Goal: Transaction & Acquisition: Book appointment/travel/reservation

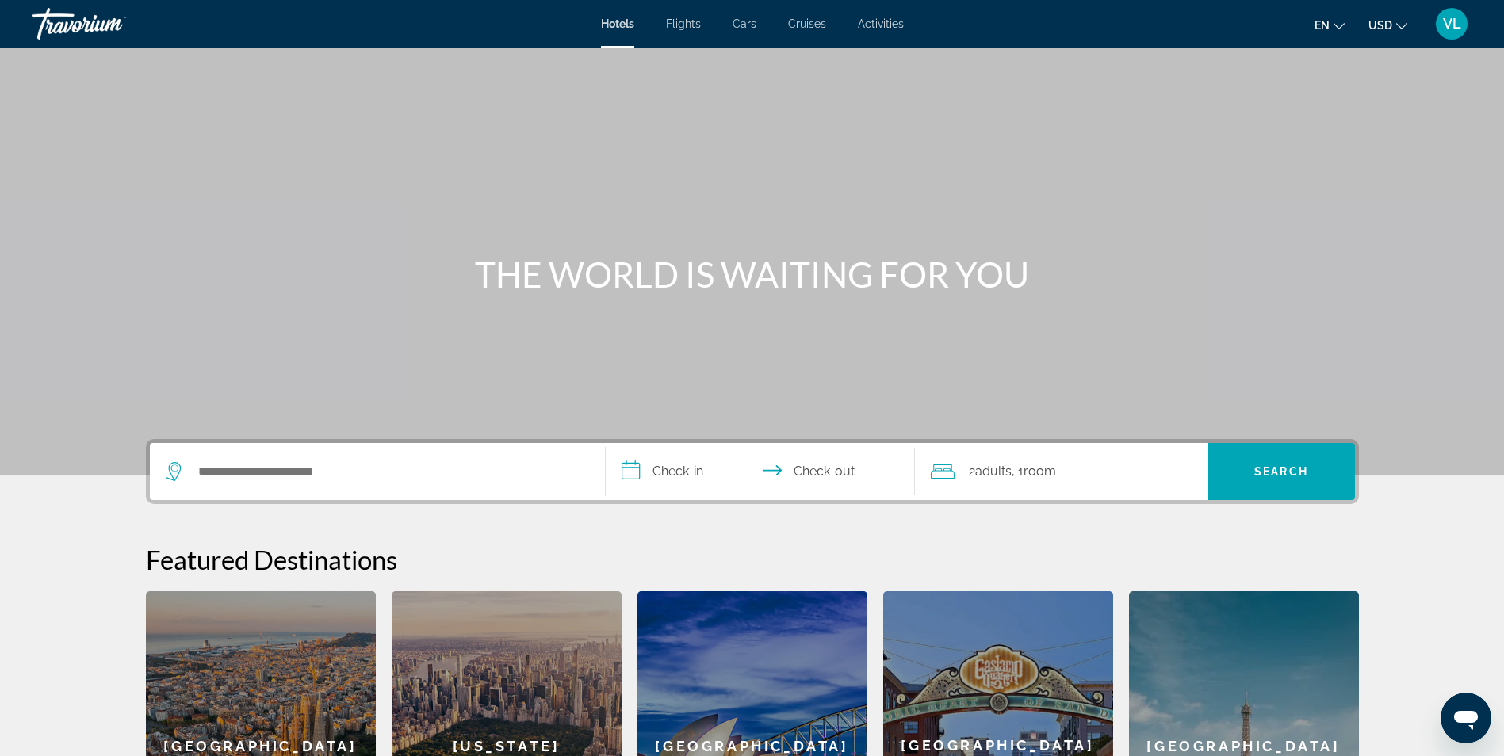
click at [675, 26] on span "Flights" at bounding box center [683, 23] width 35 height 13
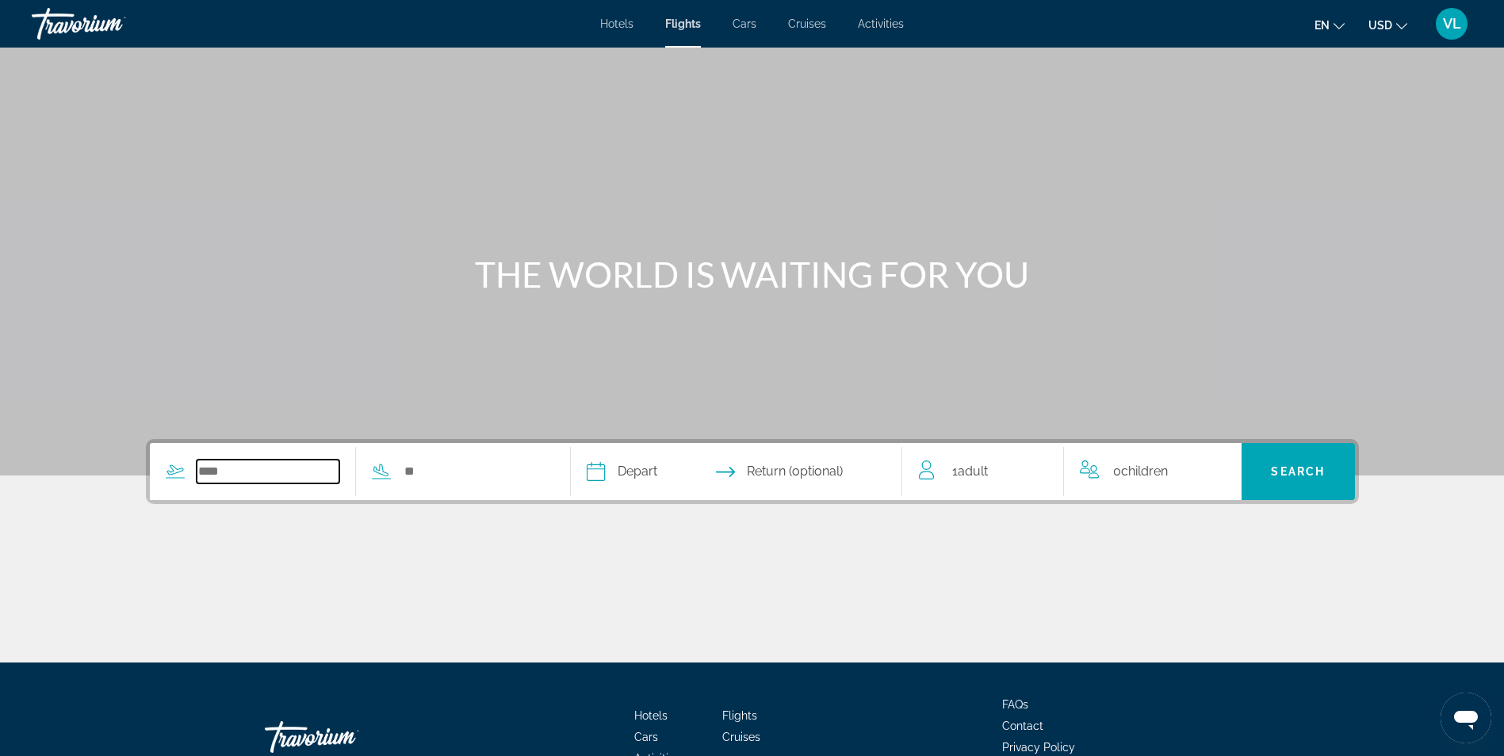
click at [200, 467] on input "Search widget" at bounding box center [268, 472] width 143 height 24
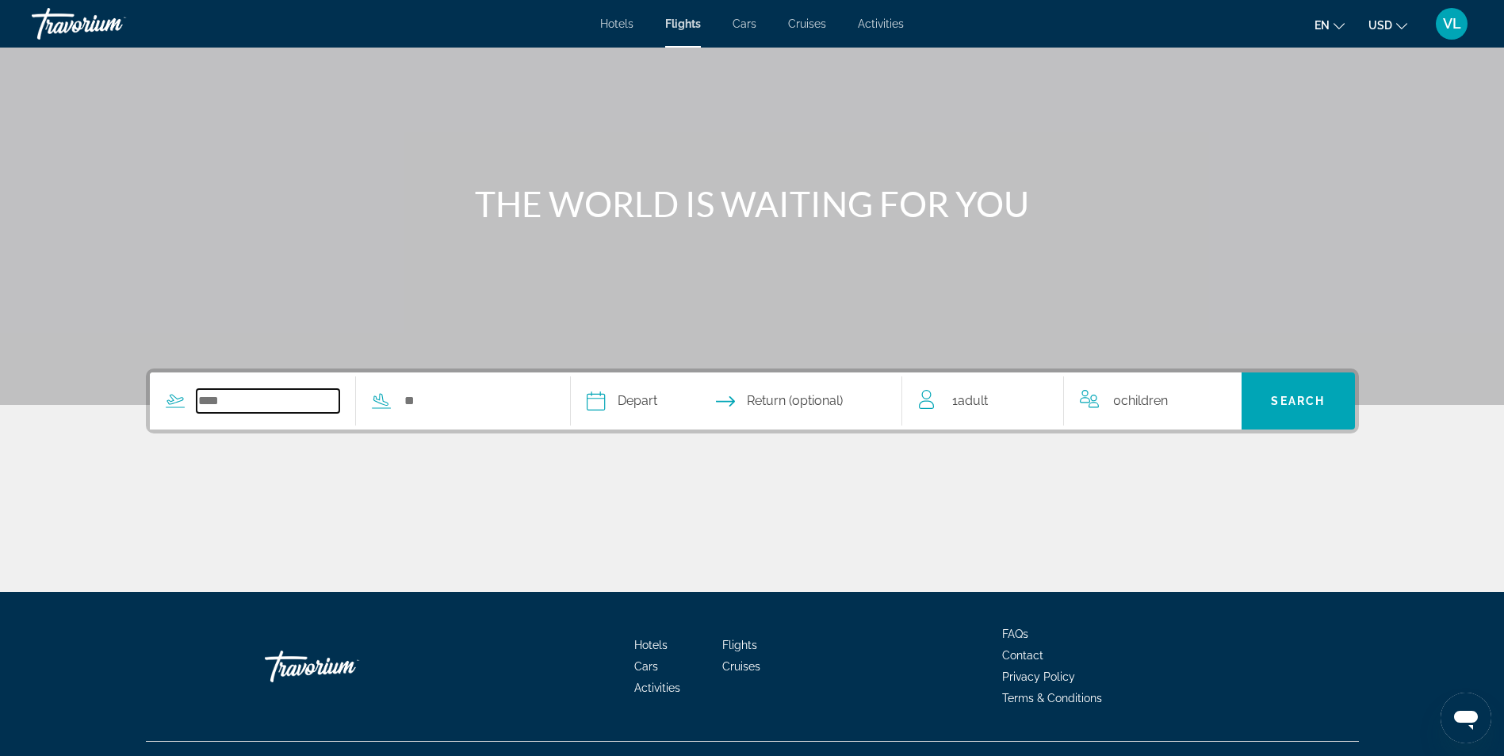
scroll to position [101, 0]
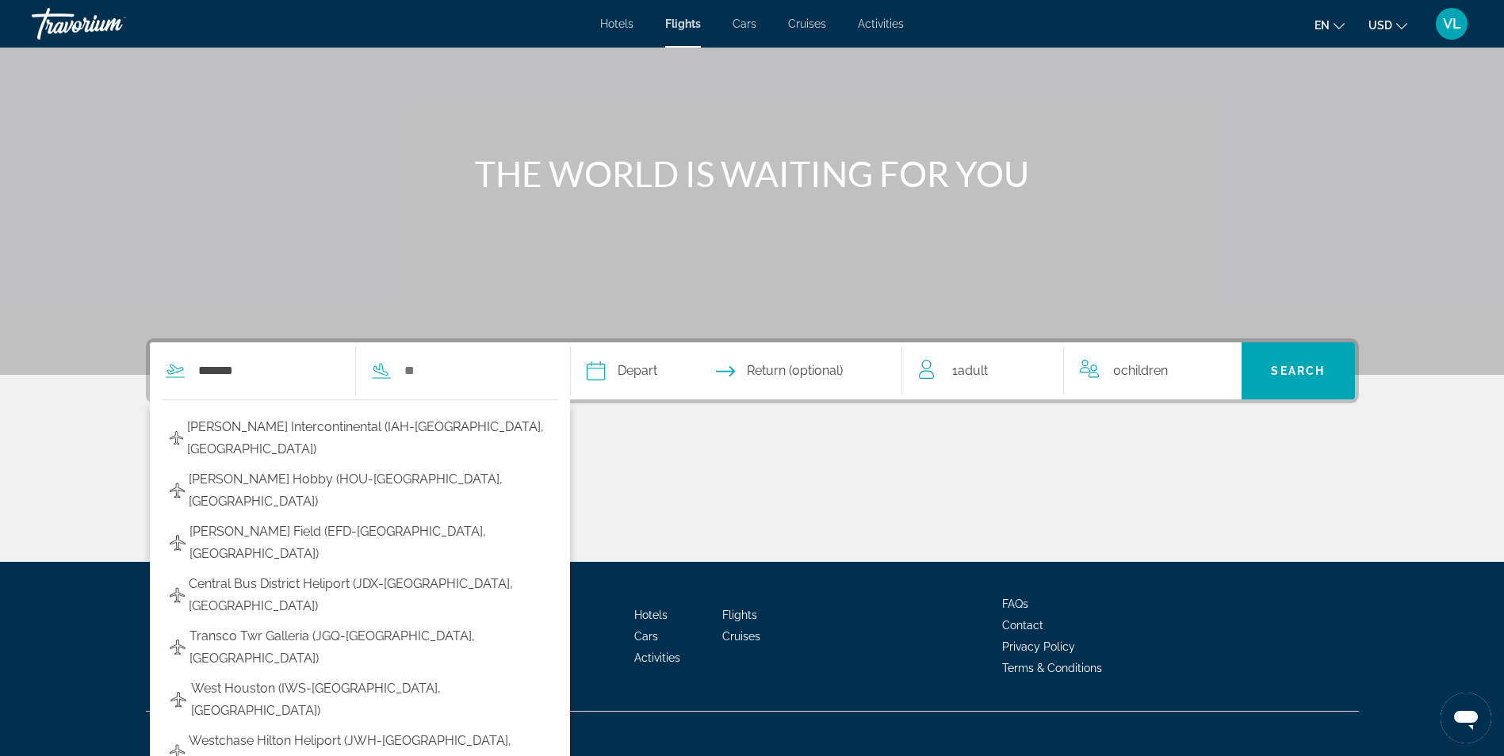
click at [294, 436] on span "[PERSON_NAME] Intercontinental (IAH-[GEOGRAPHIC_DATA], [GEOGRAPHIC_DATA])" at bounding box center [368, 438] width 363 height 44
type input "**********"
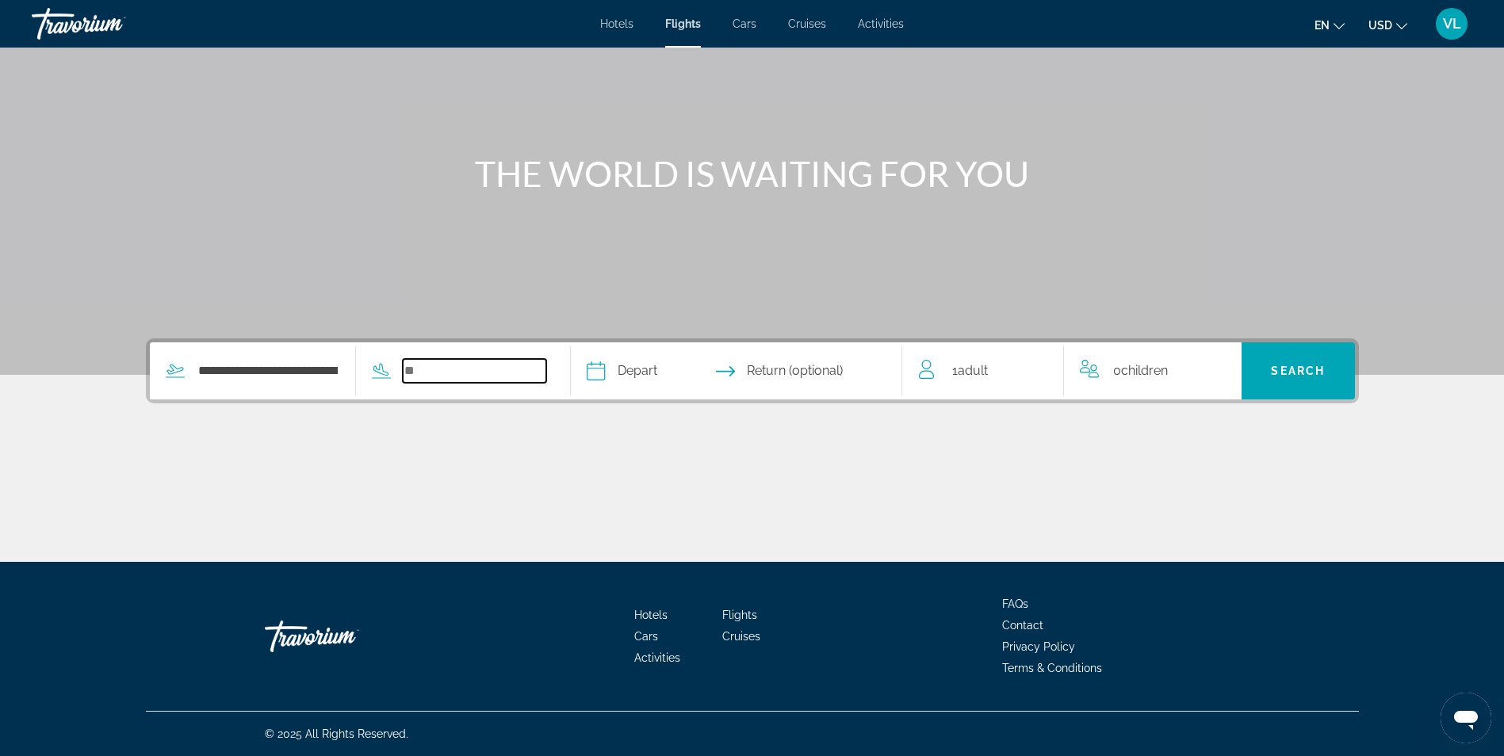
click at [413, 369] on input "Search widget" at bounding box center [474, 371] width 143 height 24
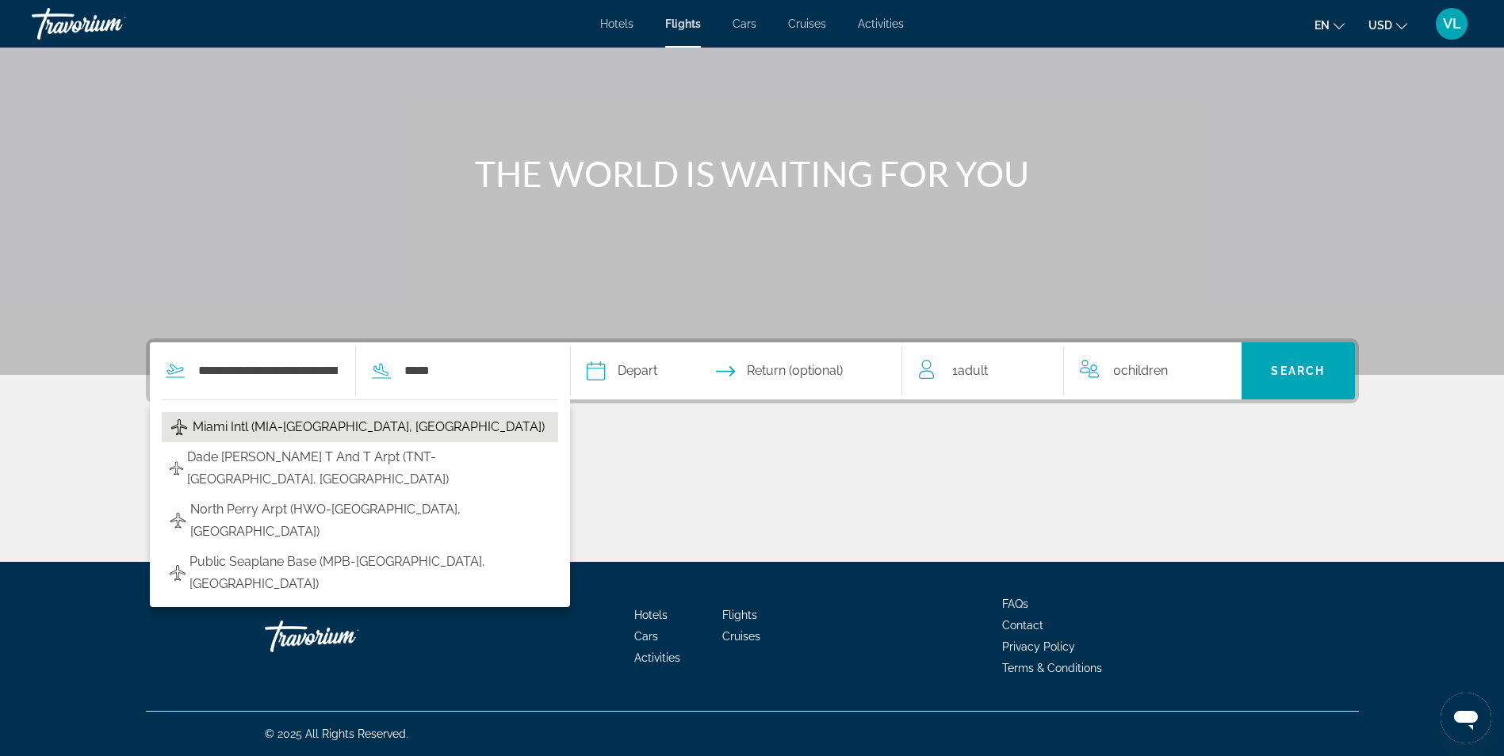
click at [346, 426] on span "Miami Intl (MIA-[GEOGRAPHIC_DATA], [GEOGRAPHIC_DATA])" at bounding box center [369, 427] width 352 height 22
type input "**********"
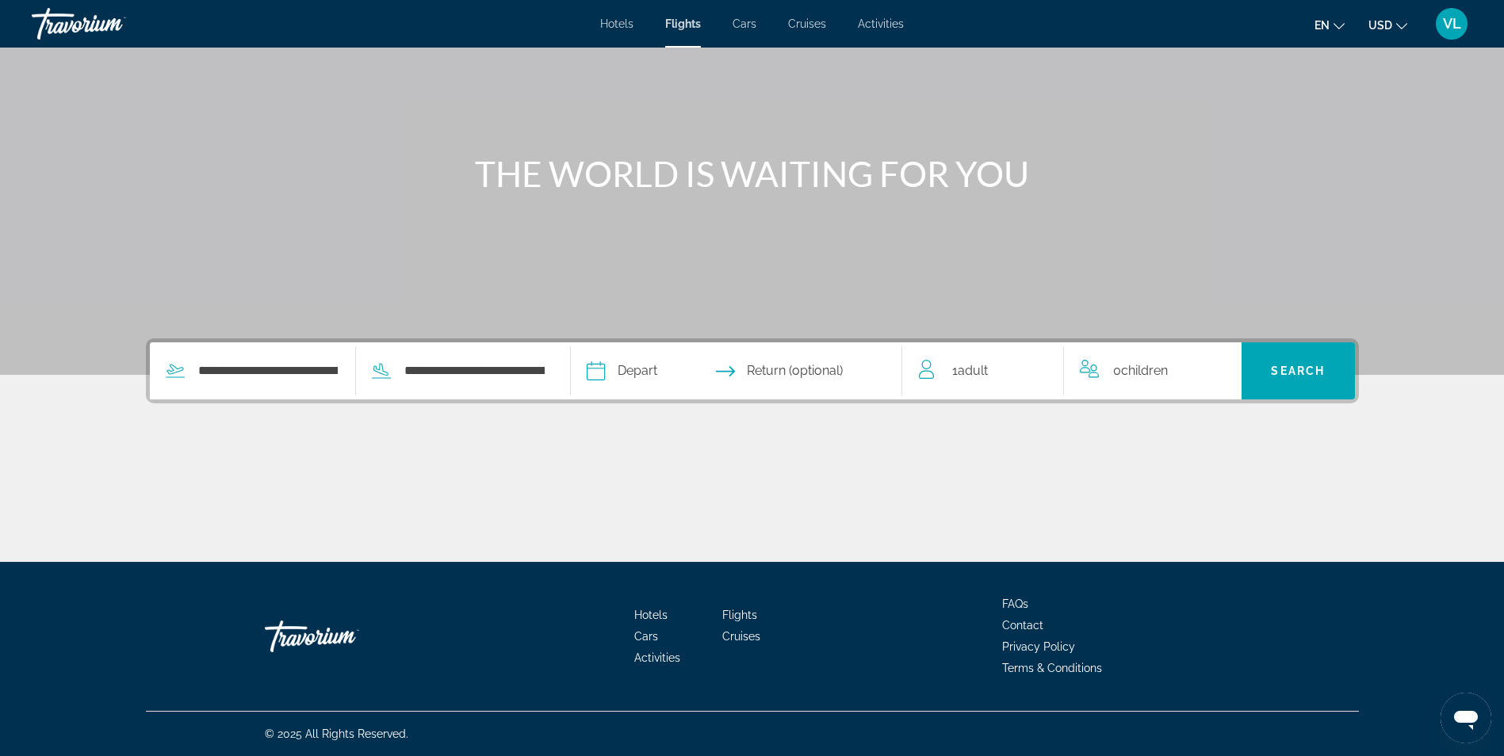
click at [622, 372] on input "Depart date" at bounding box center [665, 373] width 164 height 62
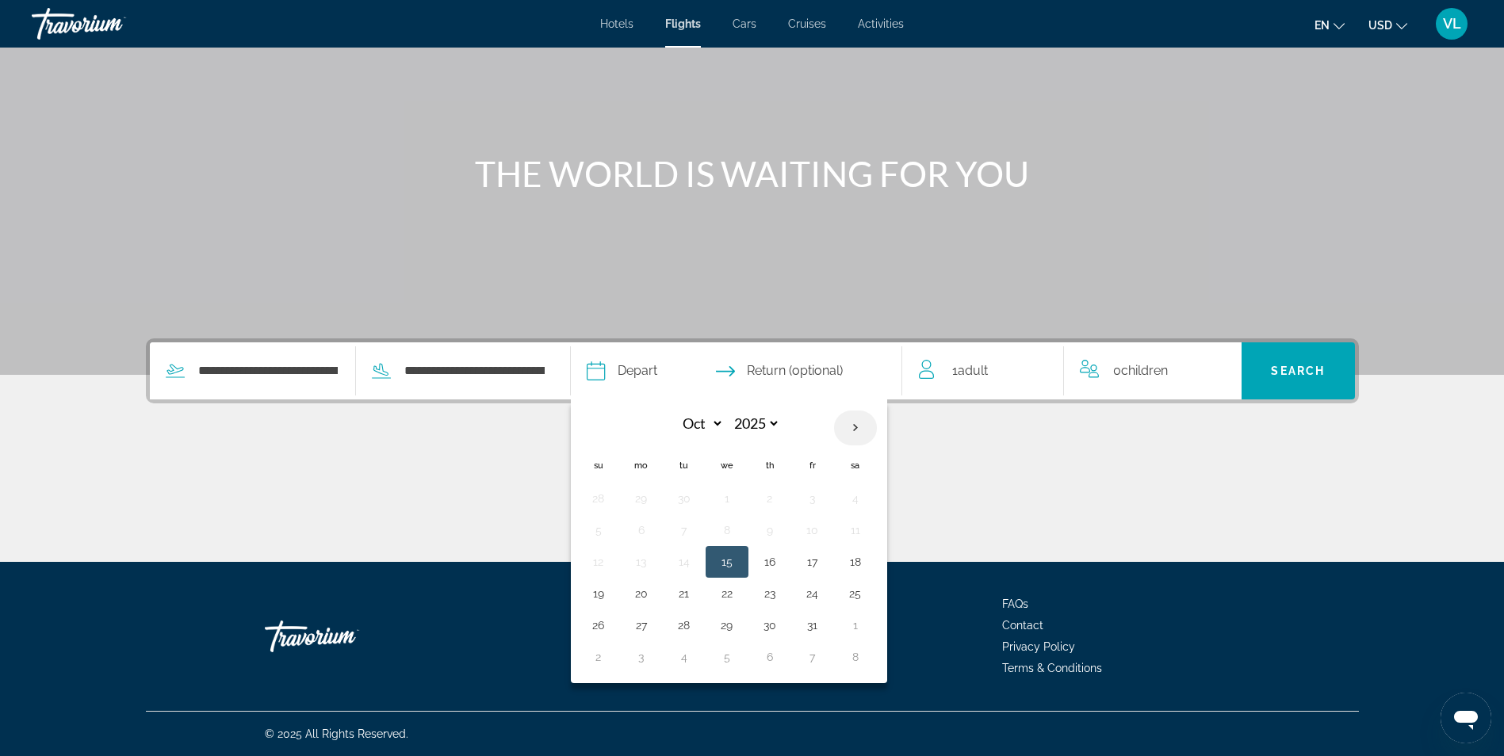
click at [856, 437] on th "Next month" at bounding box center [855, 428] width 43 height 35
select select "**"
click at [772, 600] on button "20" at bounding box center [769, 594] width 25 height 22
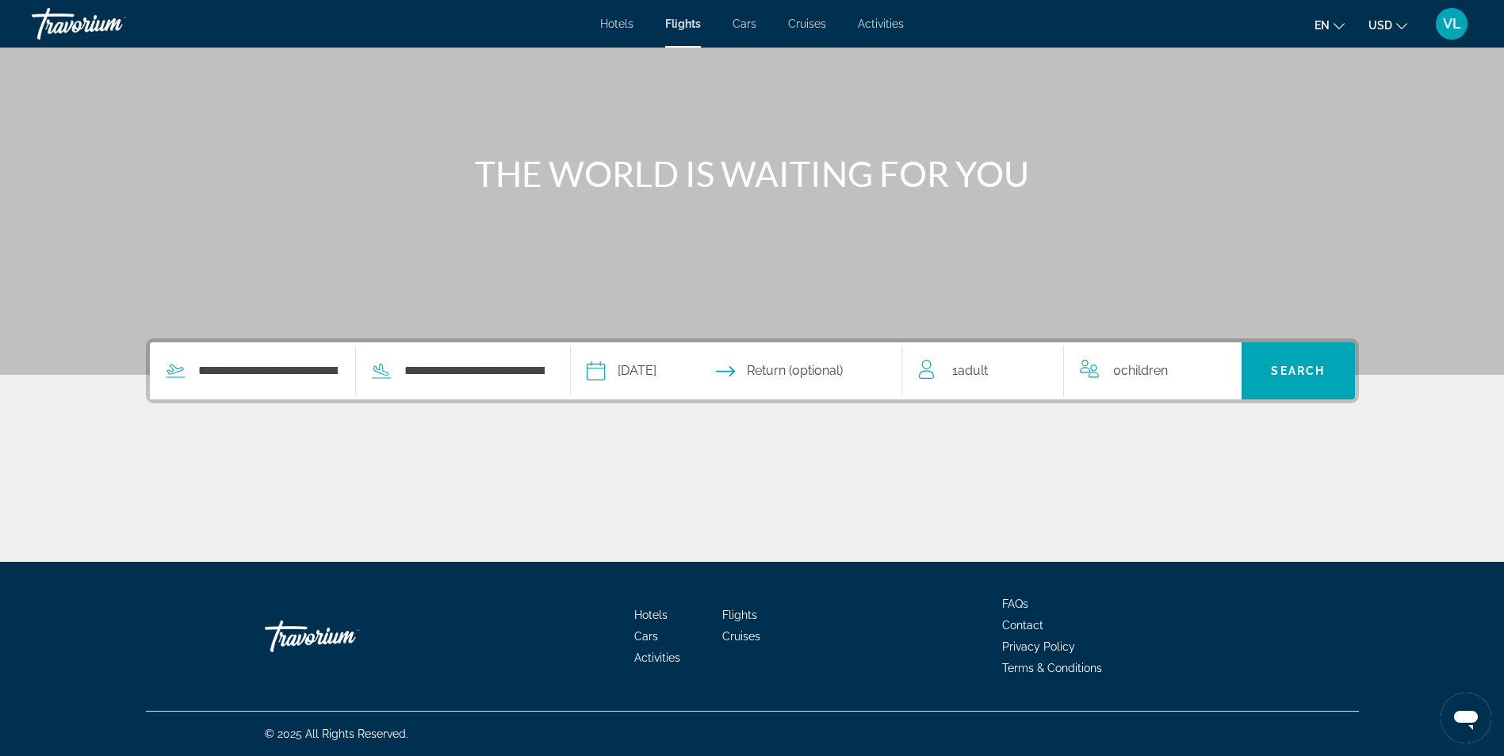
click at [656, 370] on input "**********" at bounding box center [665, 373] width 164 height 62
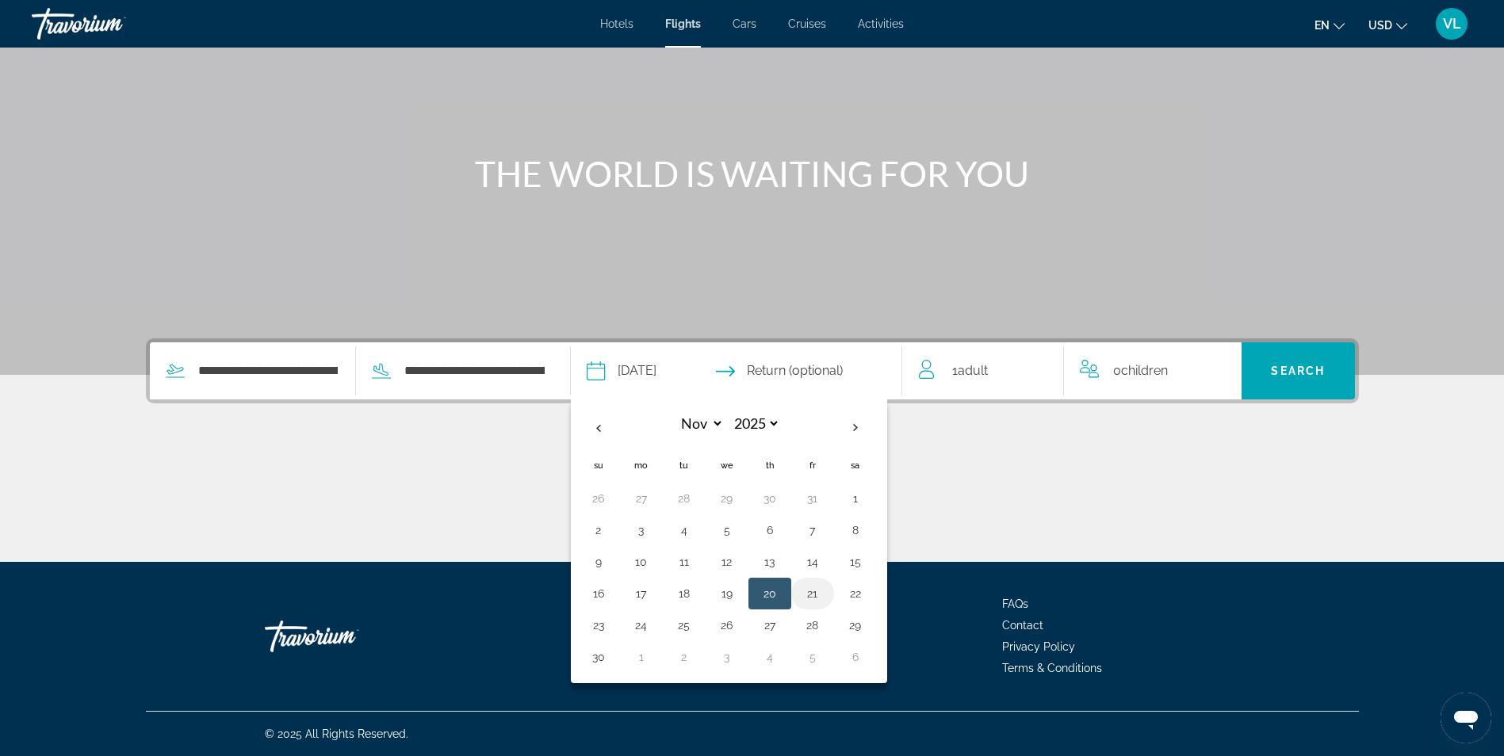
click at [816, 603] on button "21" at bounding box center [812, 594] width 25 height 22
type input "**********"
select select "**"
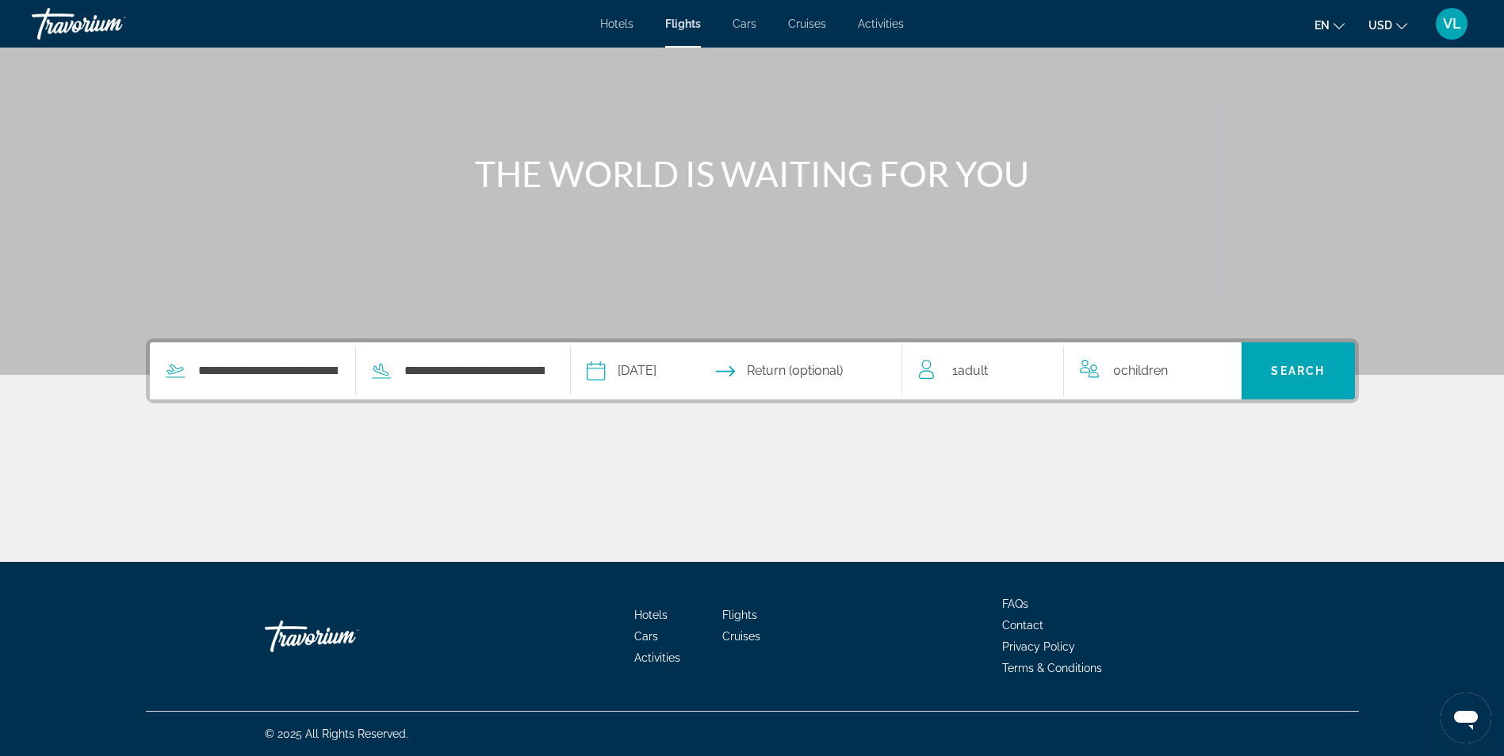
click at [801, 380] on input "Return date" at bounding box center [826, 373] width 164 height 62
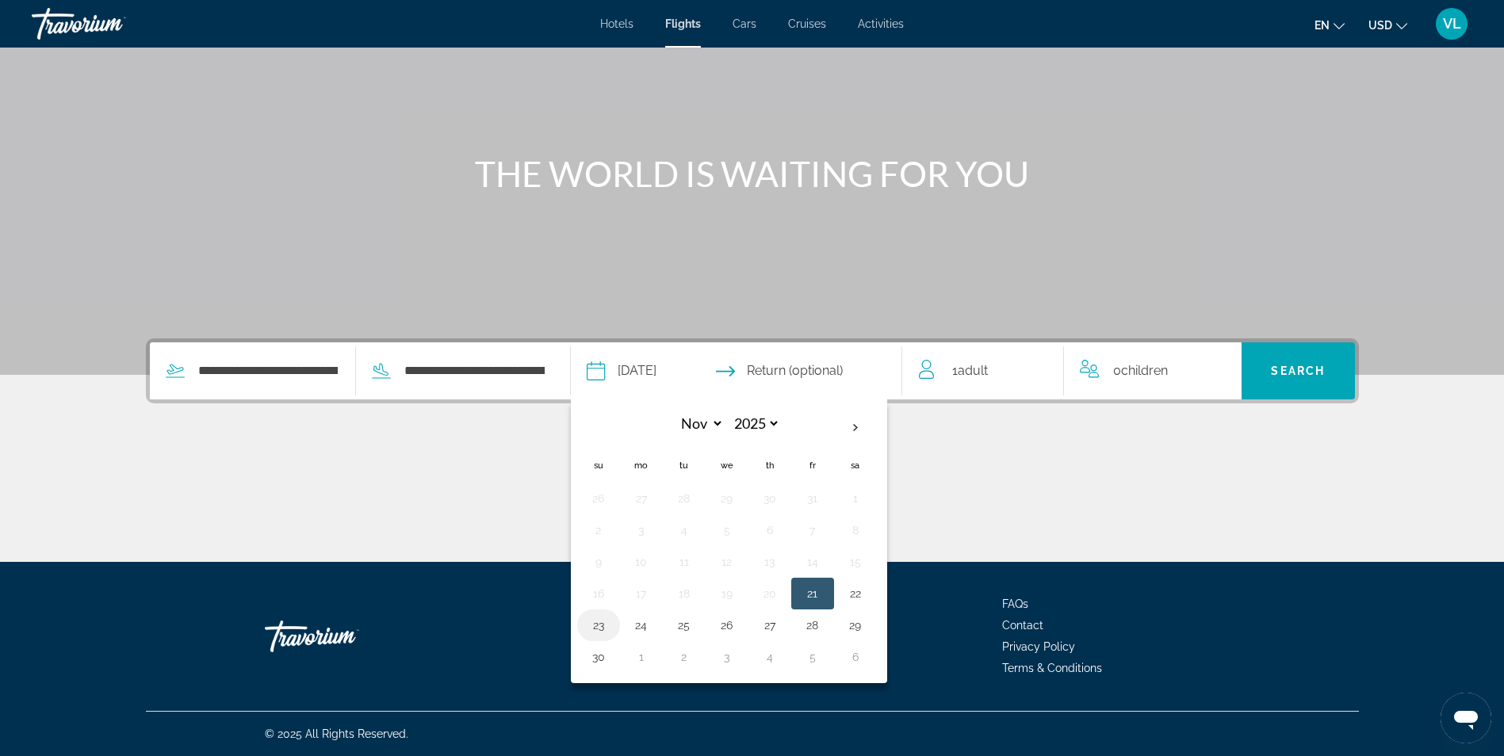
click at [606, 628] on button "23" at bounding box center [598, 625] width 25 height 22
type input "**********"
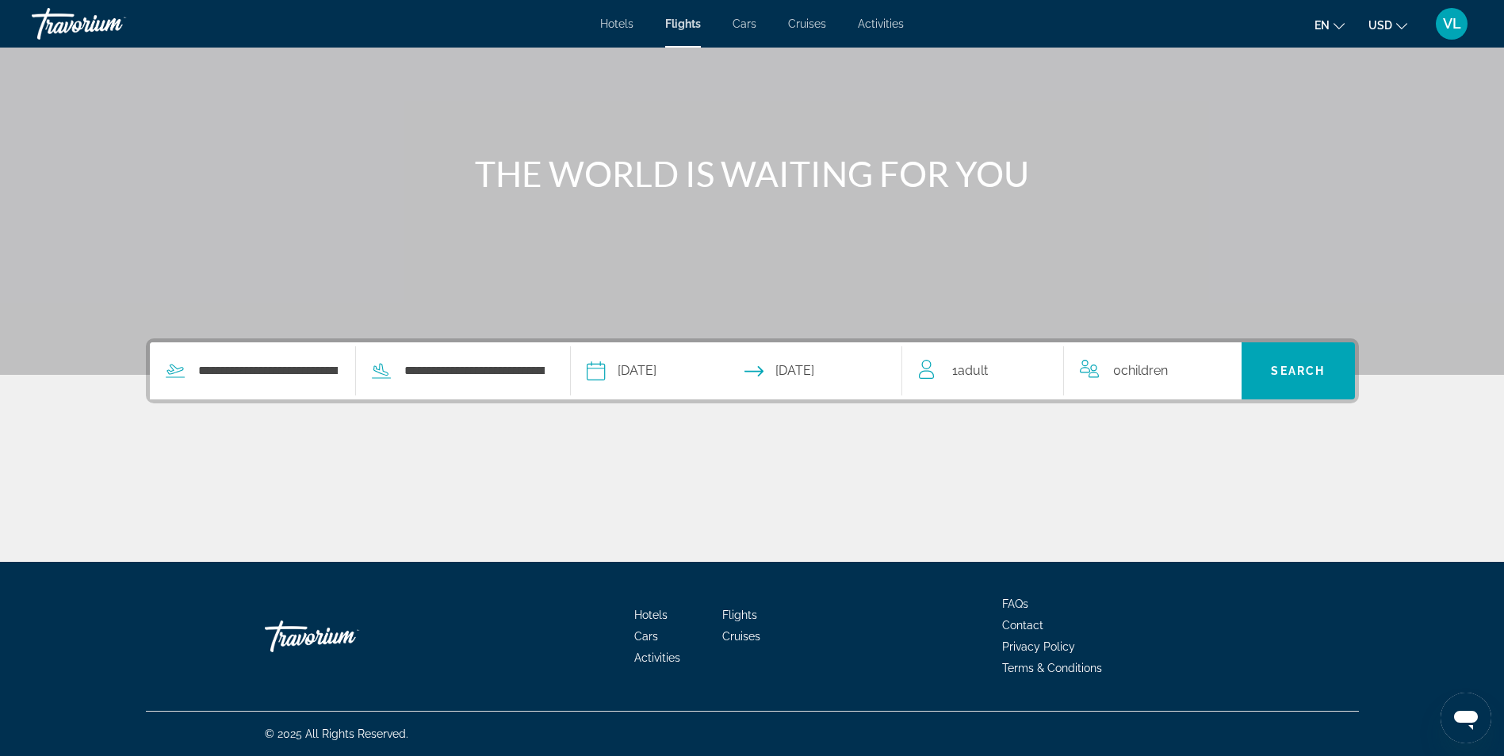
click at [969, 374] on span "Adult" at bounding box center [973, 370] width 30 height 15
click at [1034, 376] on icon "Increment adults" at bounding box center [1040, 367] width 14 height 19
click at [1286, 373] on span "Search" at bounding box center [1298, 371] width 54 height 13
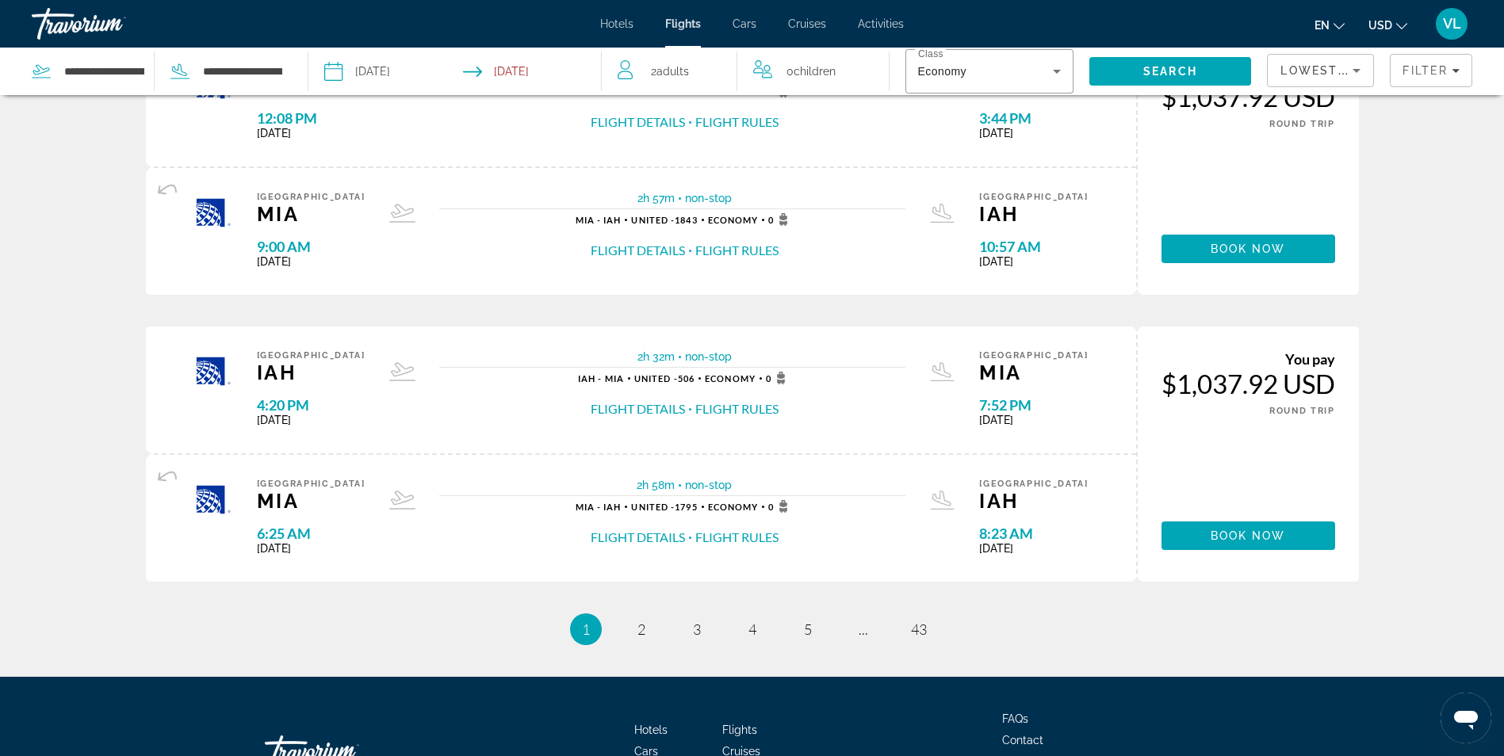
scroll to position [1348, 0]
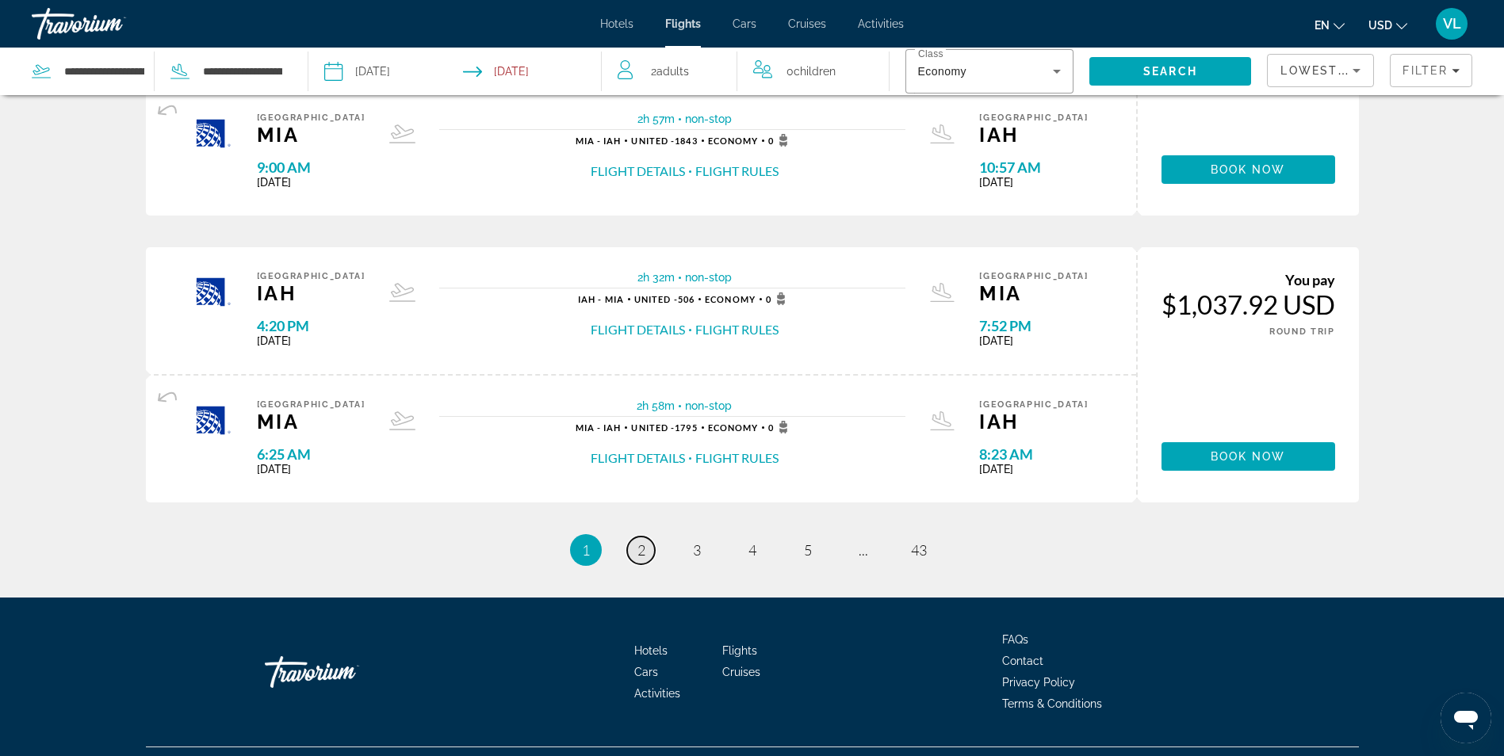
click at [643, 549] on span "2" at bounding box center [641, 549] width 8 height 17
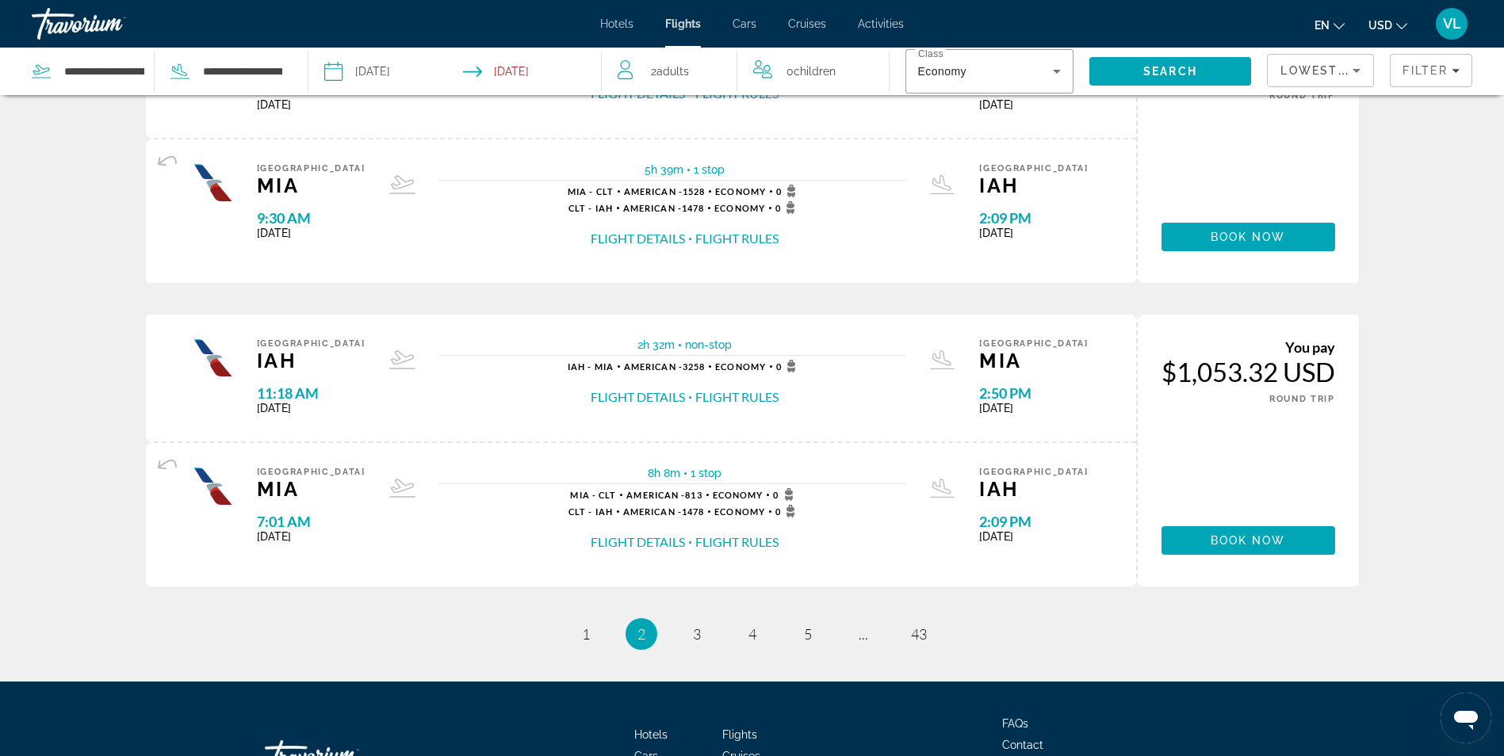
scroll to position [1424, 0]
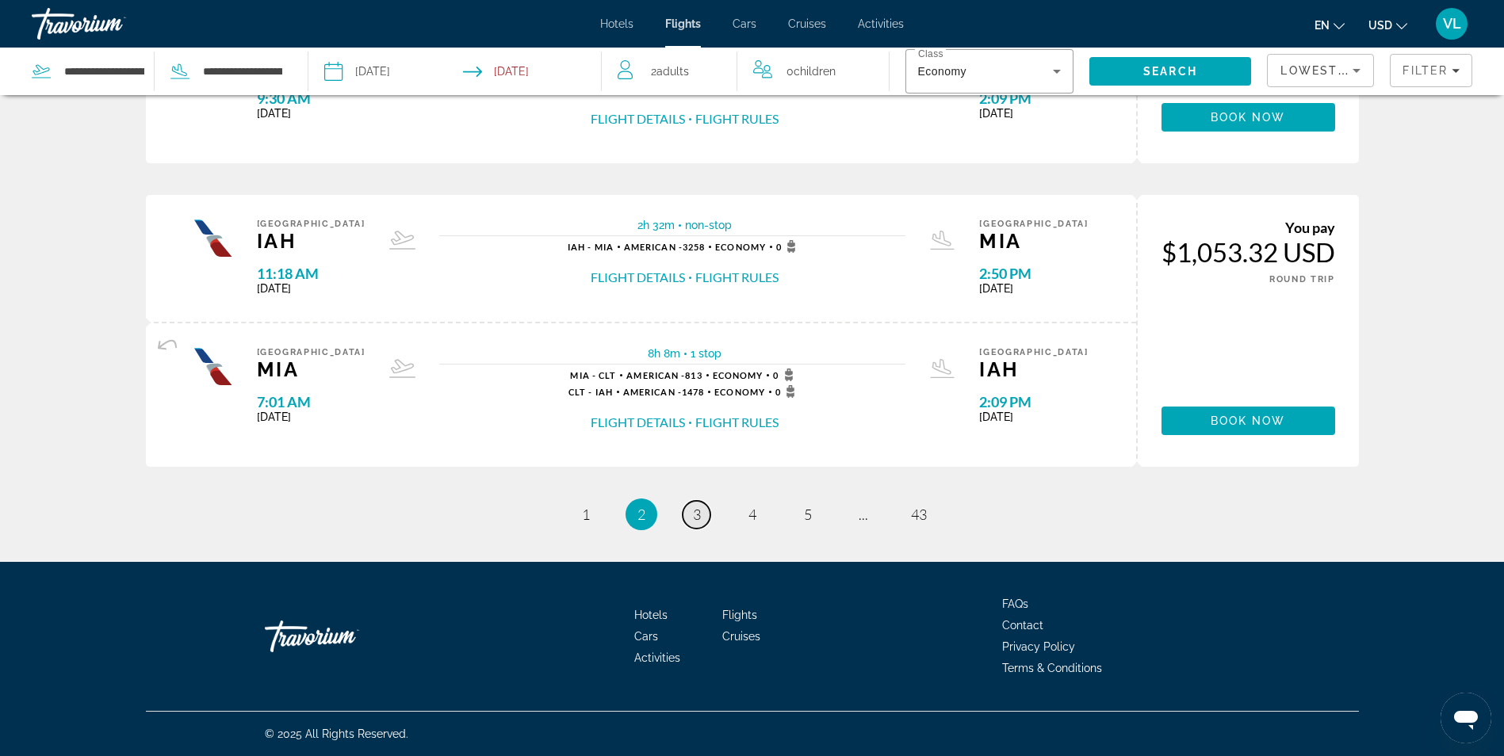
click at [694, 516] on span "3" at bounding box center [697, 514] width 8 height 17
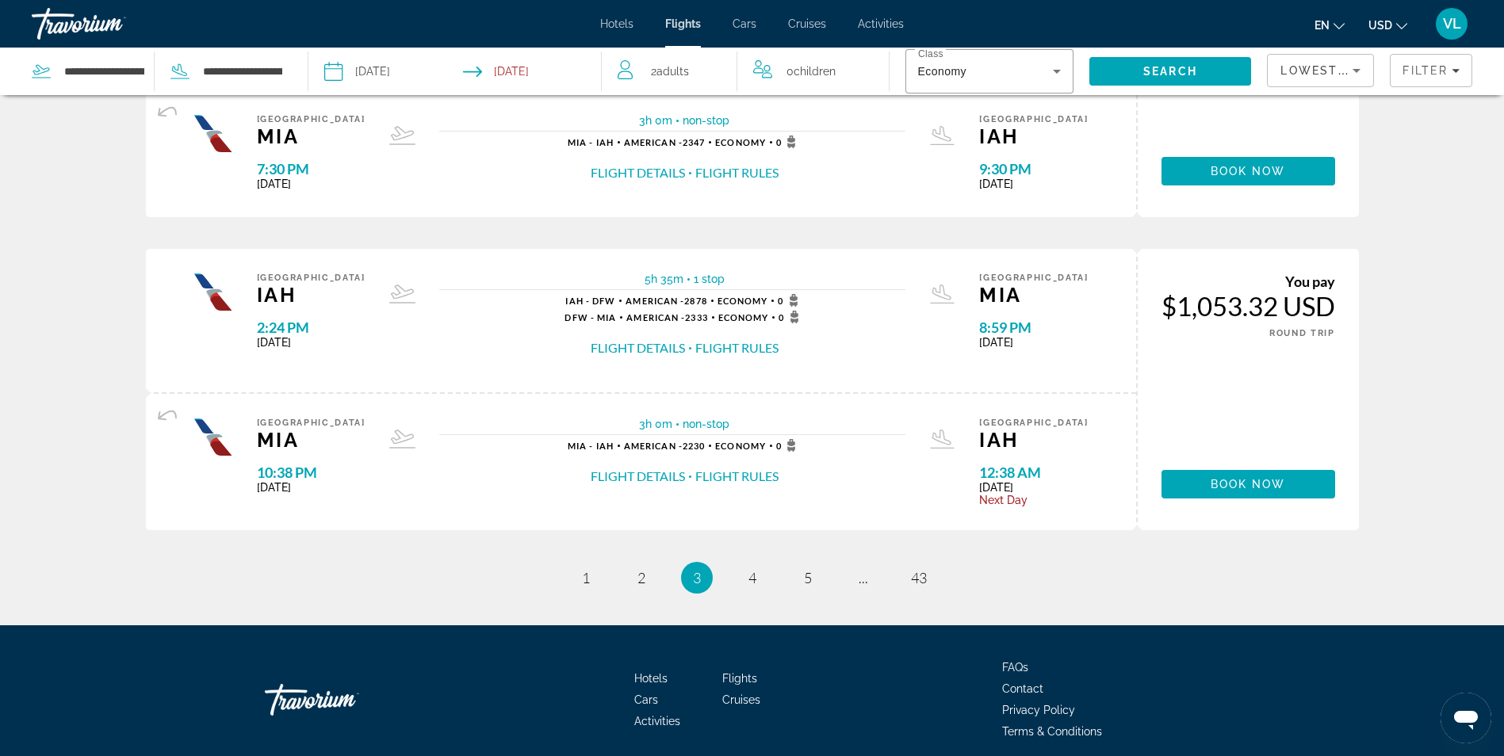
scroll to position [1427, 0]
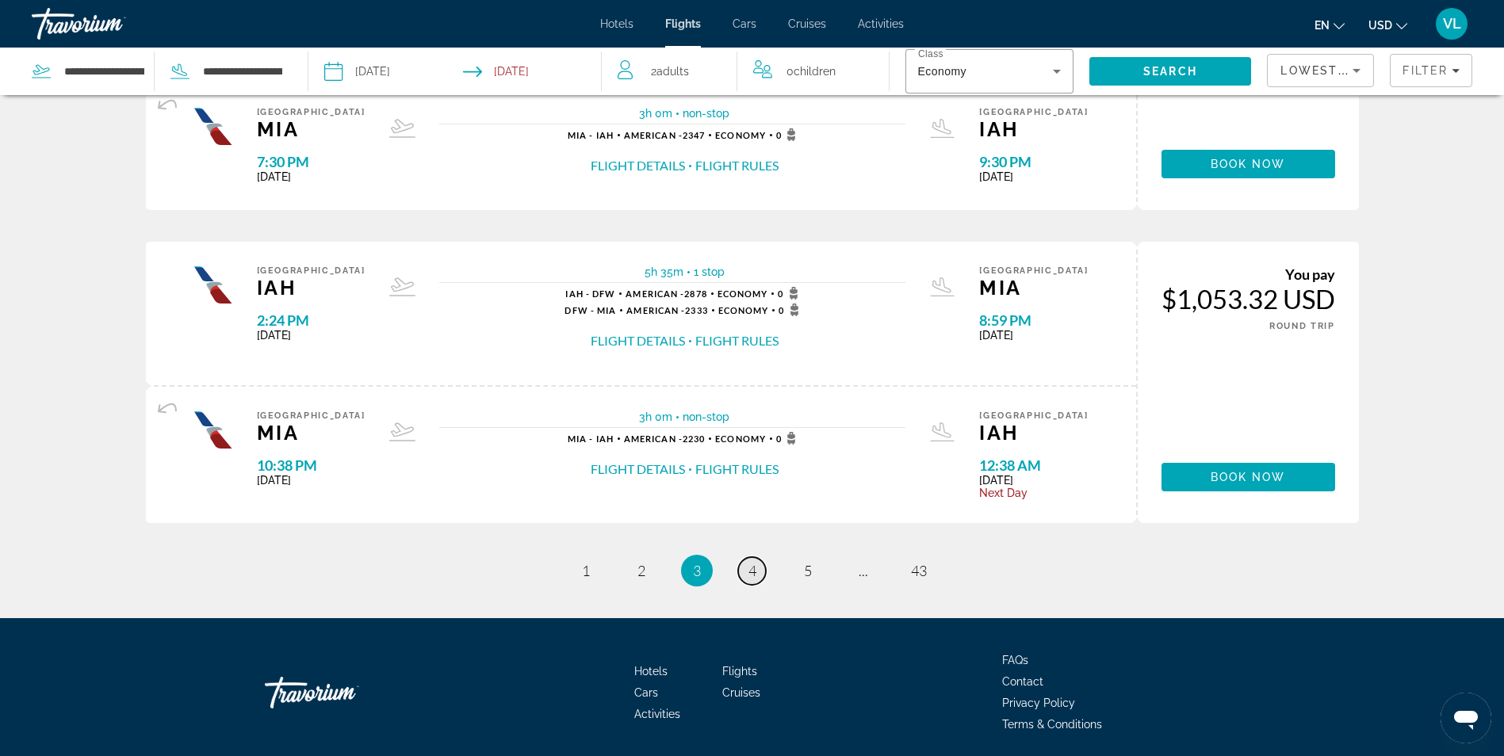
click at [754, 566] on span "4" at bounding box center [752, 570] width 8 height 17
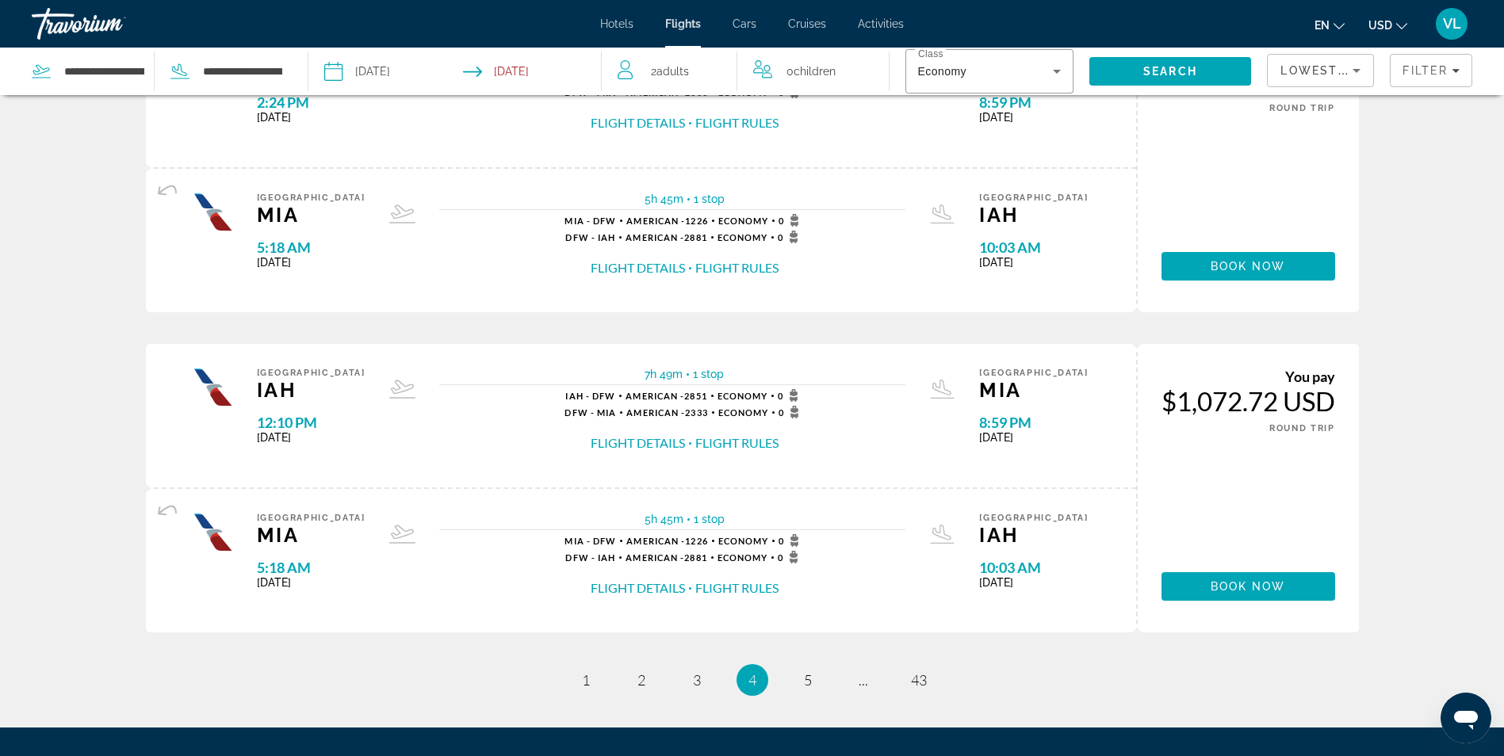
scroll to position [1526, 0]
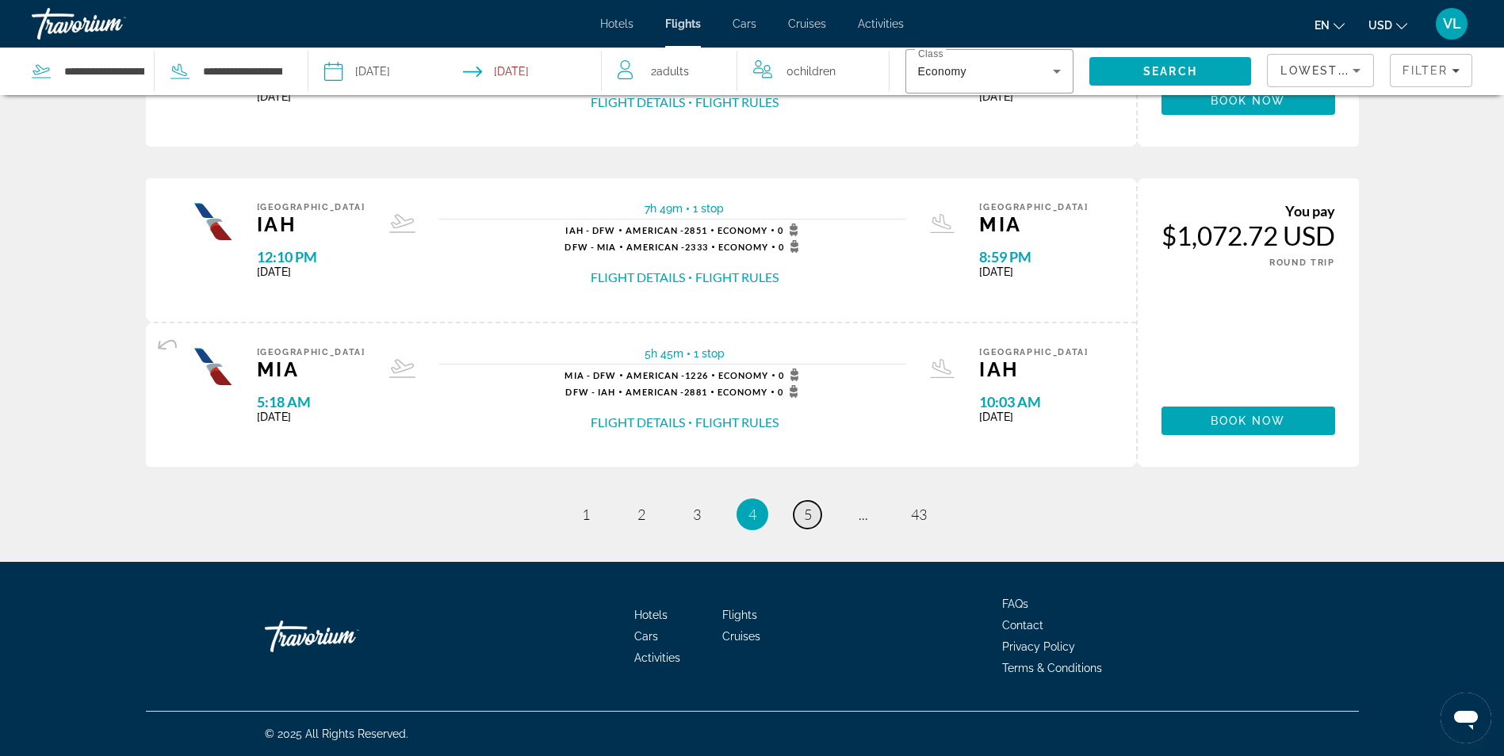
click at [800, 519] on link "page 5" at bounding box center [807, 515] width 28 height 28
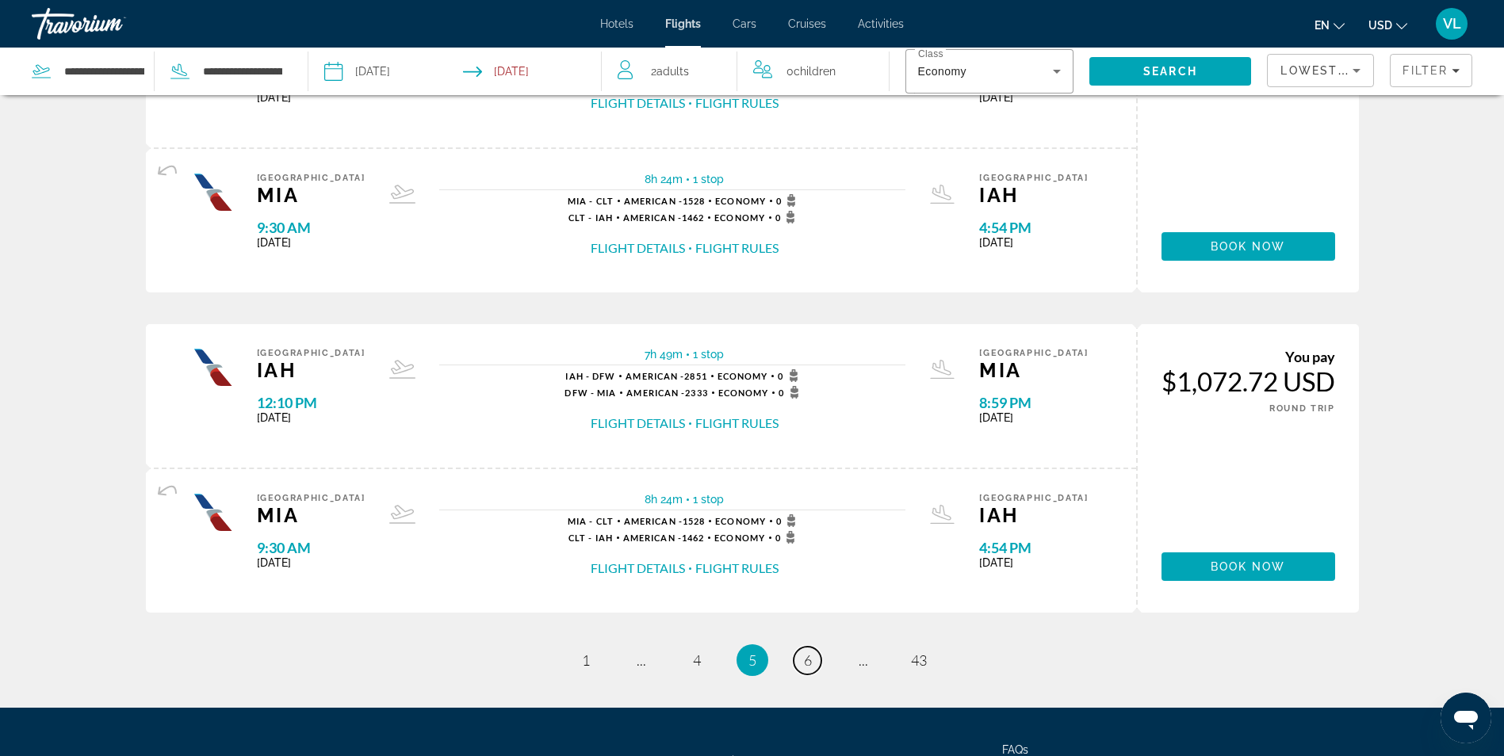
scroll to position [1573, 0]
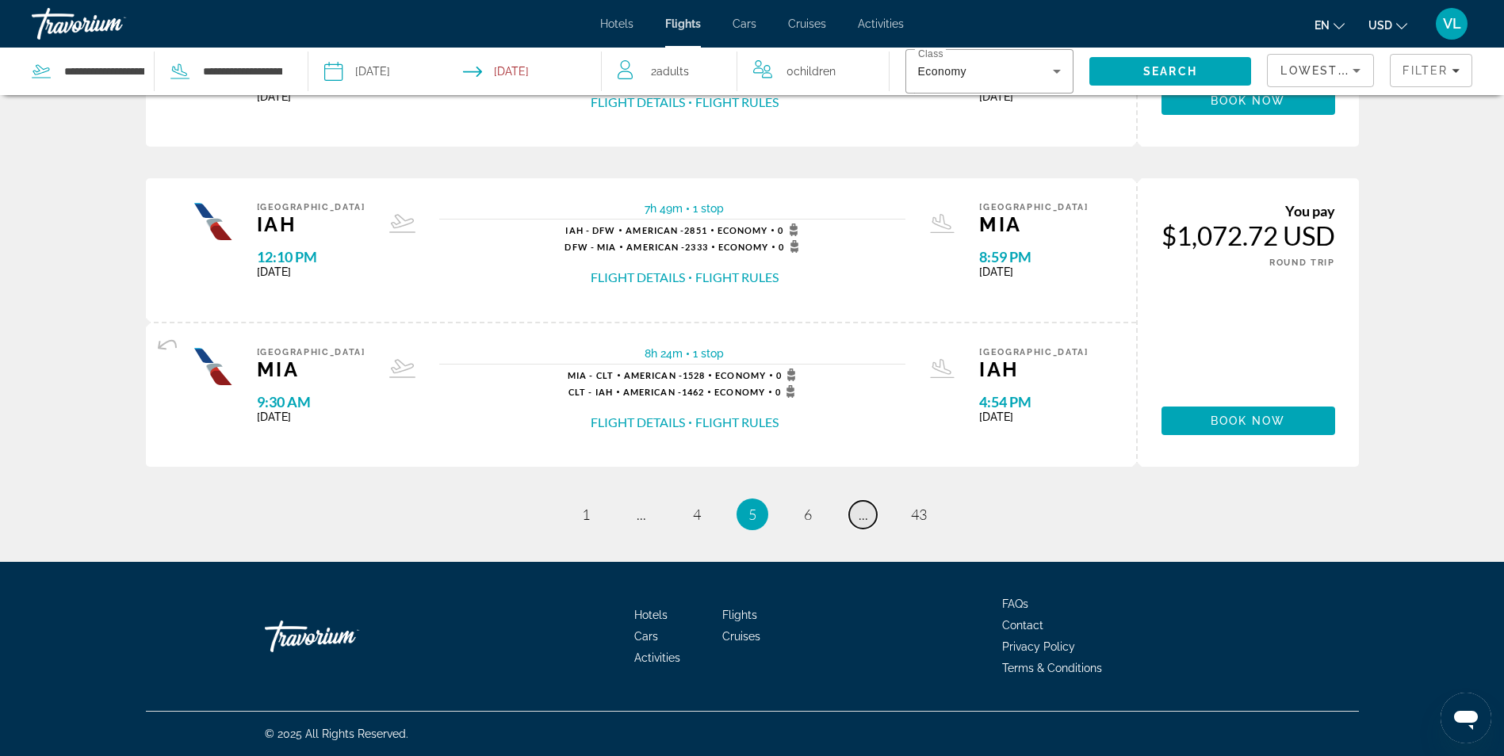
click at [860, 518] on span "..." at bounding box center [863, 514] width 10 height 17
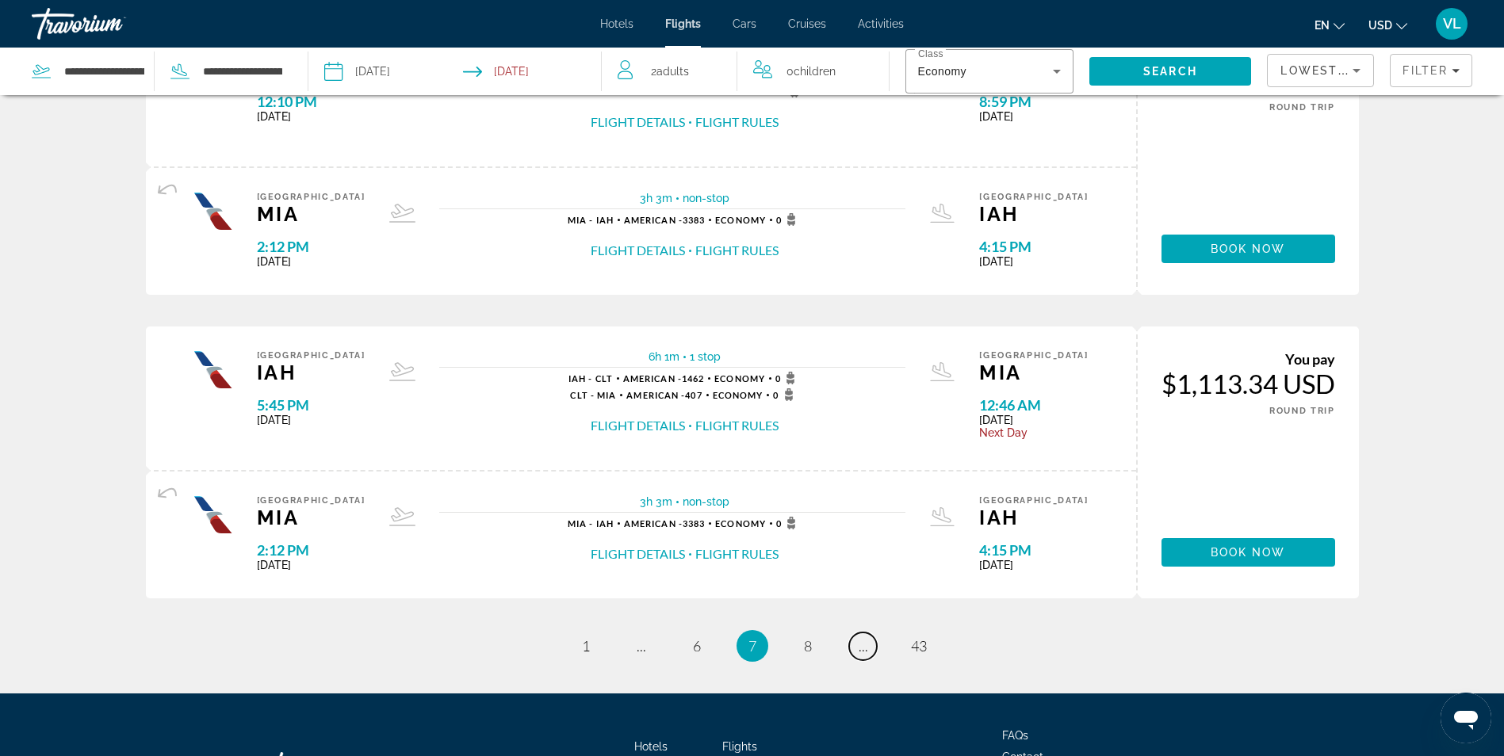
scroll to position [1457, 0]
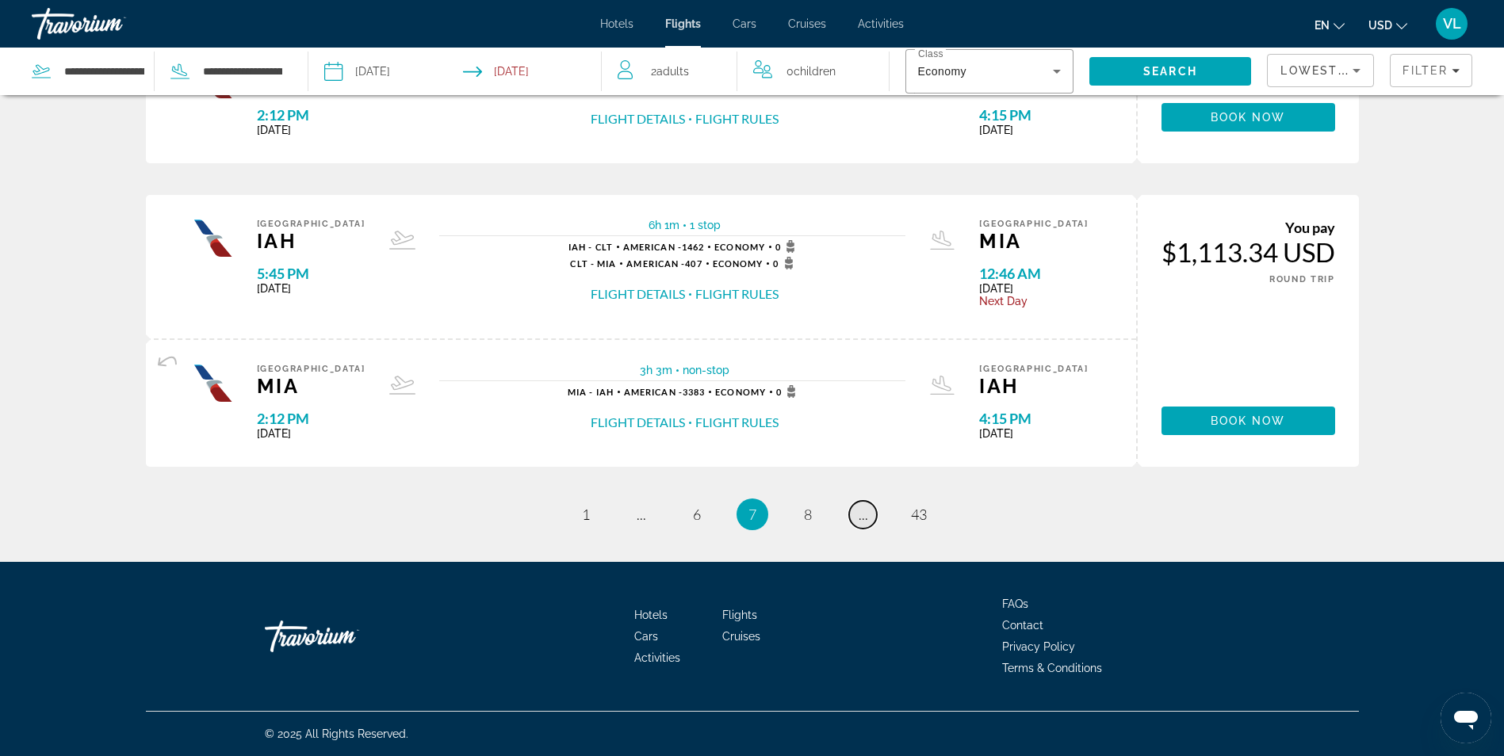
click at [863, 515] on span "..." at bounding box center [863, 514] width 10 height 17
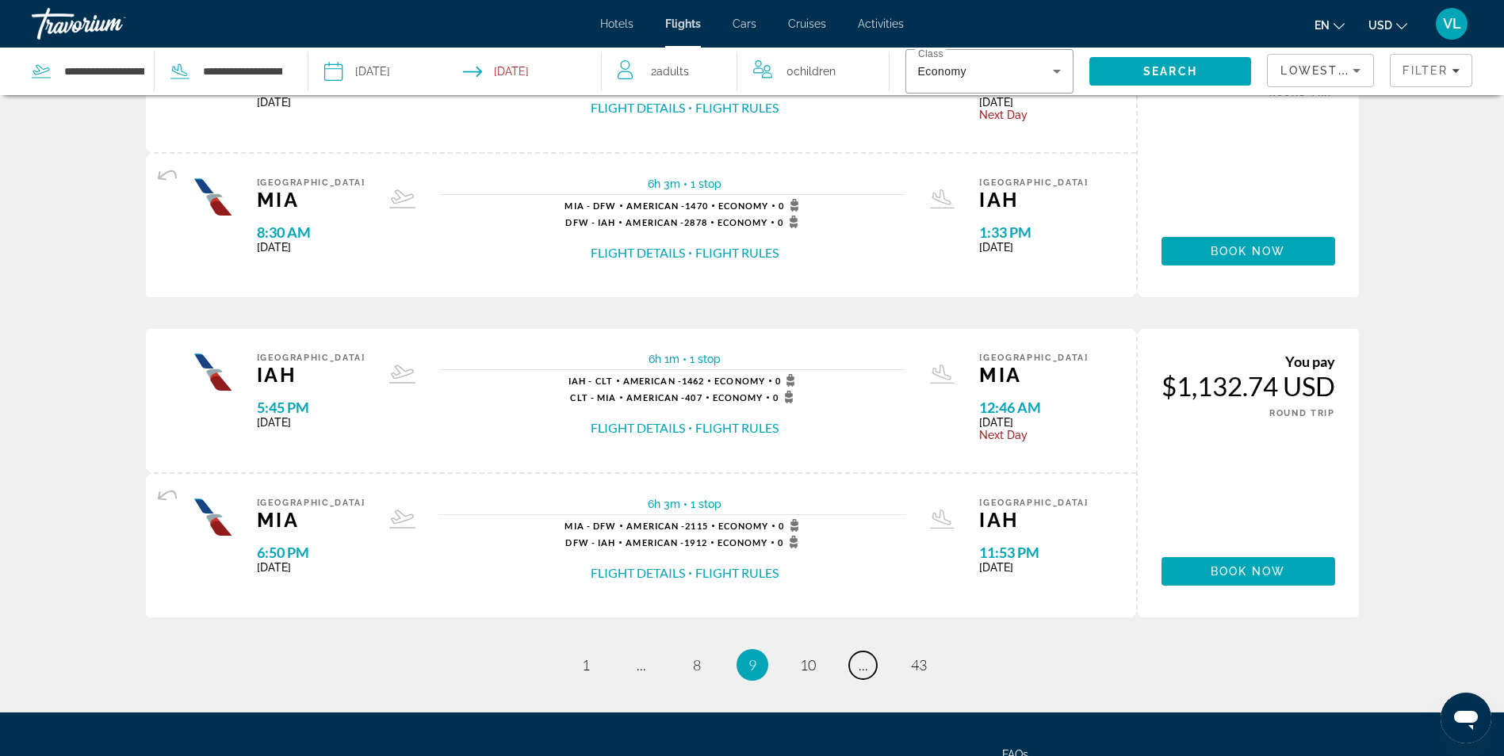
scroll to position [1427, 0]
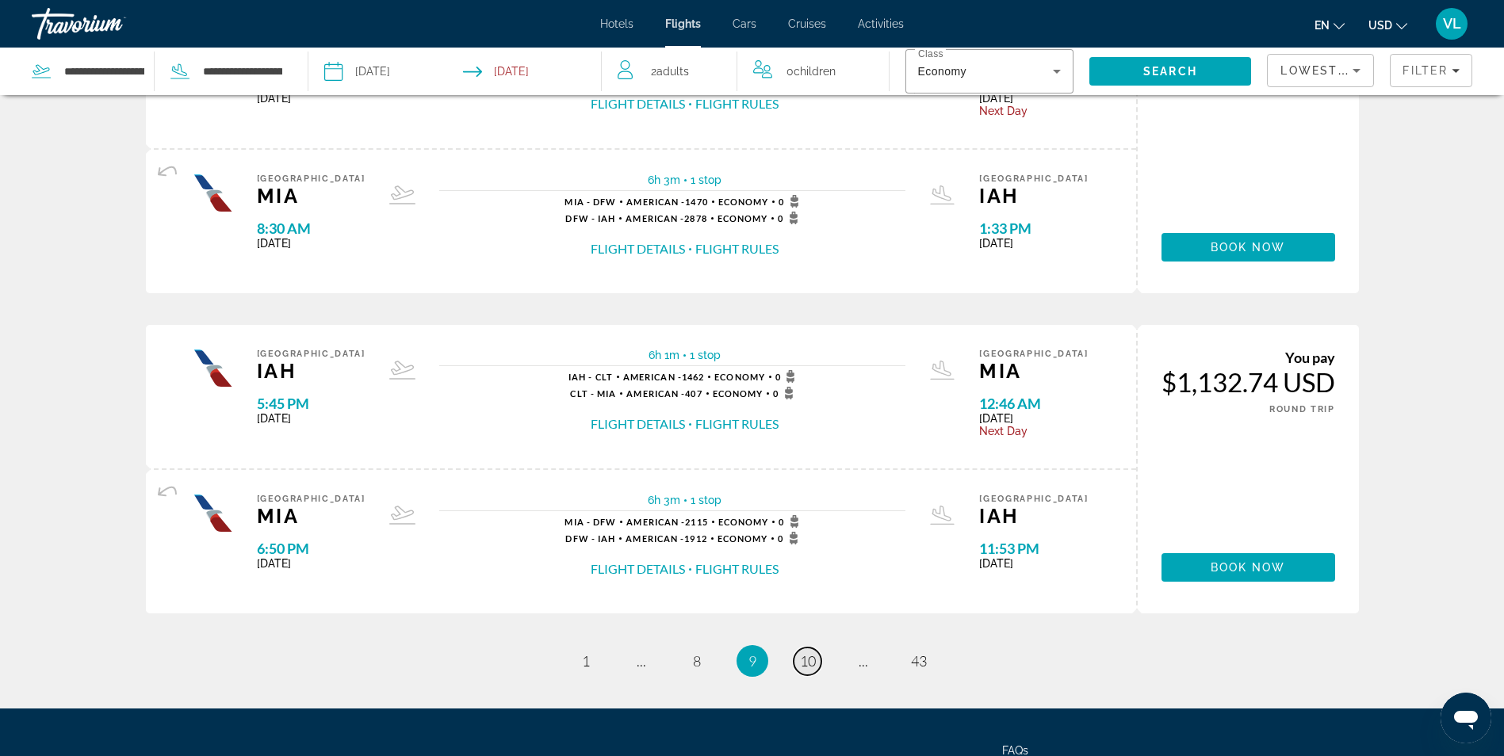
click at [802, 656] on span "10" at bounding box center [808, 660] width 16 height 17
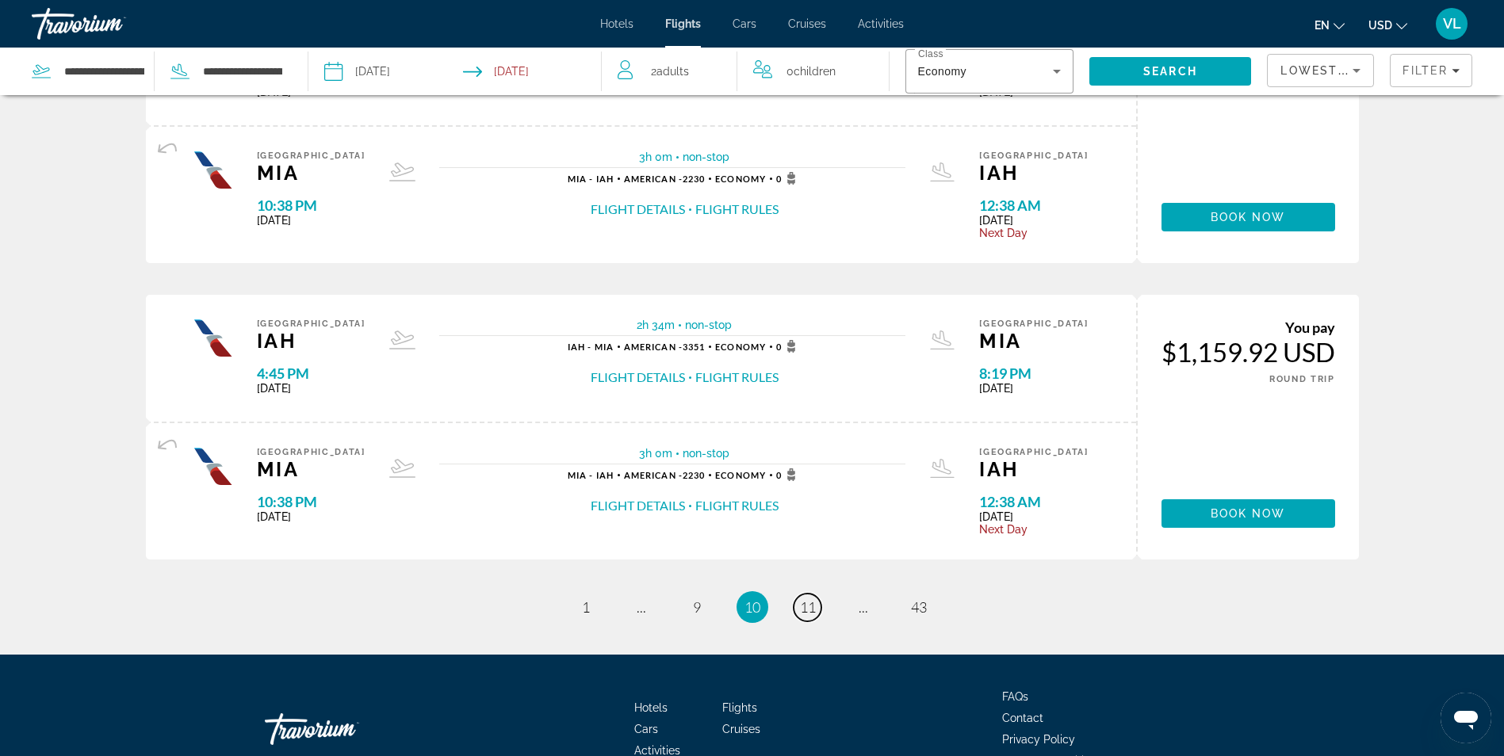
scroll to position [1393, 0]
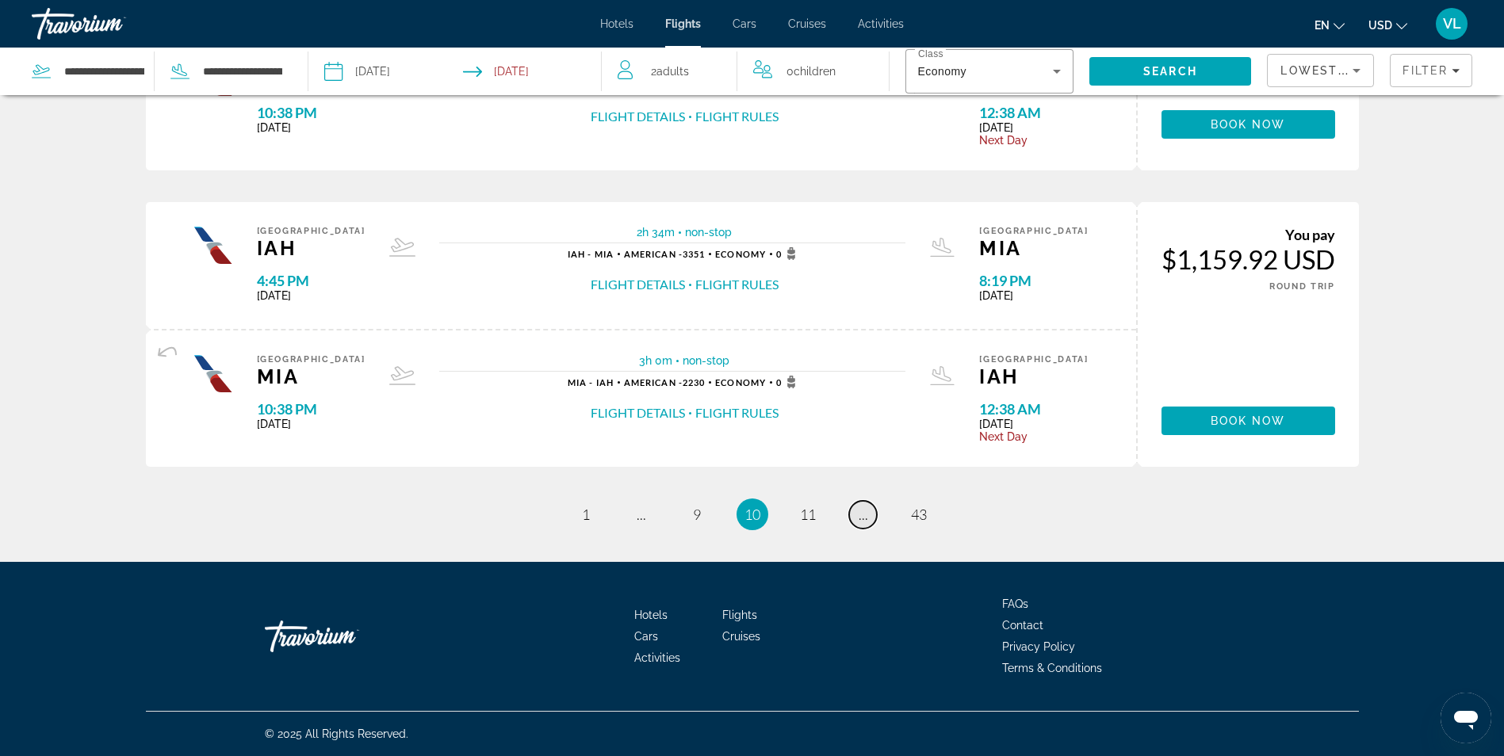
click at [863, 517] on span "..." at bounding box center [863, 514] width 10 height 17
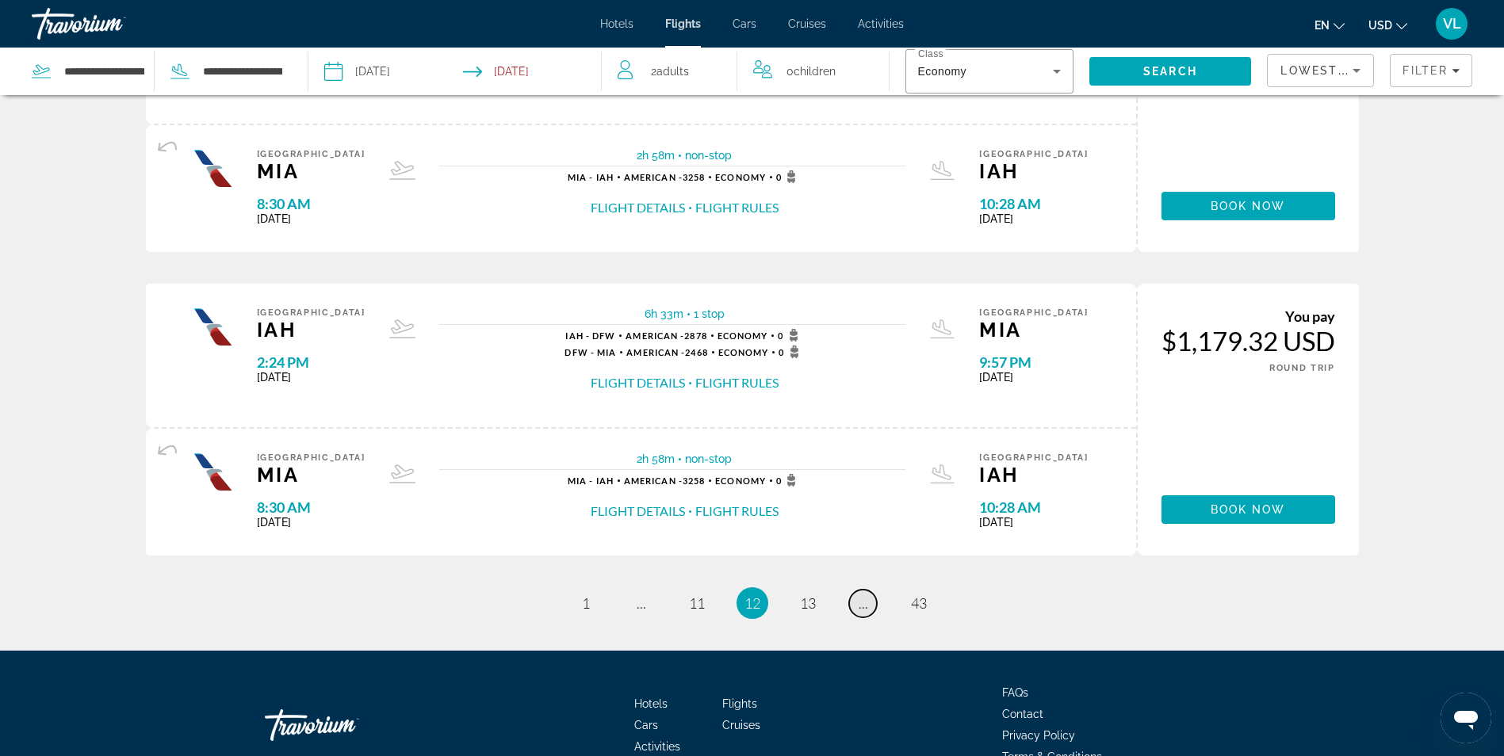
scroll to position [1474, 0]
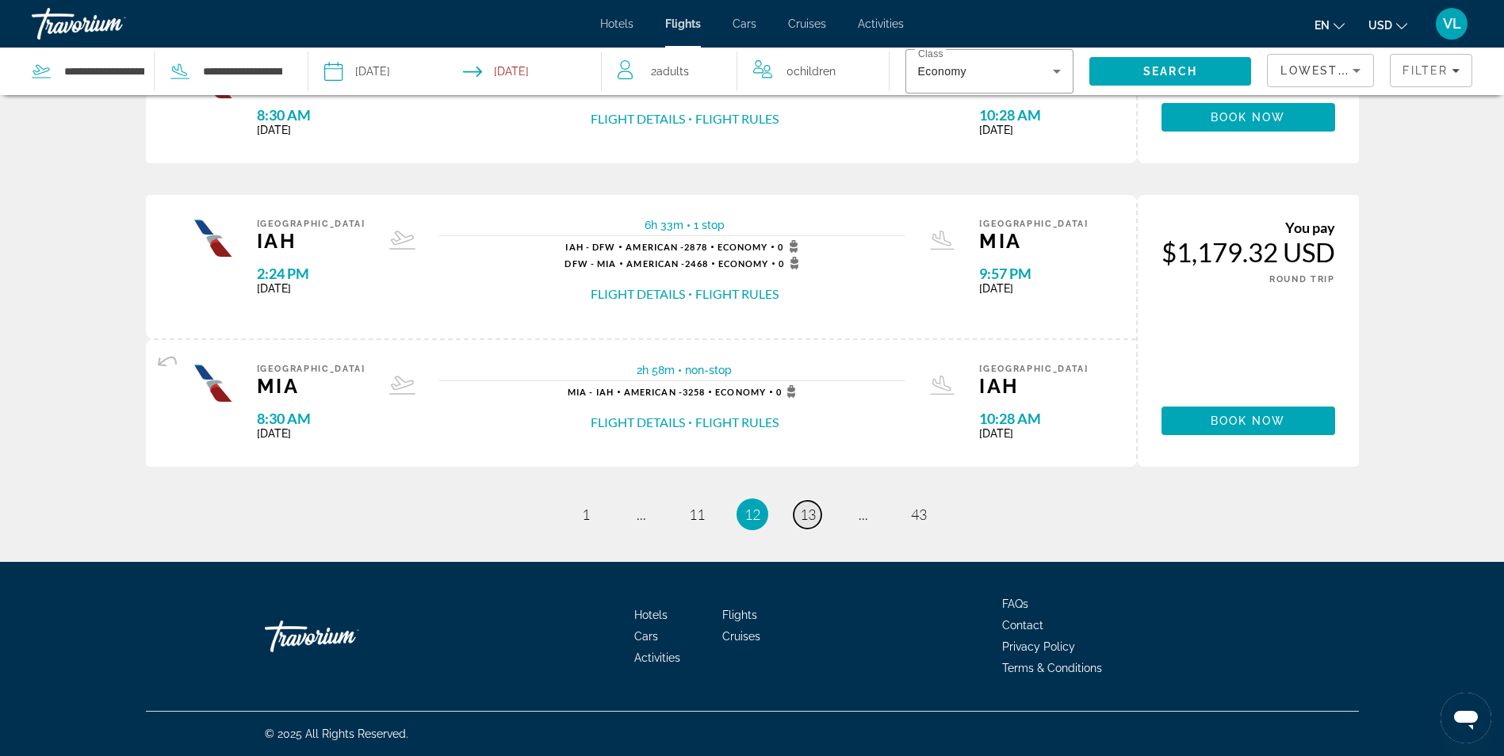
click at [816, 512] on link "page 13" at bounding box center [807, 515] width 28 height 28
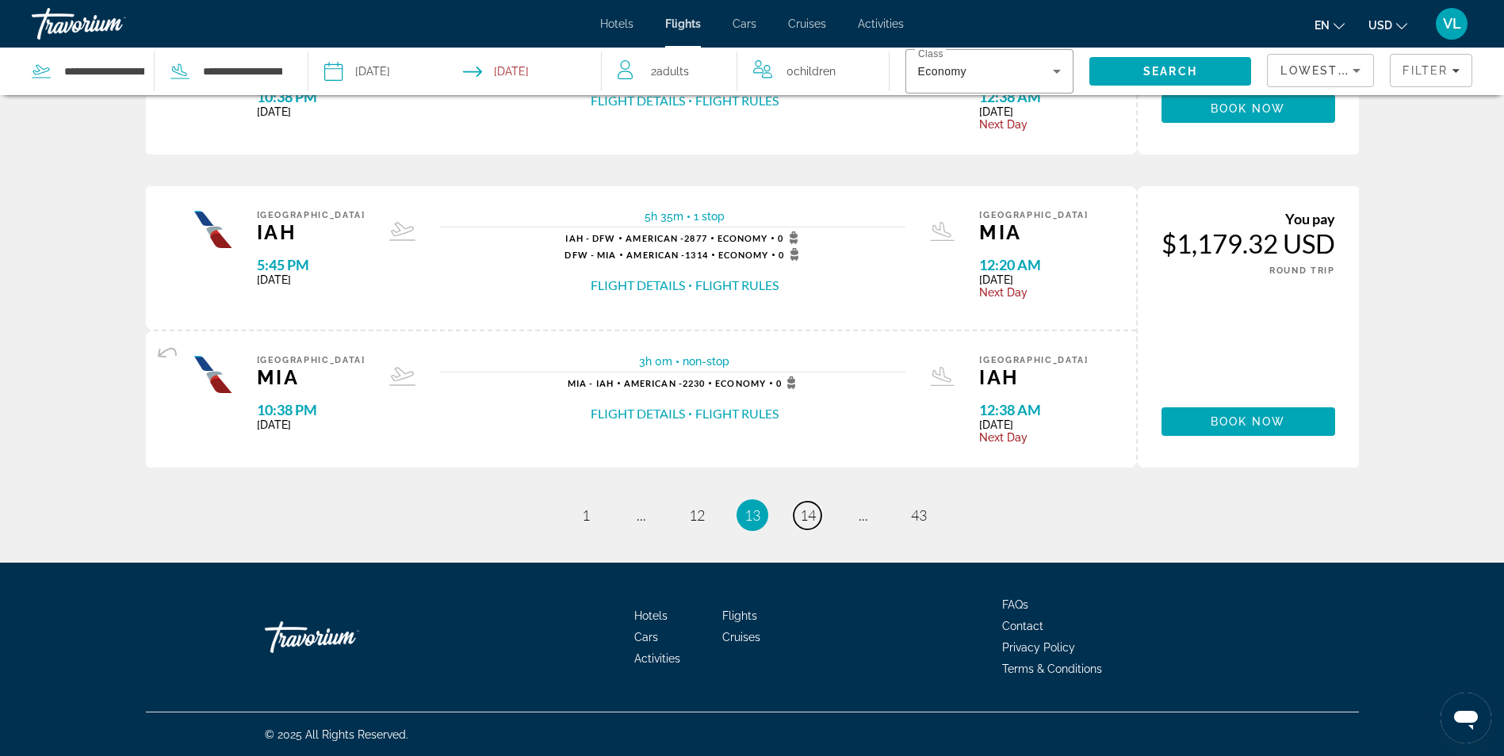
scroll to position [1493, 0]
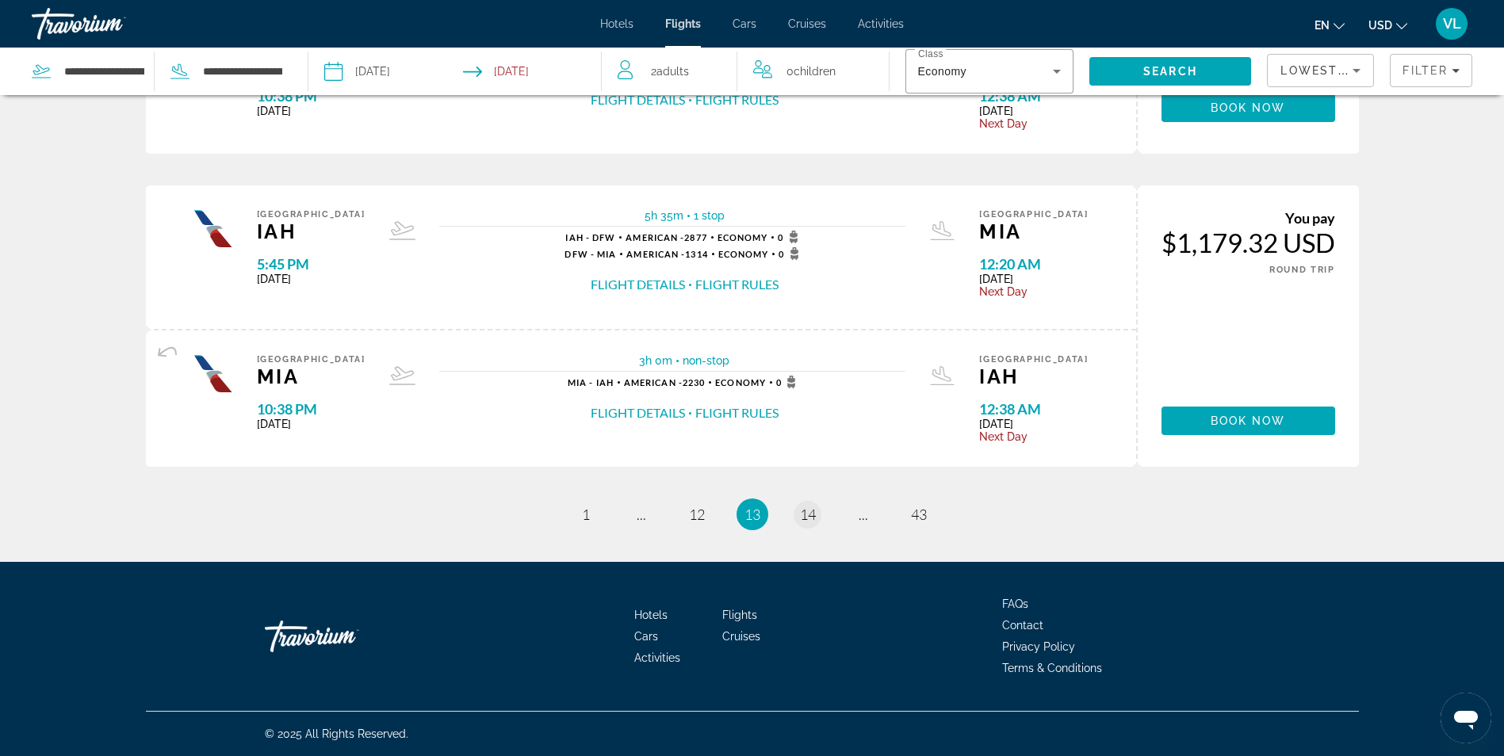
click at [792, 510] on li "page 14" at bounding box center [808, 515] width 32 height 32
click at [805, 518] on span "14" at bounding box center [808, 514] width 16 height 17
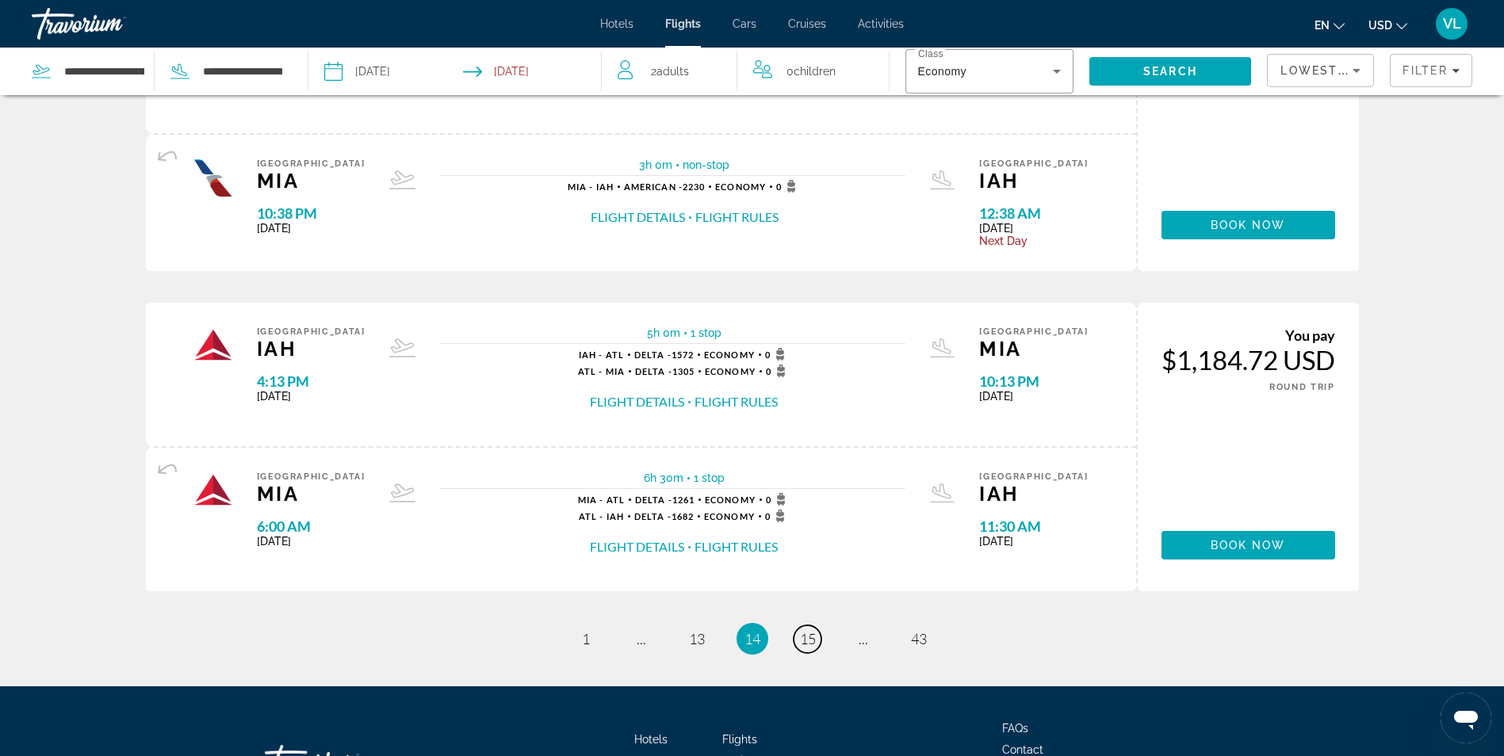
scroll to position [1427, 0]
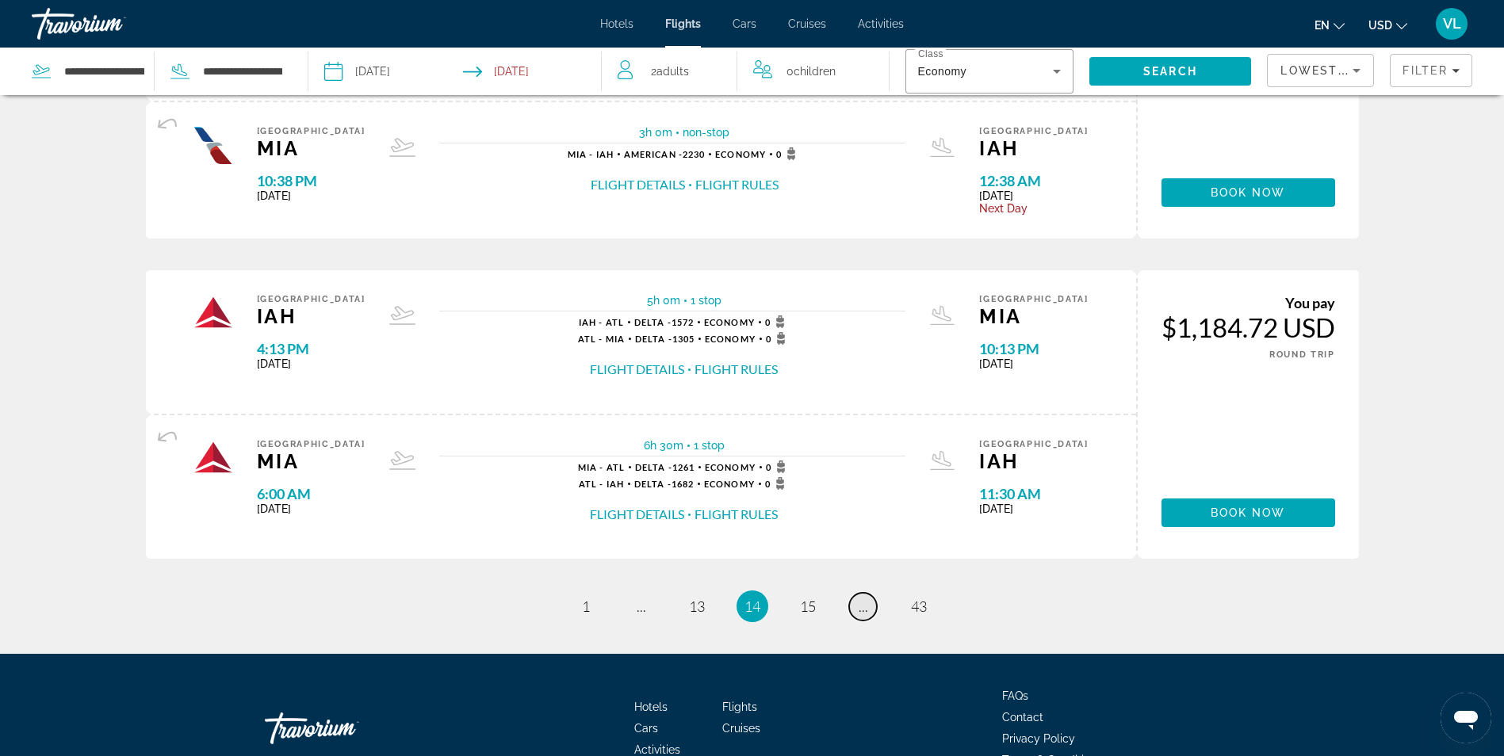
click at [866, 610] on span "..." at bounding box center [863, 606] width 10 height 17
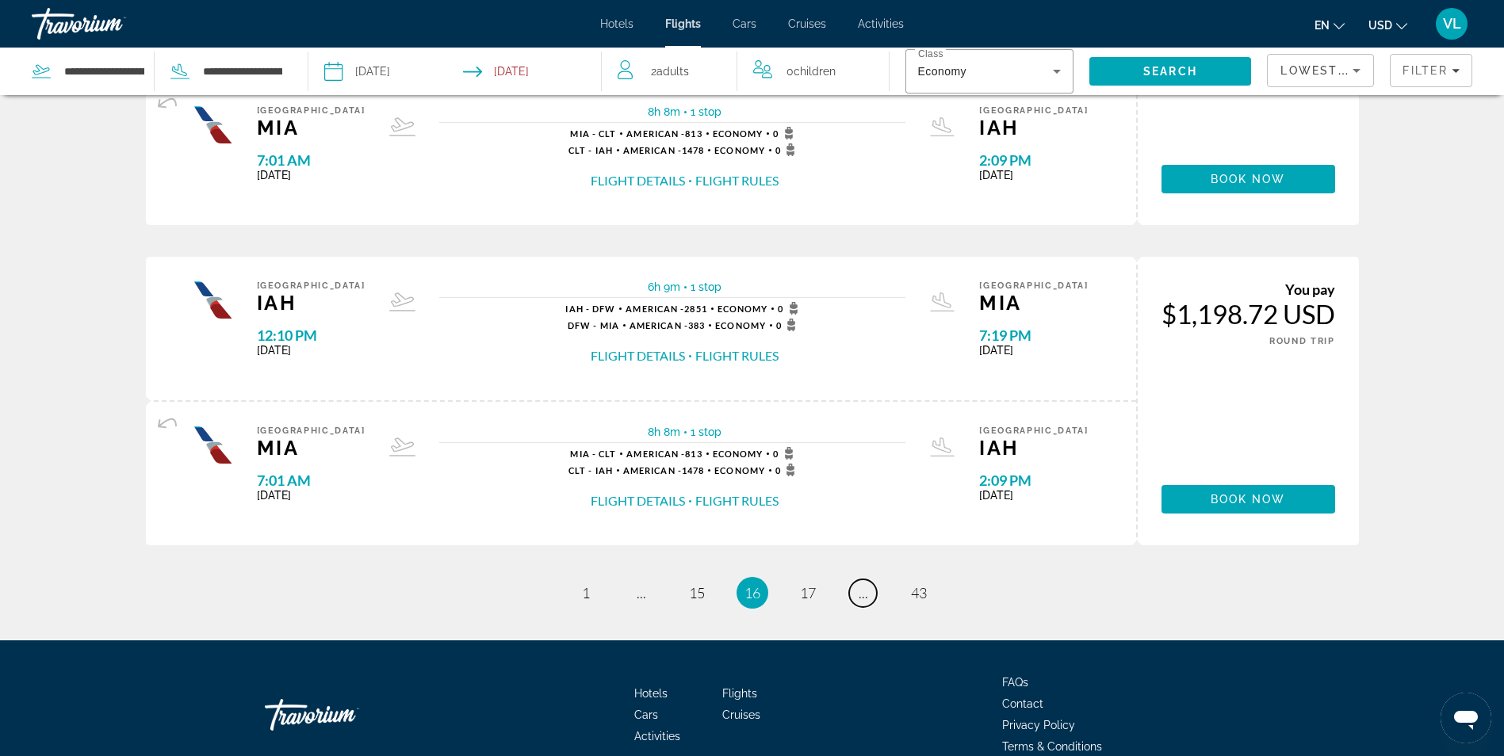
scroll to position [1573, 0]
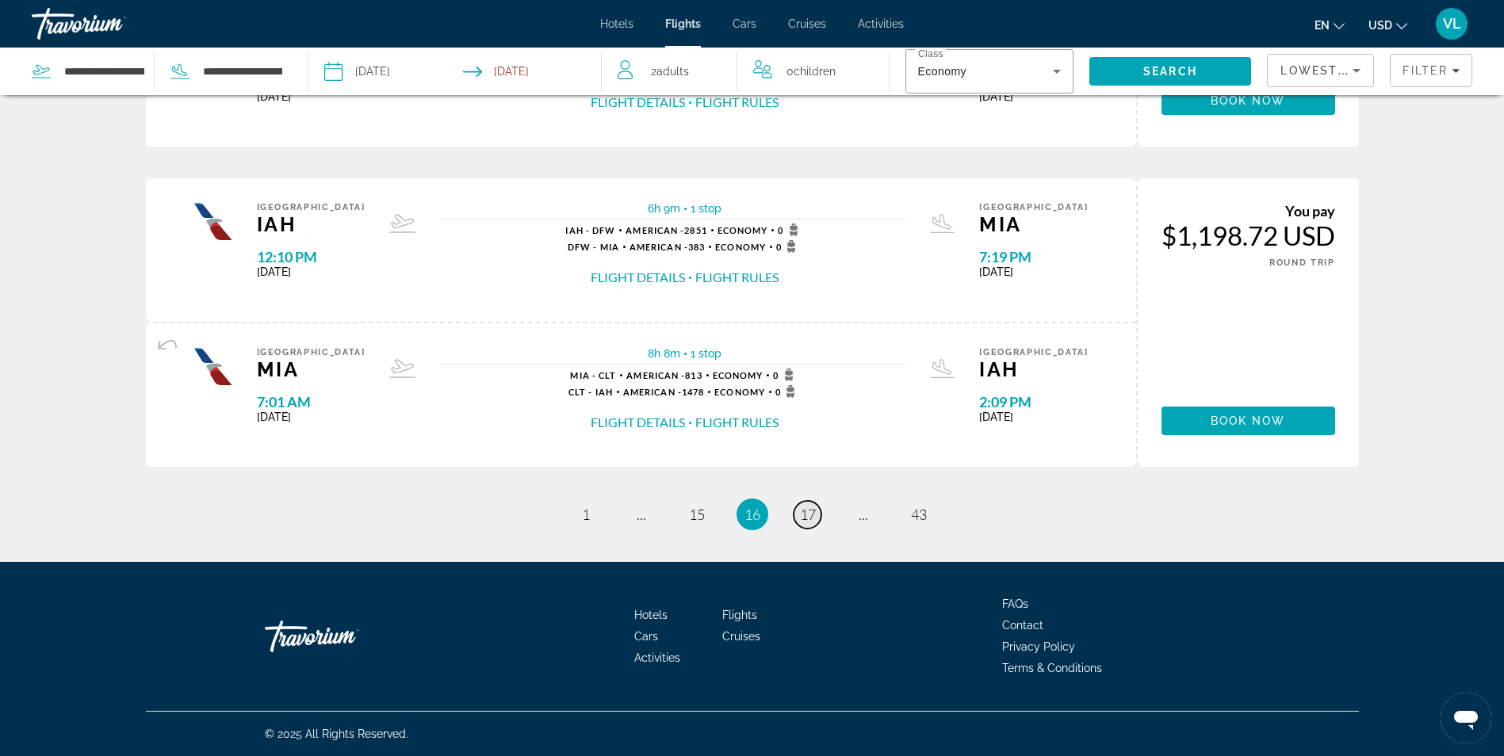
click at [809, 516] on span "17" at bounding box center [808, 514] width 16 height 17
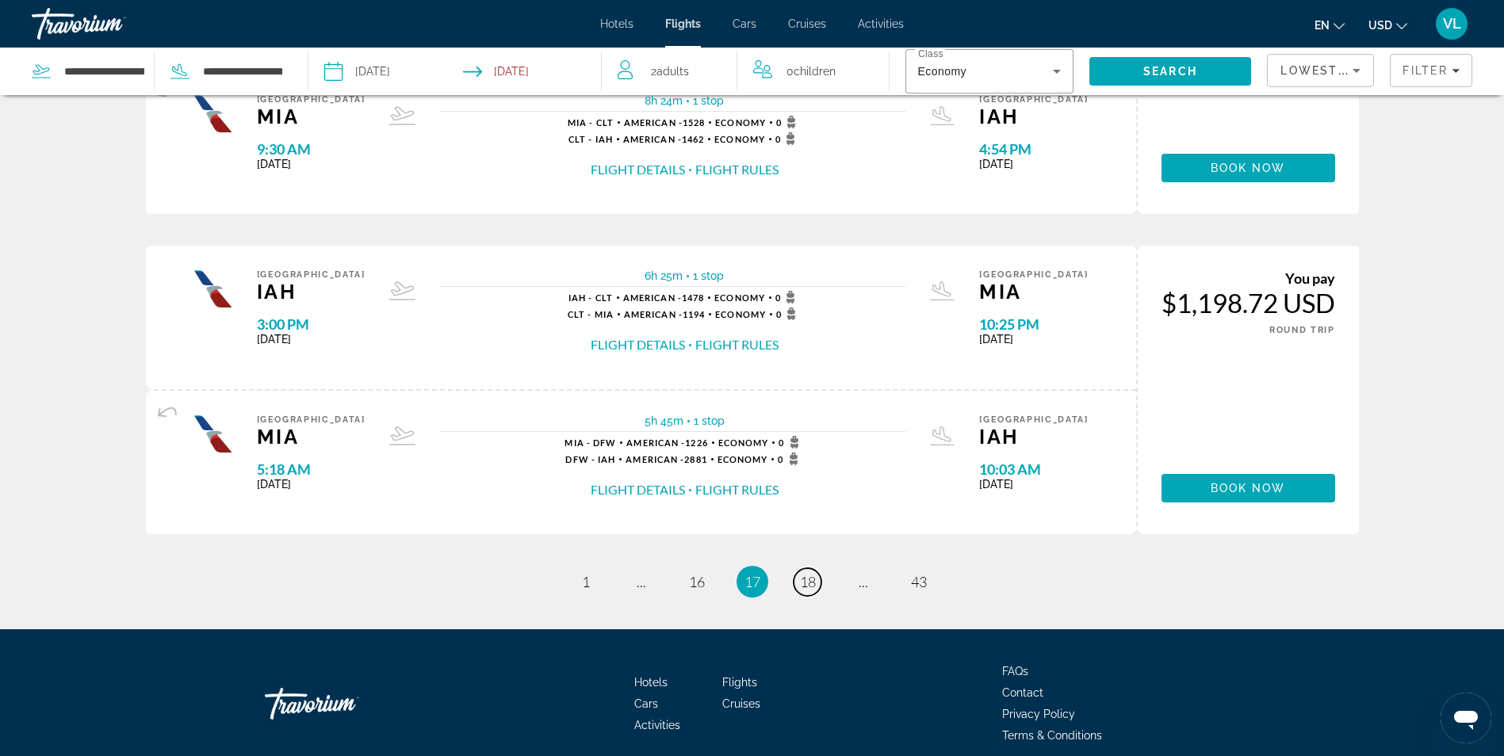
scroll to position [1573, 0]
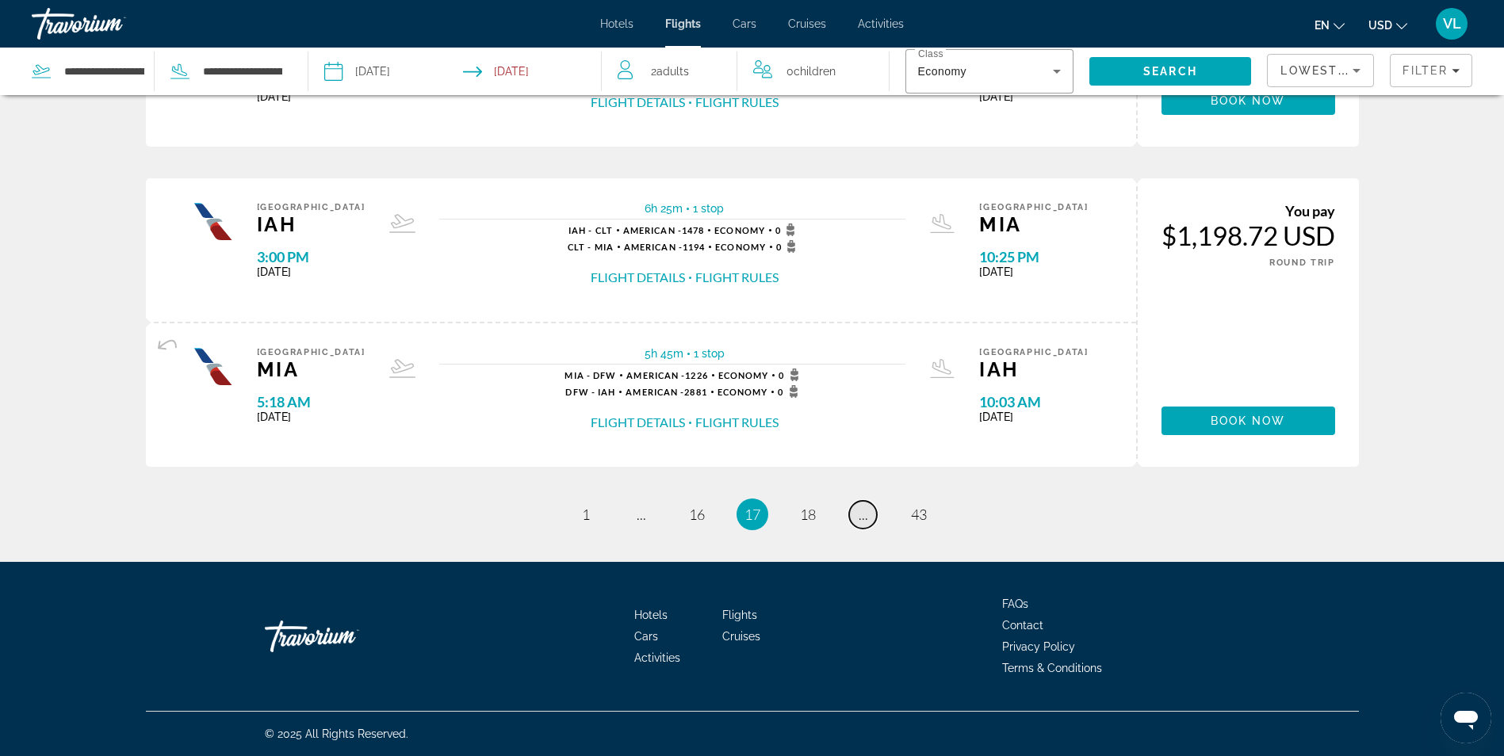
click at [861, 513] on span "..." at bounding box center [863, 514] width 10 height 17
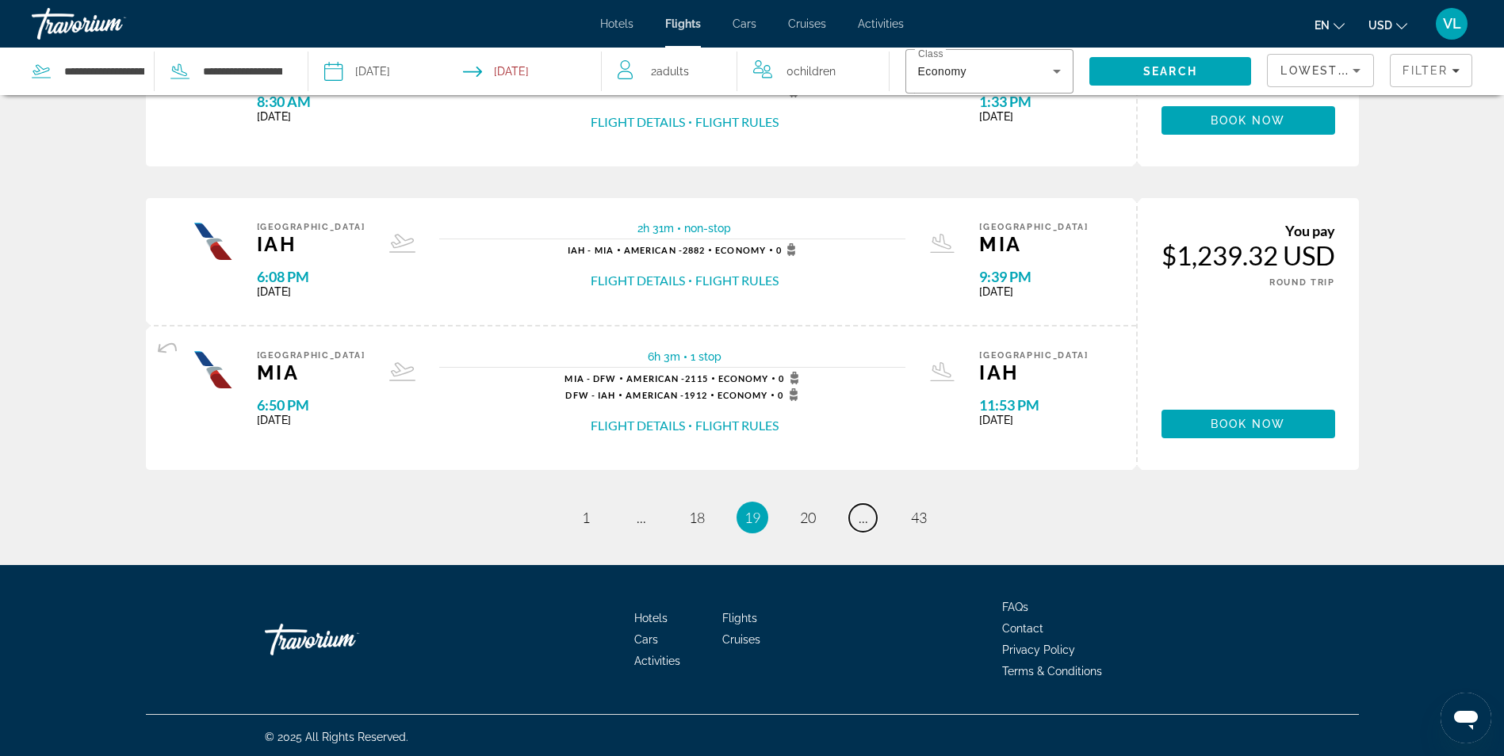
scroll to position [1424, 0]
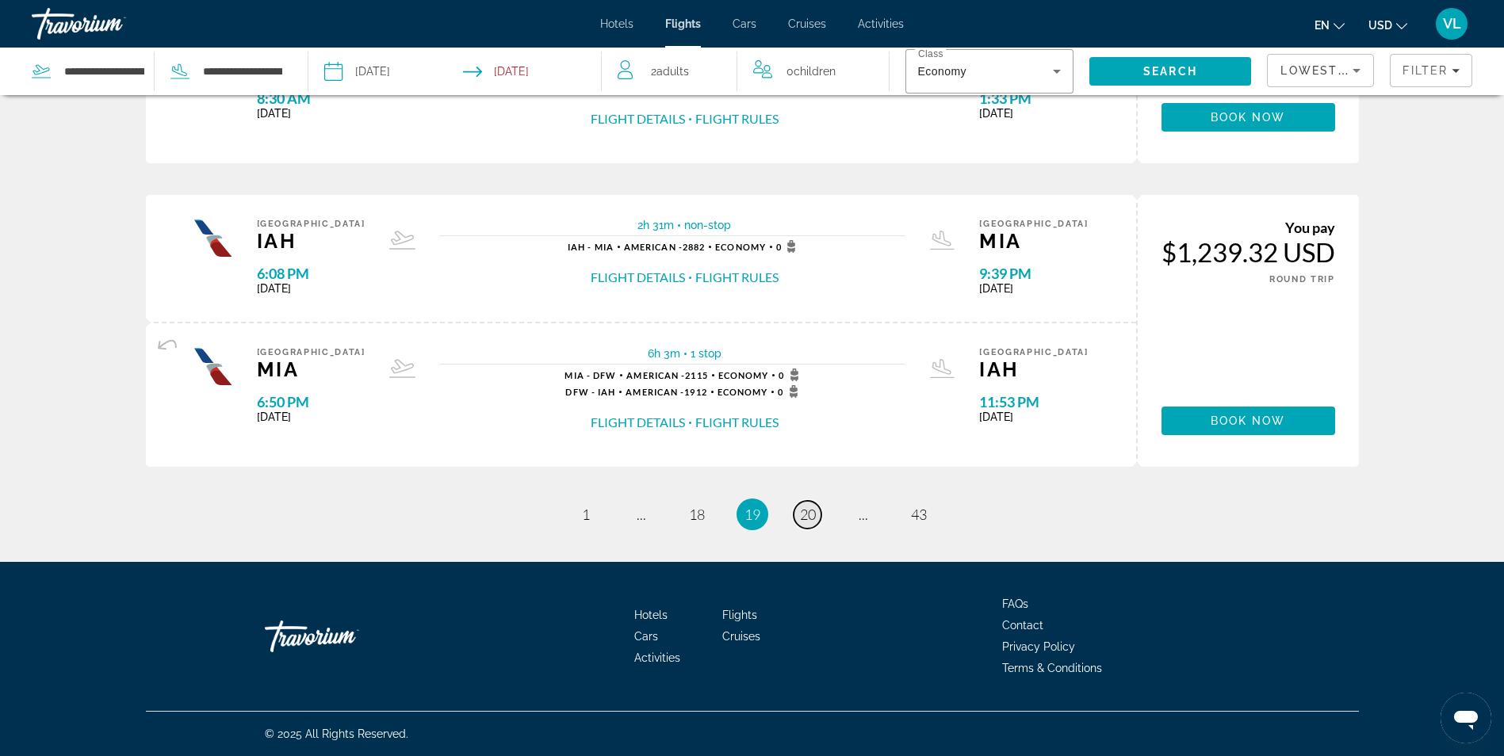
click at [808, 513] on span "20" at bounding box center [808, 514] width 16 height 17
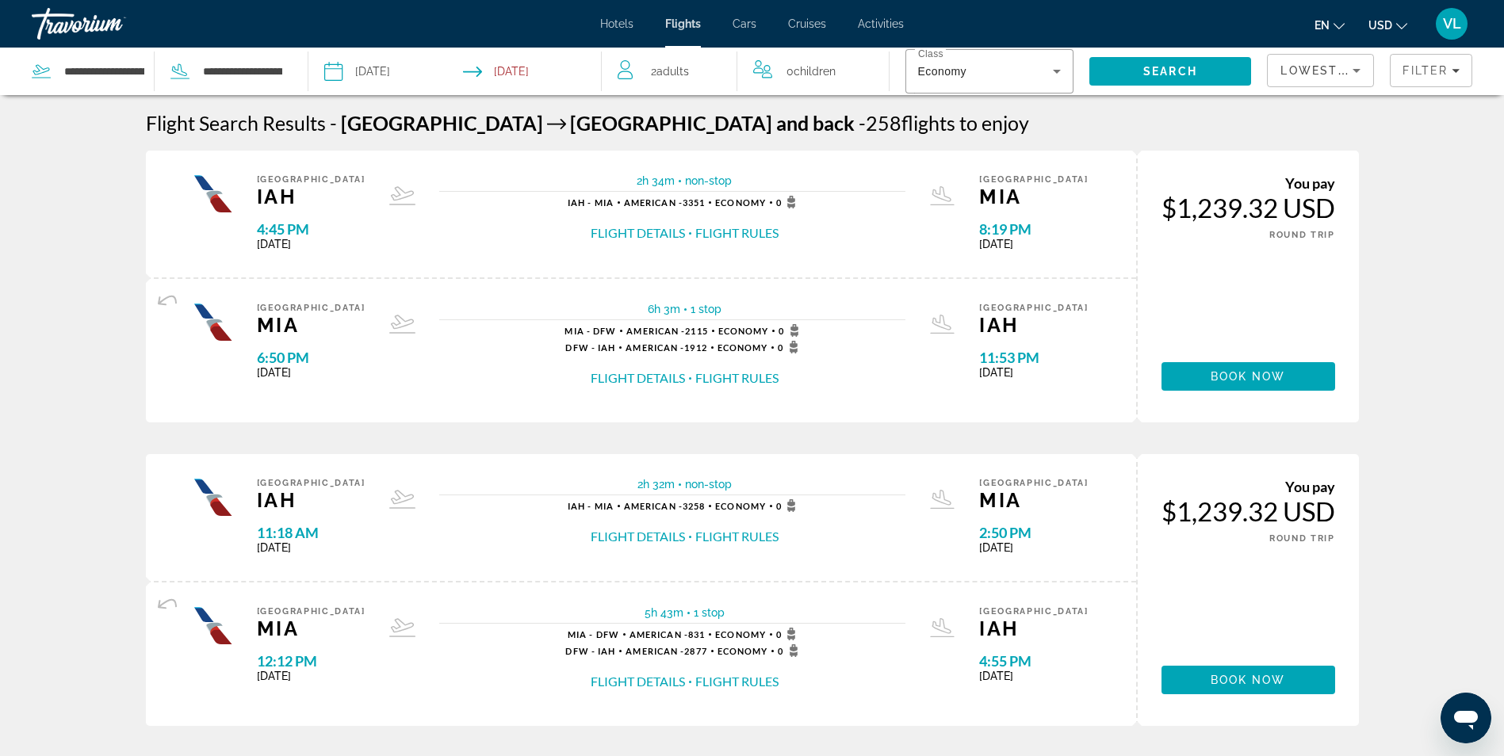
click at [614, 18] on span "Hotels" at bounding box center [616, 23] width 33 height 13
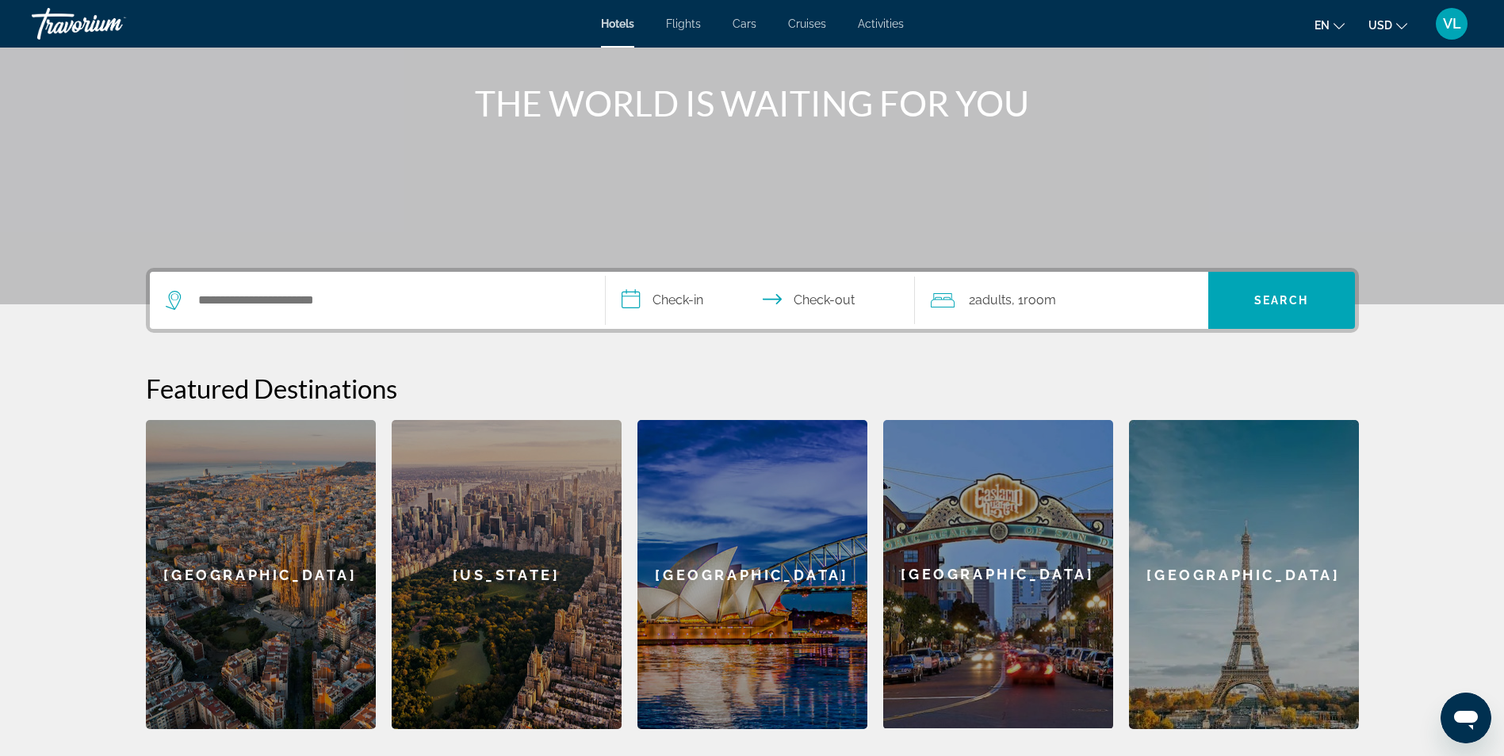
scroll to position [159, 0]
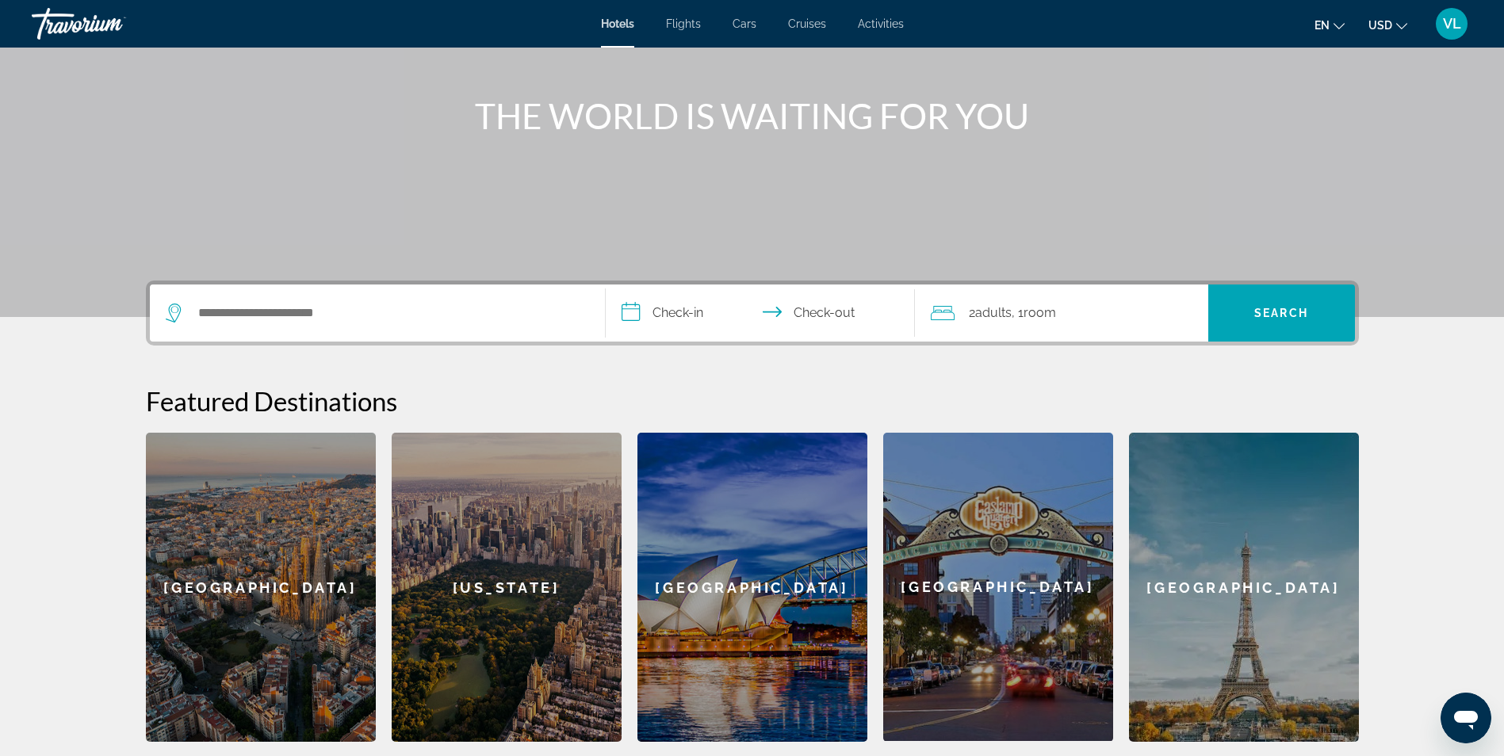
click at [231, 299] on div "Search widget" at bounding box center [377, 313] width 423 height 57
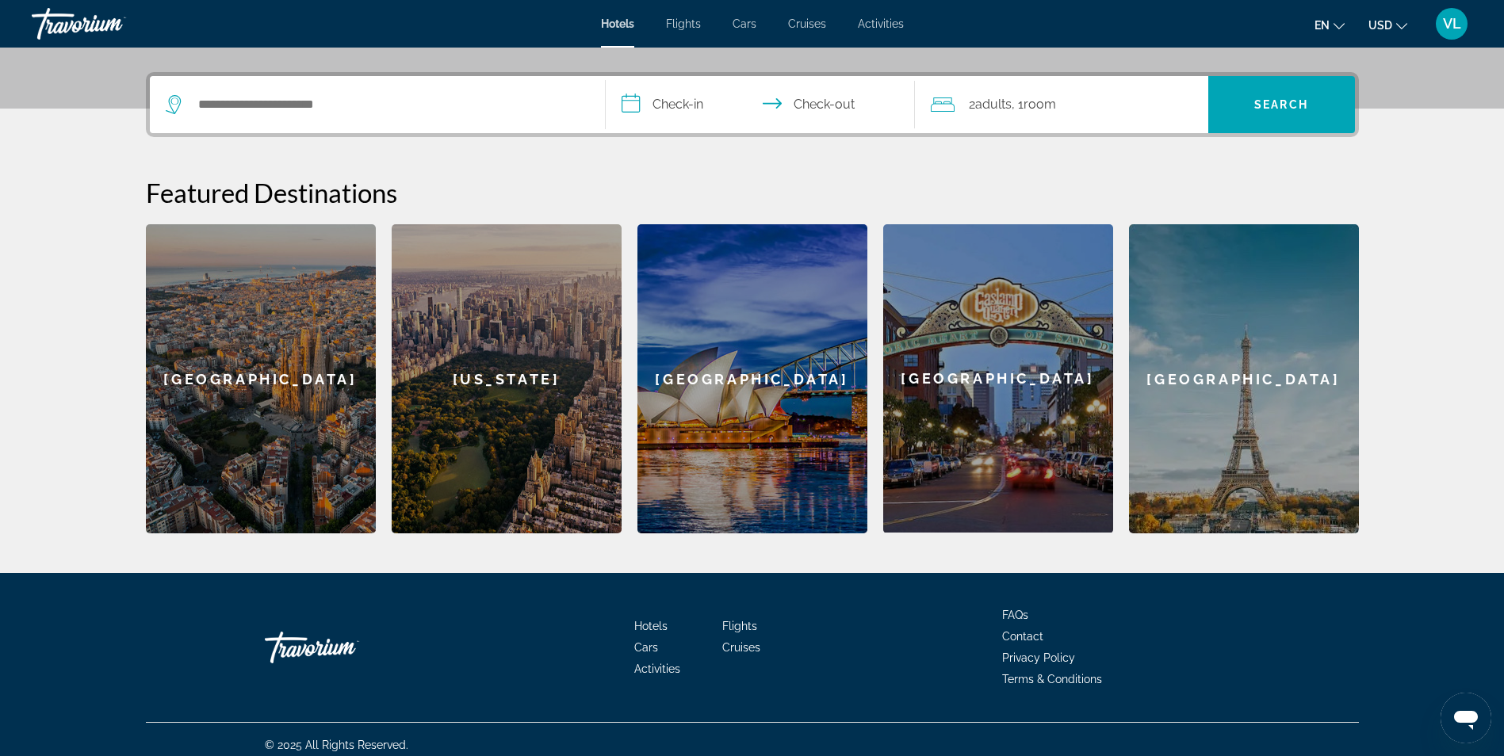
scroll to position [378, 0]
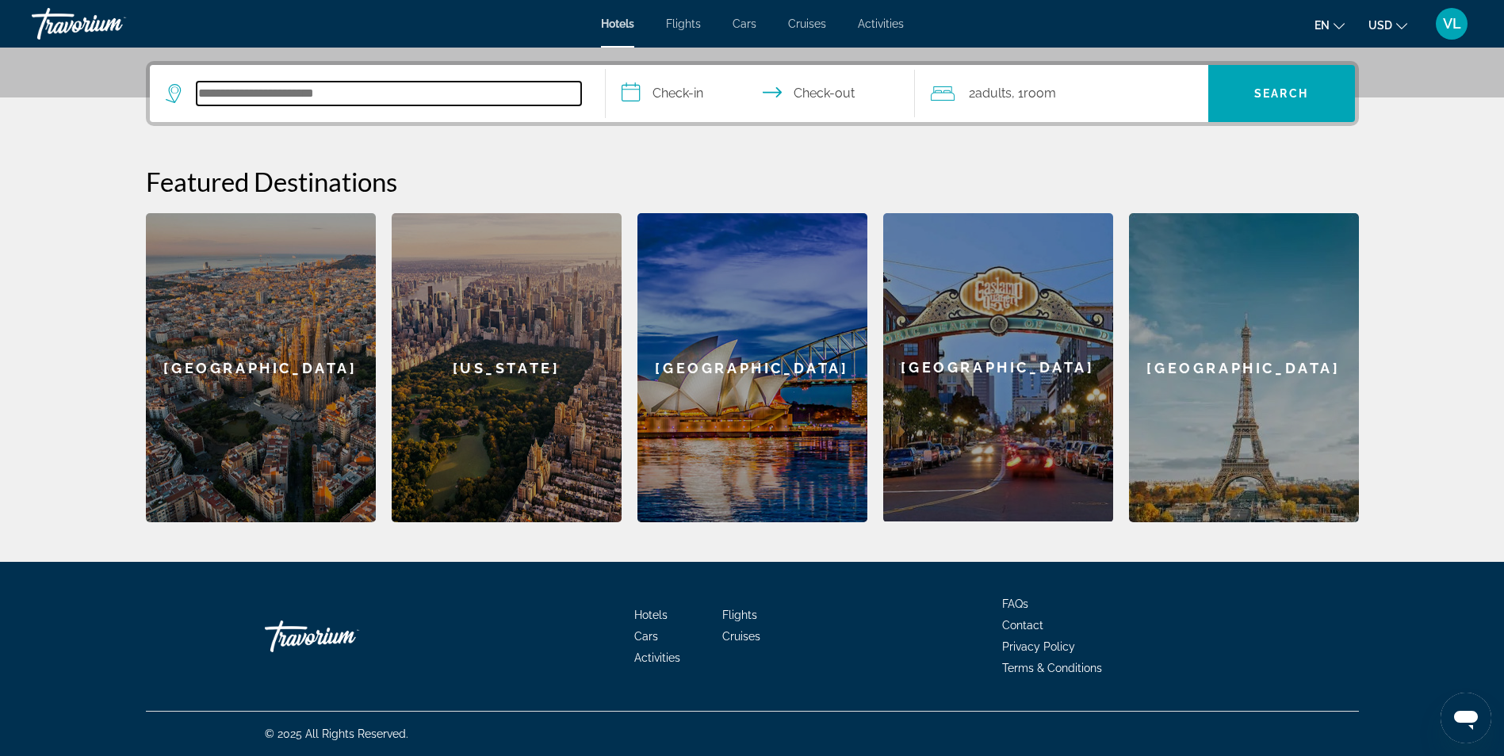
click at [235, 101] on input "Search hotel destination" at bounding box center [389, 94] width 384 height 24
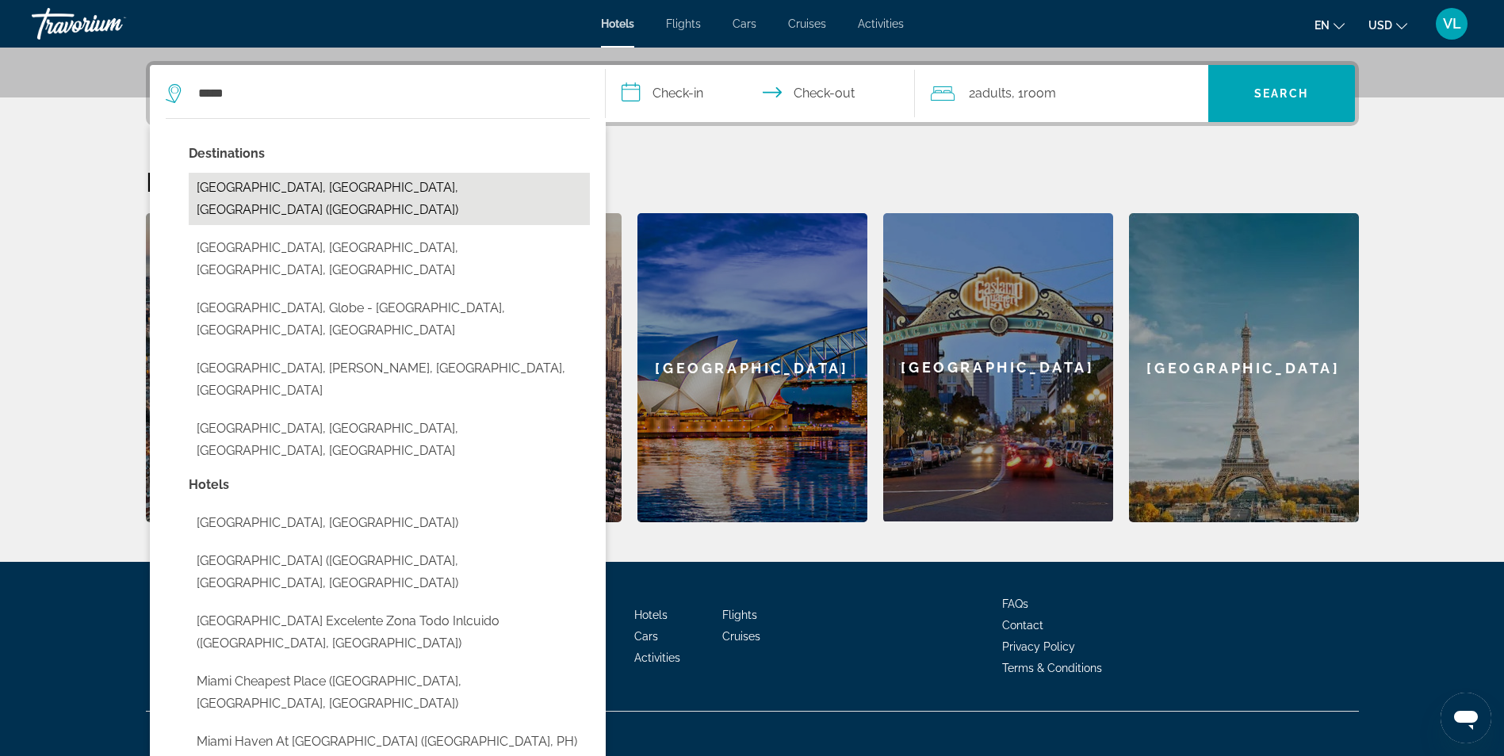
click at [262, 190] on button "[GEOGRAPHIC_DATA], [GEOGRAPHIC_DATA], [GEOGRAPHIC_DATA] ([GEOGRAPHIC_DATA])" at bounding box center [389, 199] width 401 height 52
type input "**********"
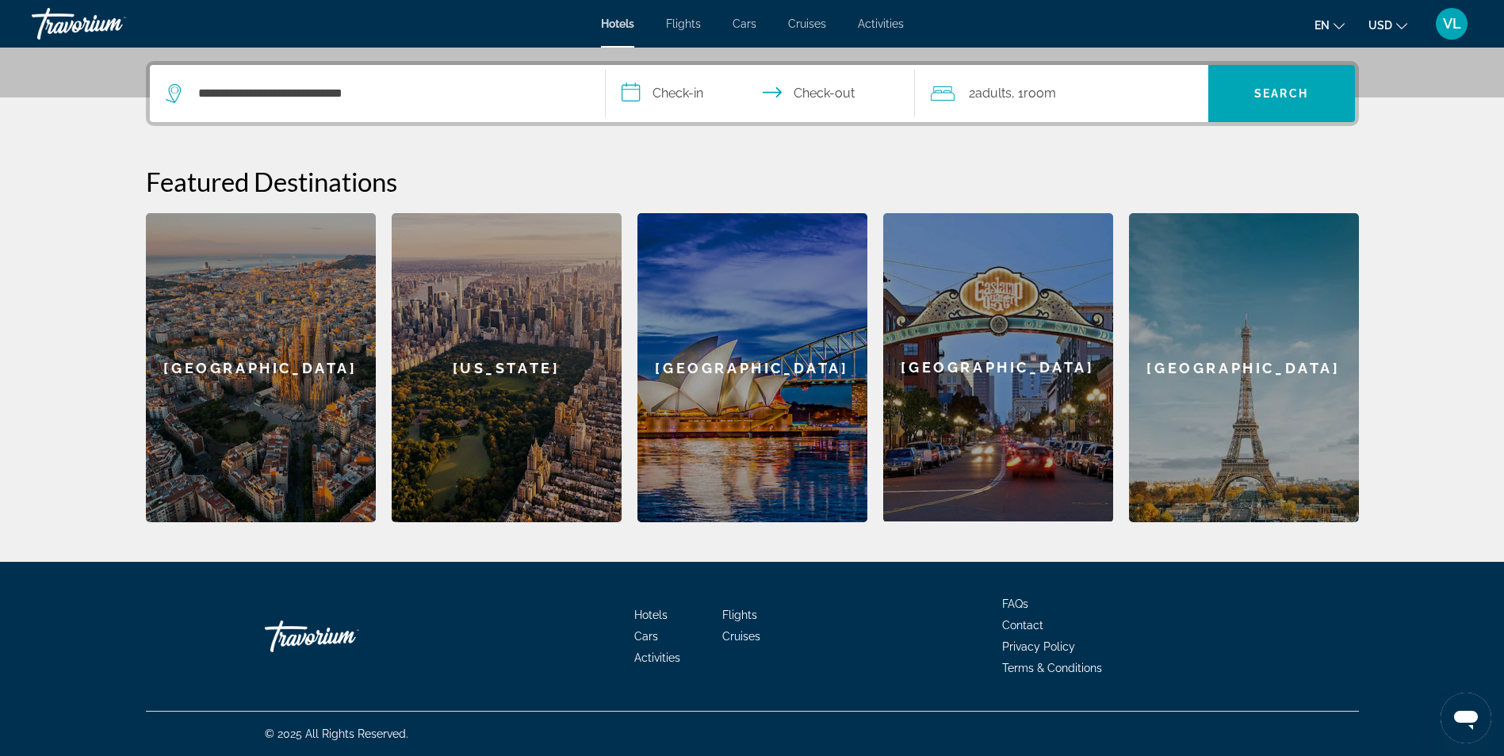
click at [644, 94] on input "**********" at bounding box center [763, 96] width 315 height 62
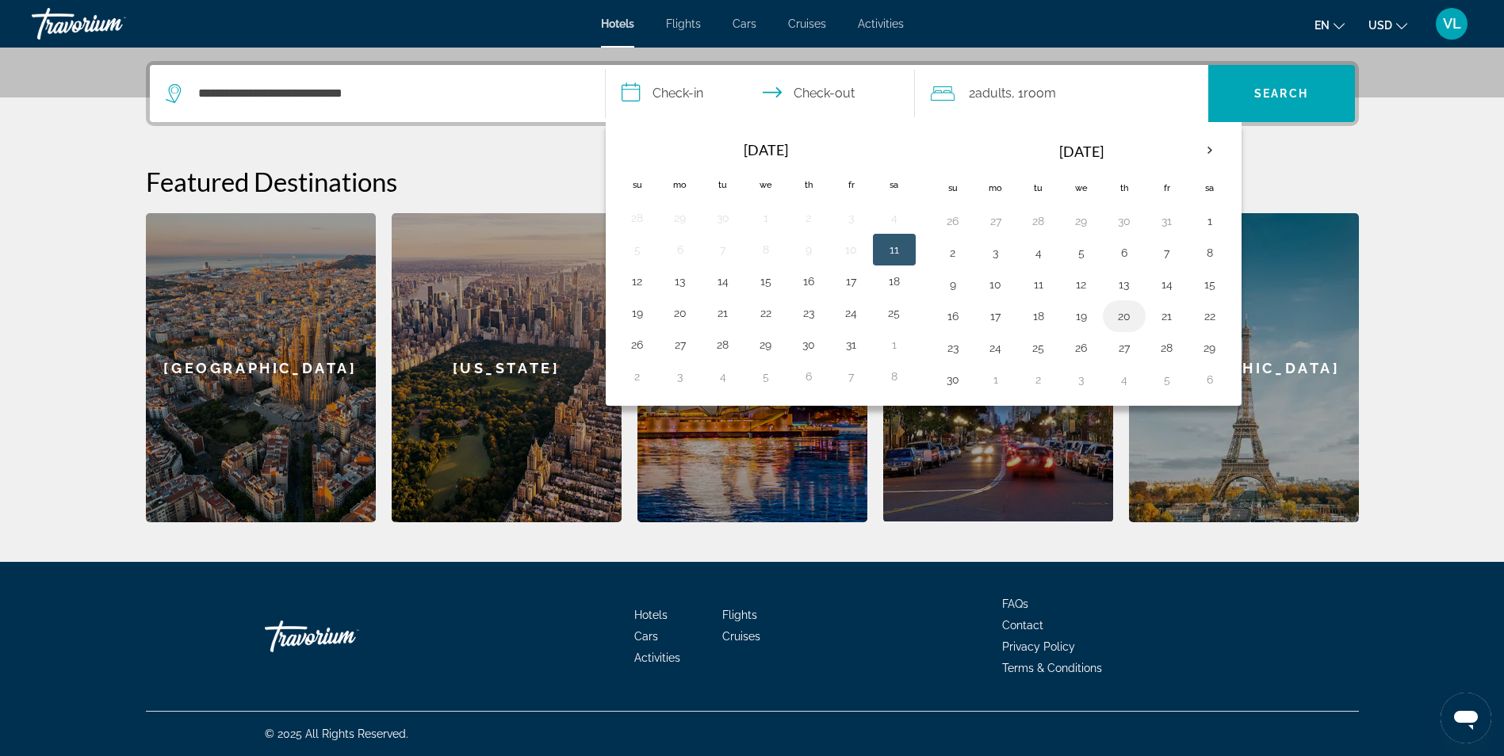
click at [1126, 320] on button "20" at bounding box center [1123, 316] width 25 height 22
click at [954, 346] on button "23" at bounding box center [952, 348] width 25 height 22
type input "**********"
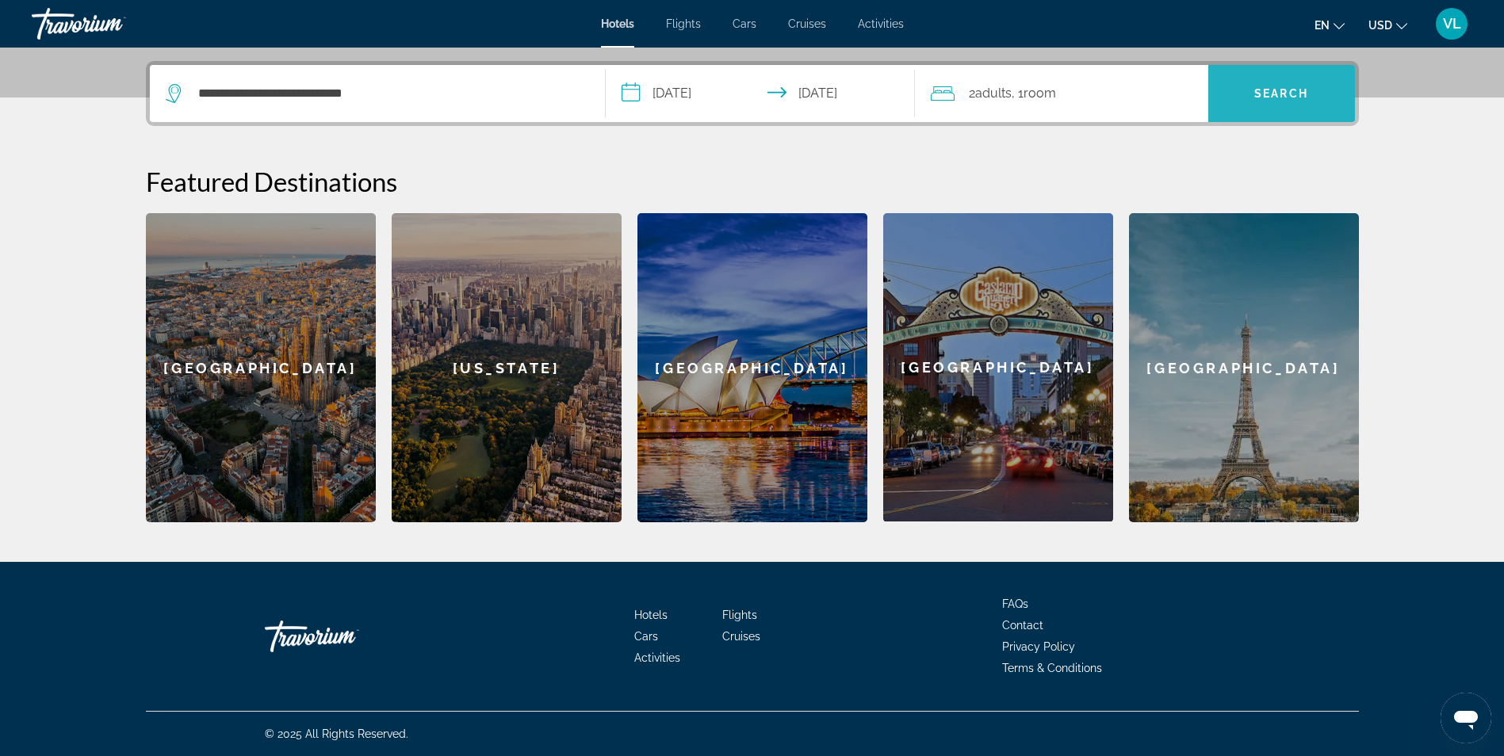
click at [1265, 94] on span "Search" at bounding box center [1281, 93] width 54 height 13
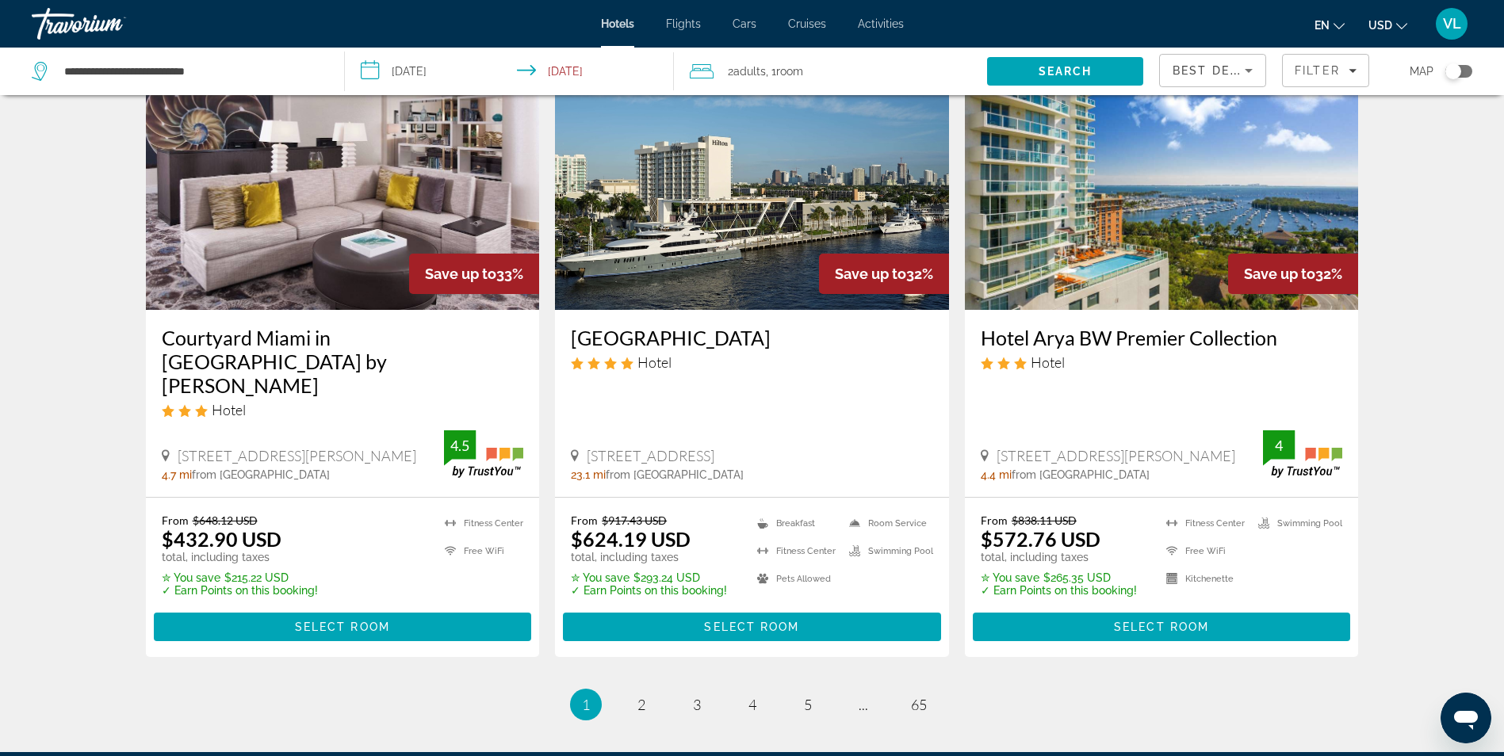
scroll to position [2045, 0]
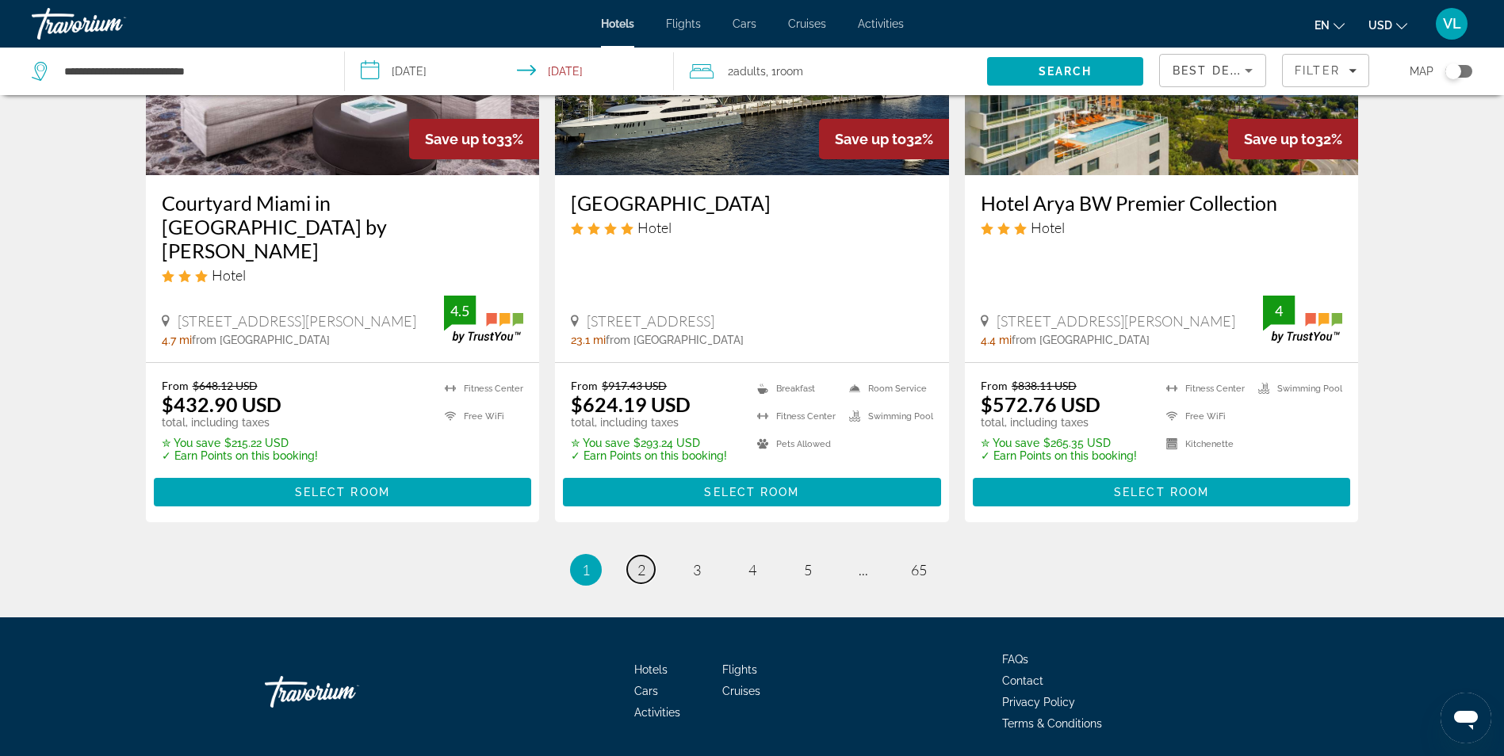
click at [630, 556] on link "page 2" at bounding box center [641, 570] width 28 height 28
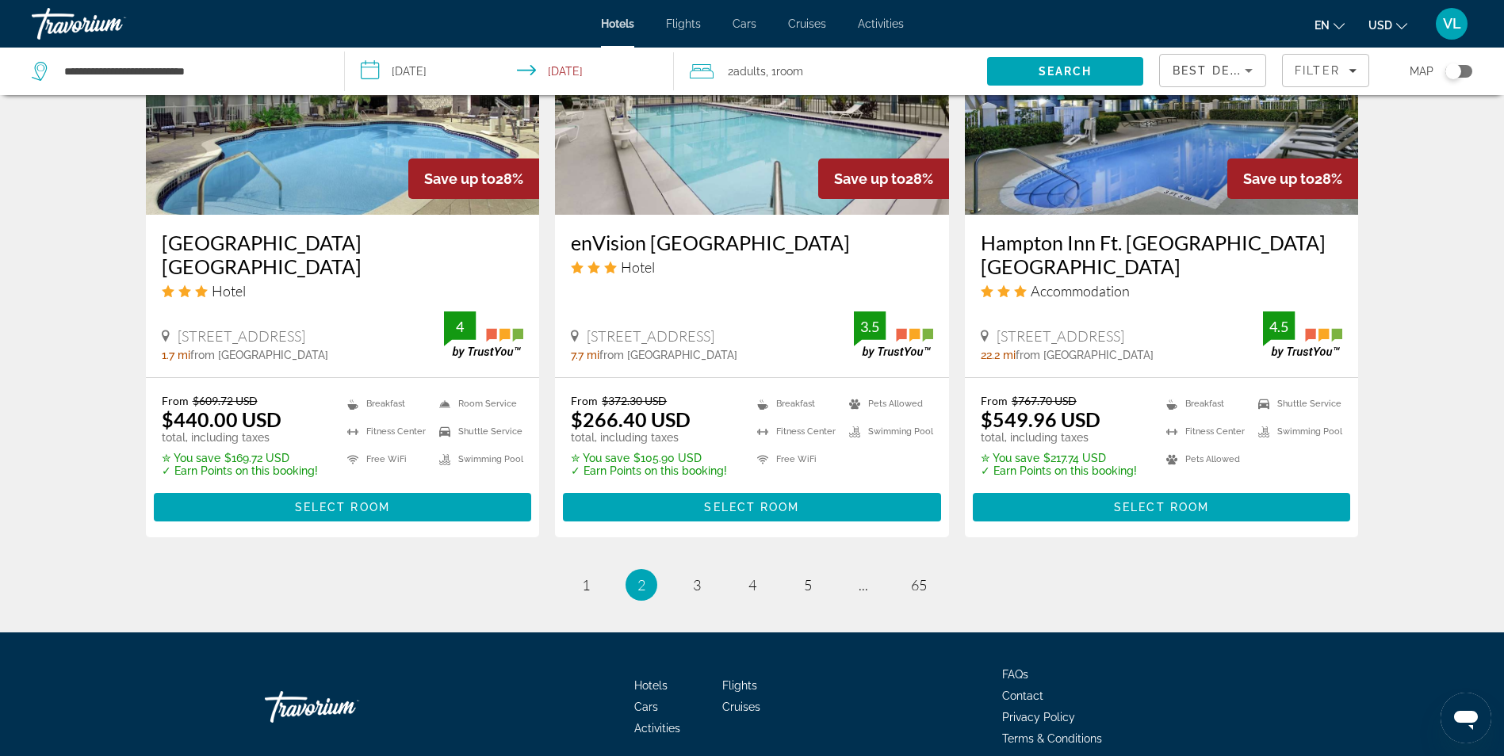
scroll to position [2061, 0]
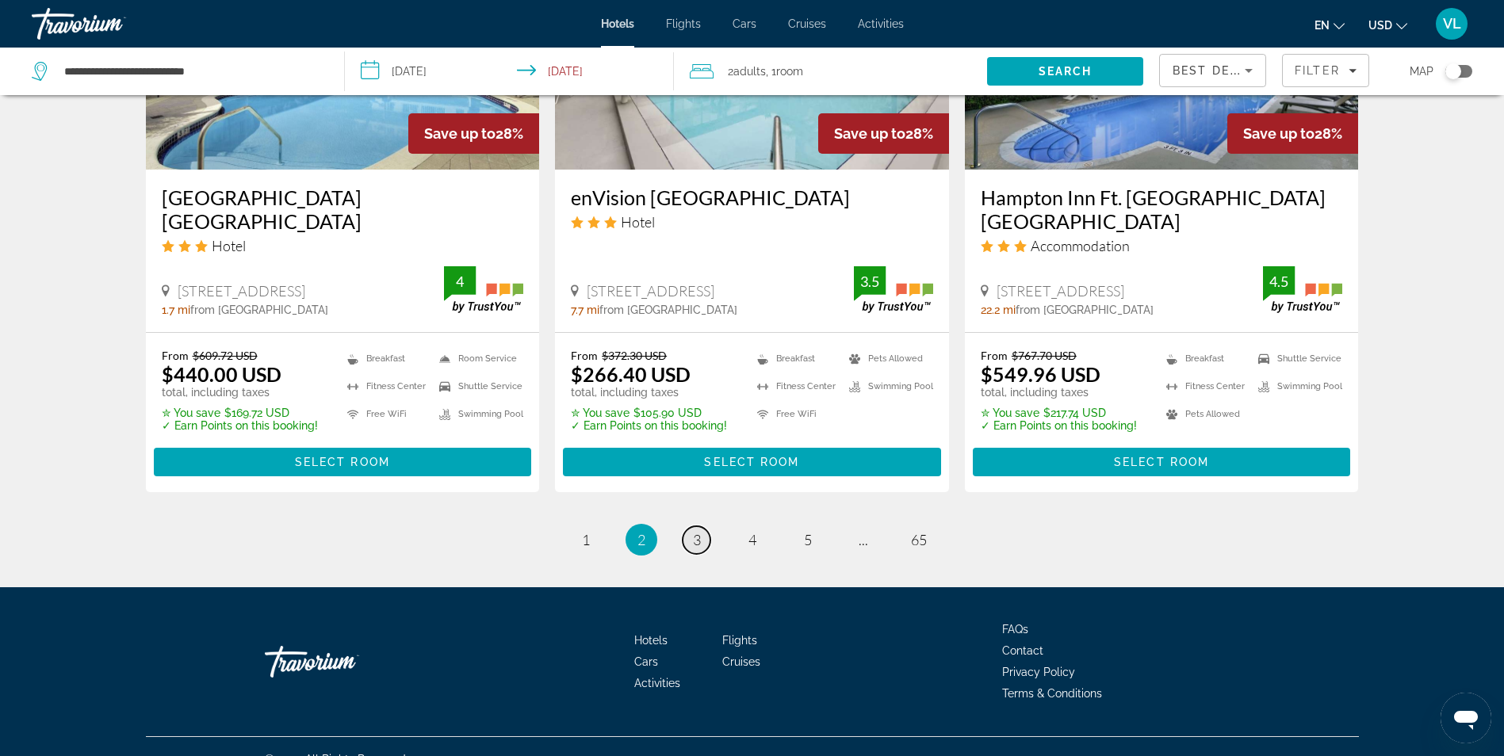
click at [698, 531] on span "3" at bounding box center [697, 539] width 8 height 17
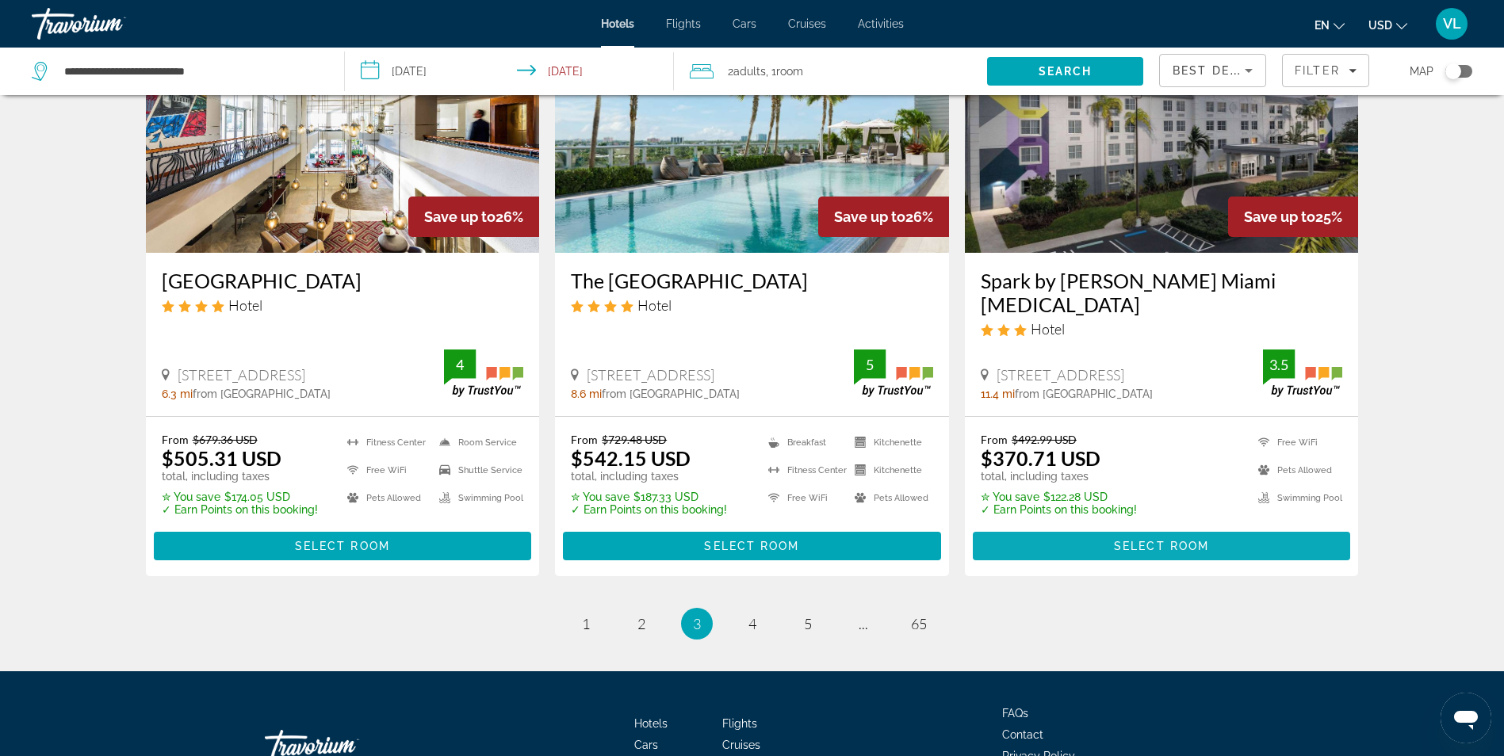
scroll to position [2063, 0]
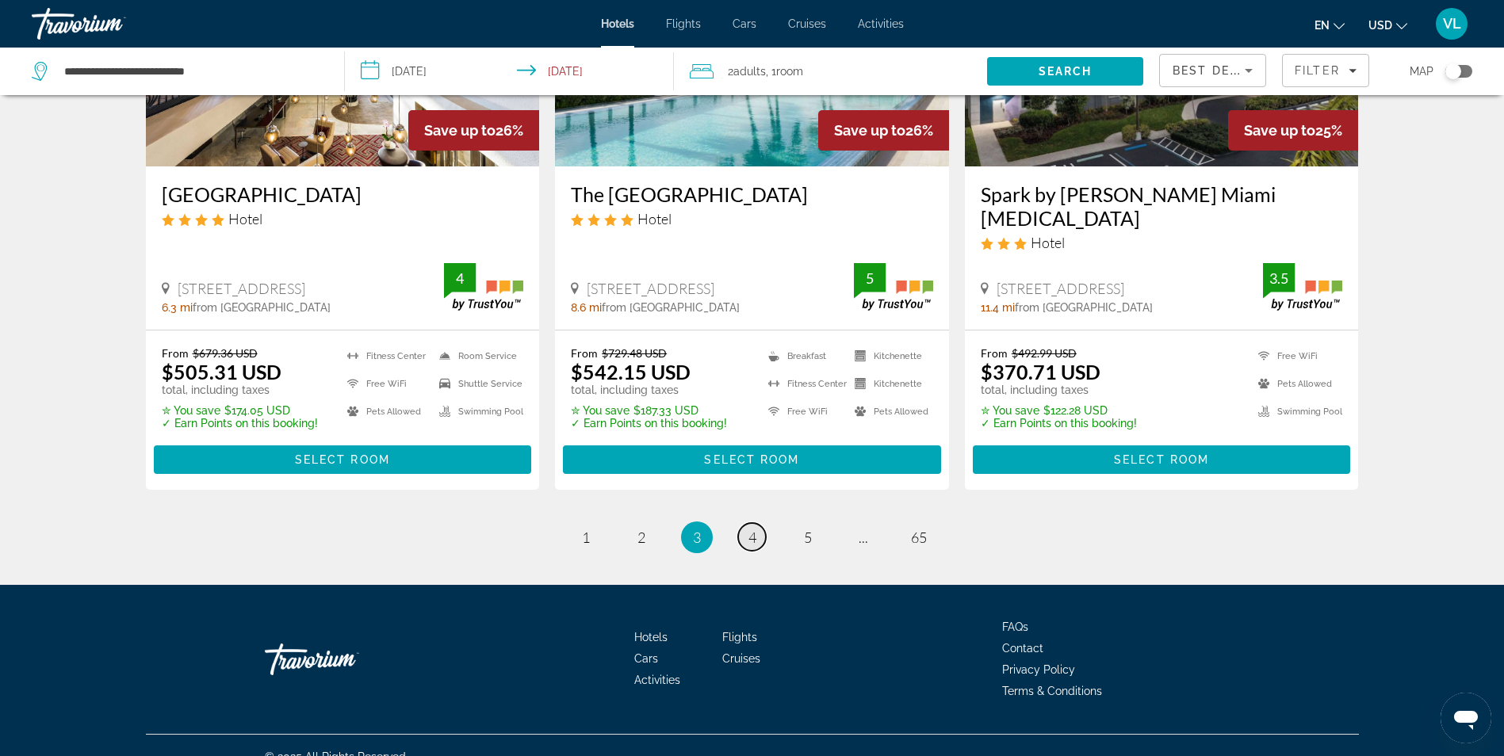
click at [753, 529] on span "4" at bounding box center [752, 537] width 8 height 17
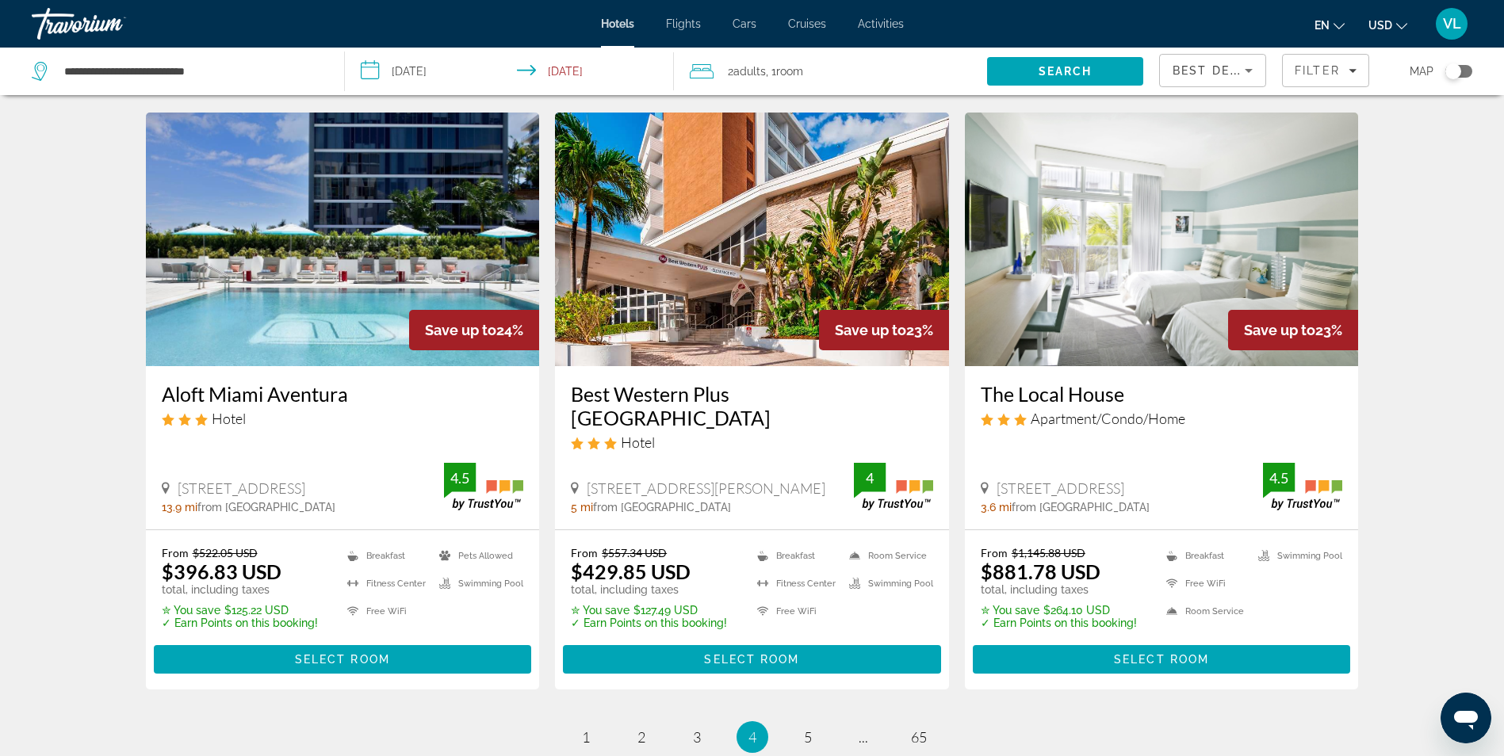
scroll to position [1902, 0]
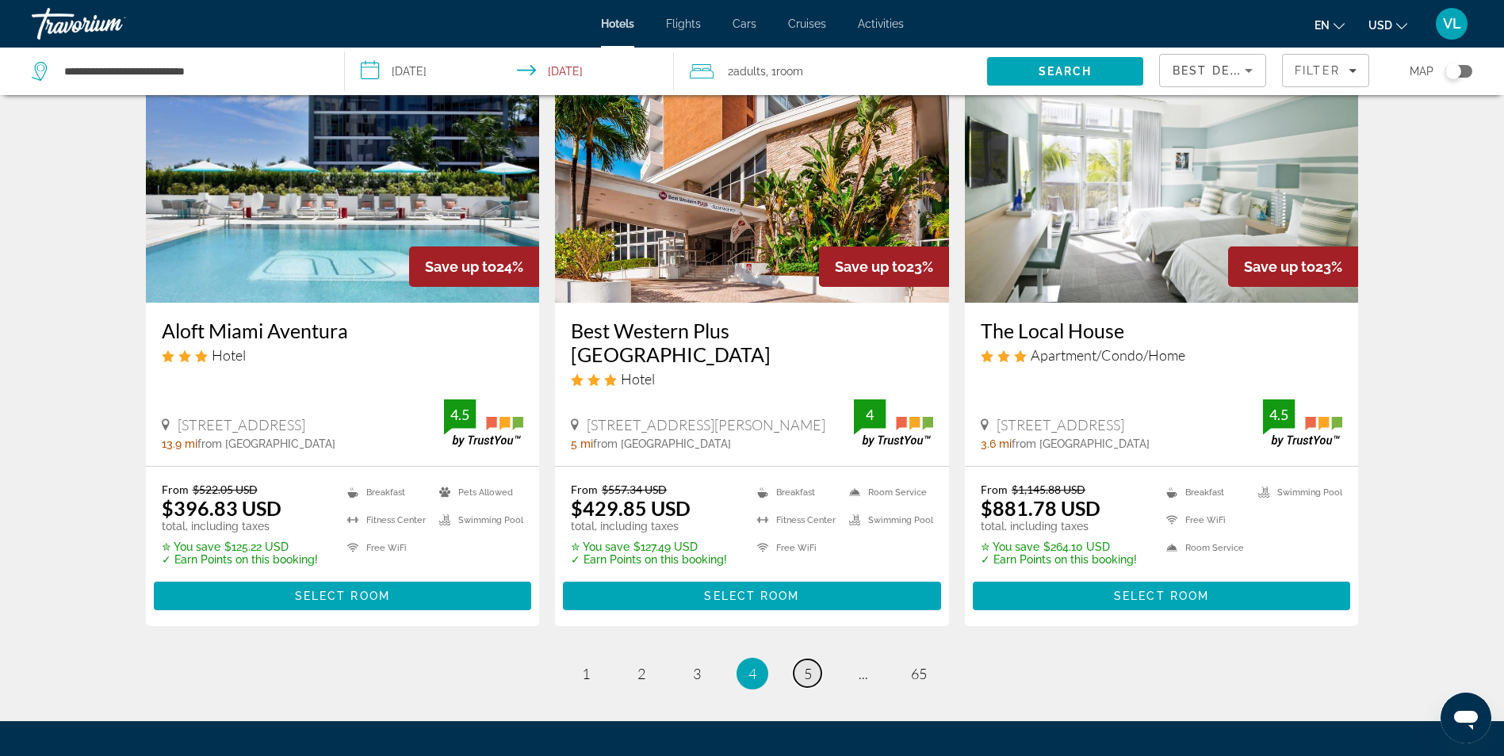
click at [801, 660] on link "page 5" at bounding box center [807, 674] width 28 height 28
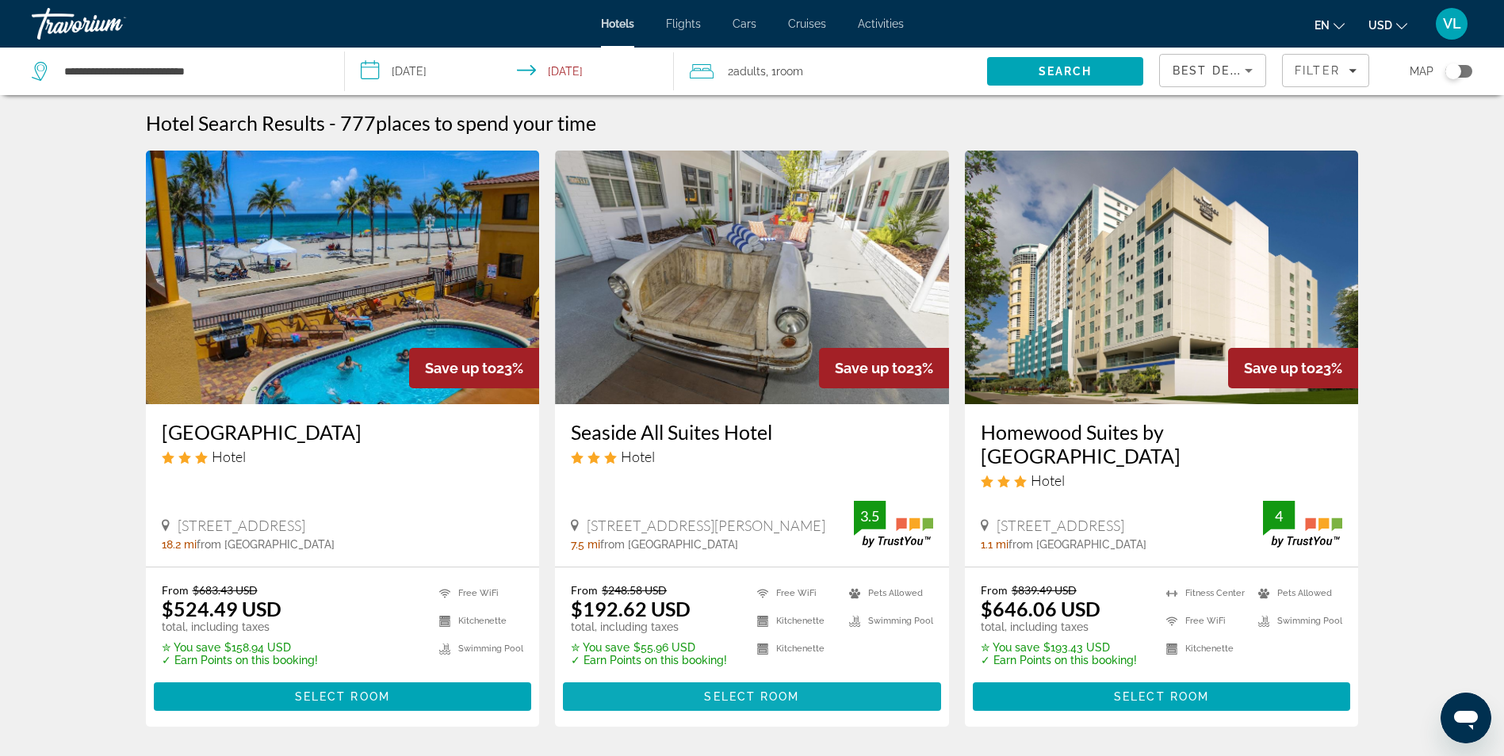
click at [746, 691] on span "Select Room" at bounding box center [751, 696] width 95 height 13
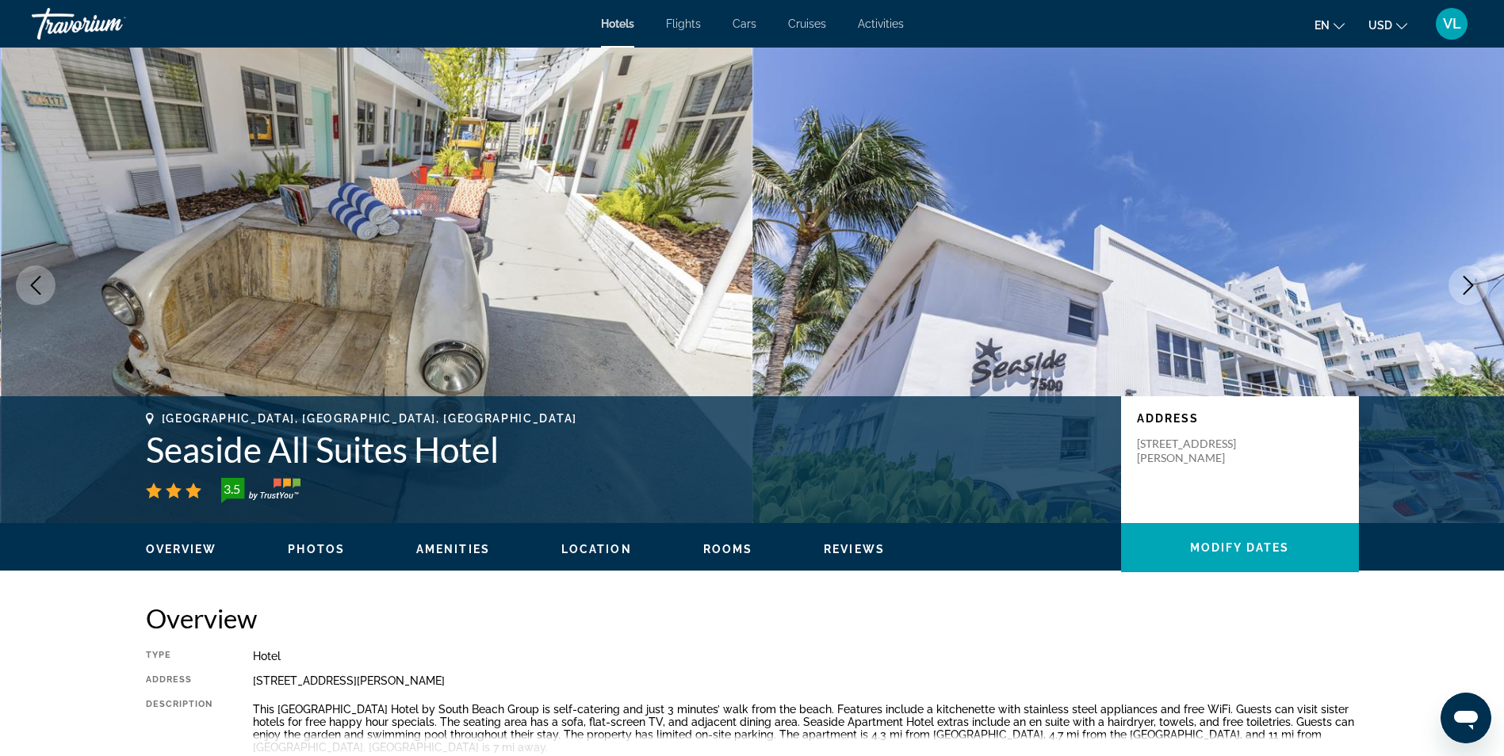
click at [713, 548] on span "Rooms" at bounding box center [728, 549] width 50 height 13
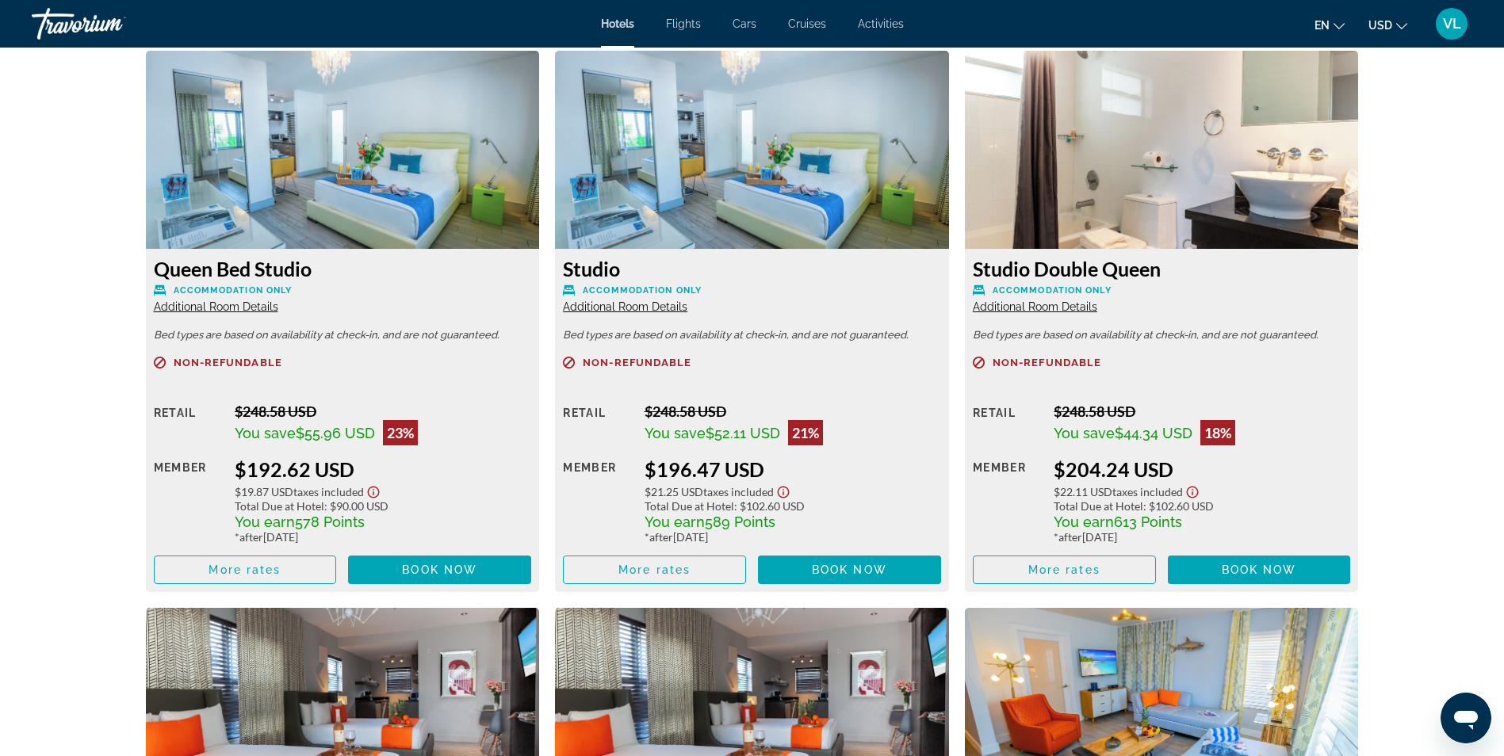
scroll to position [2105, 0]
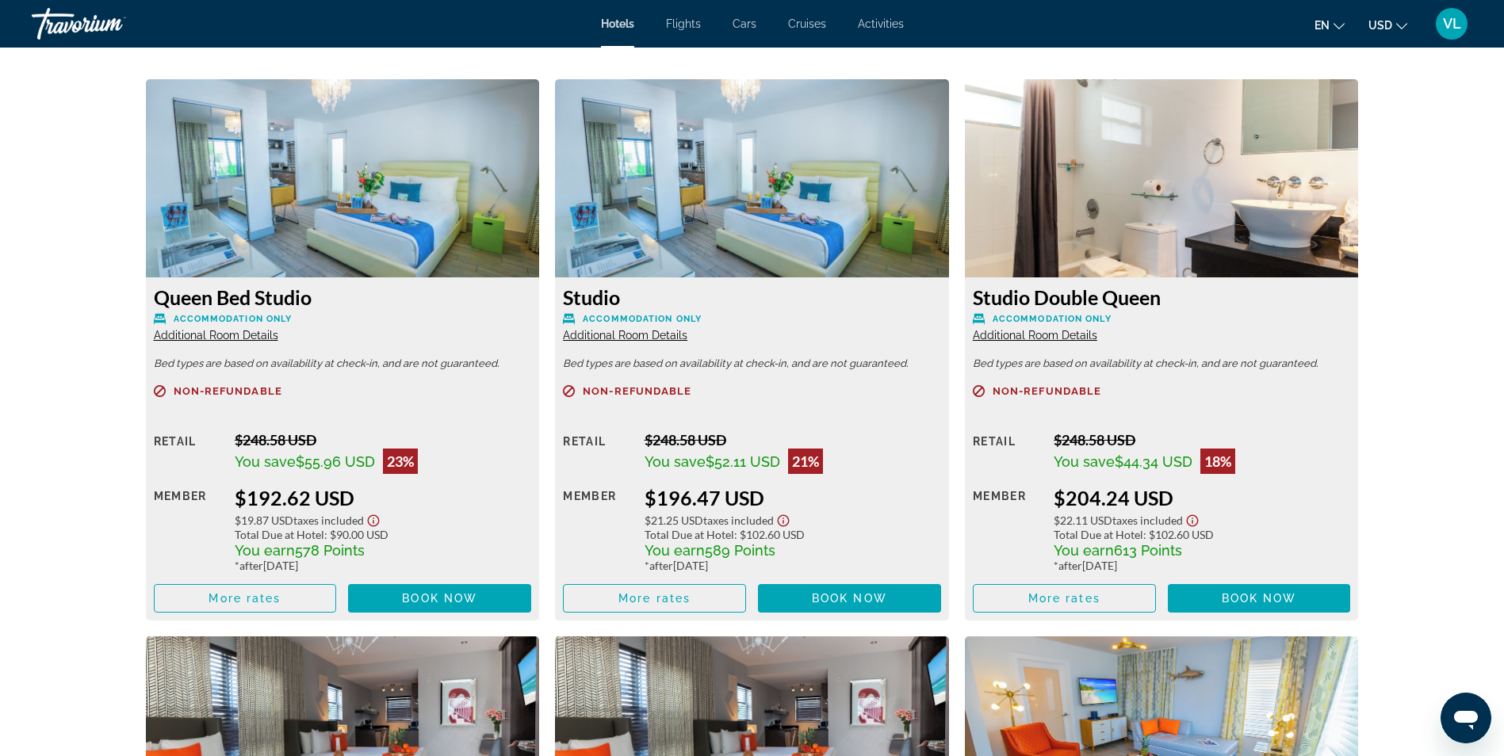
click at [320, 266] on img "Main content" at bounding box center [343, 178] width 394 height 198
click at [227, 591] on span "Main content" at bounding box center [246, 598] width 182 height 38
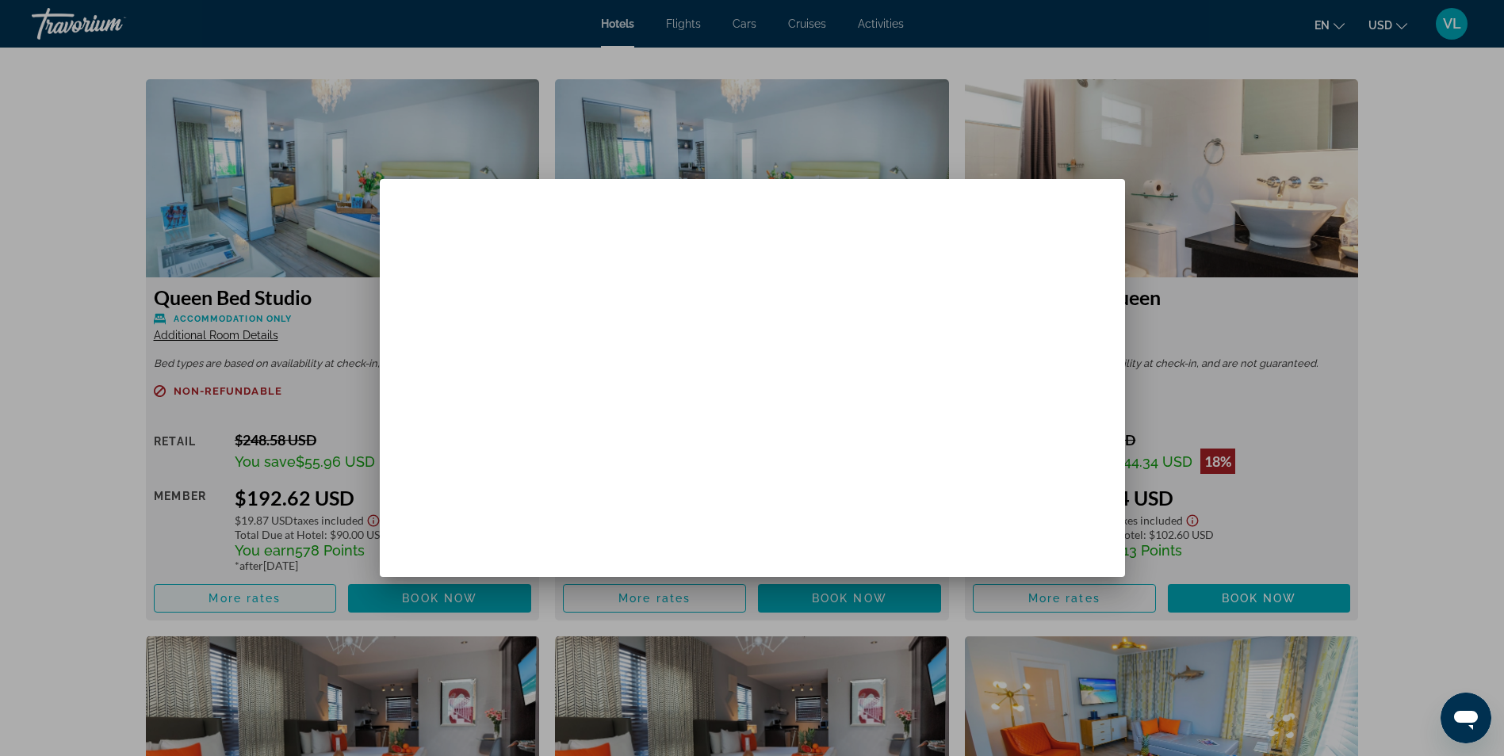
scroll to position [0, 0]
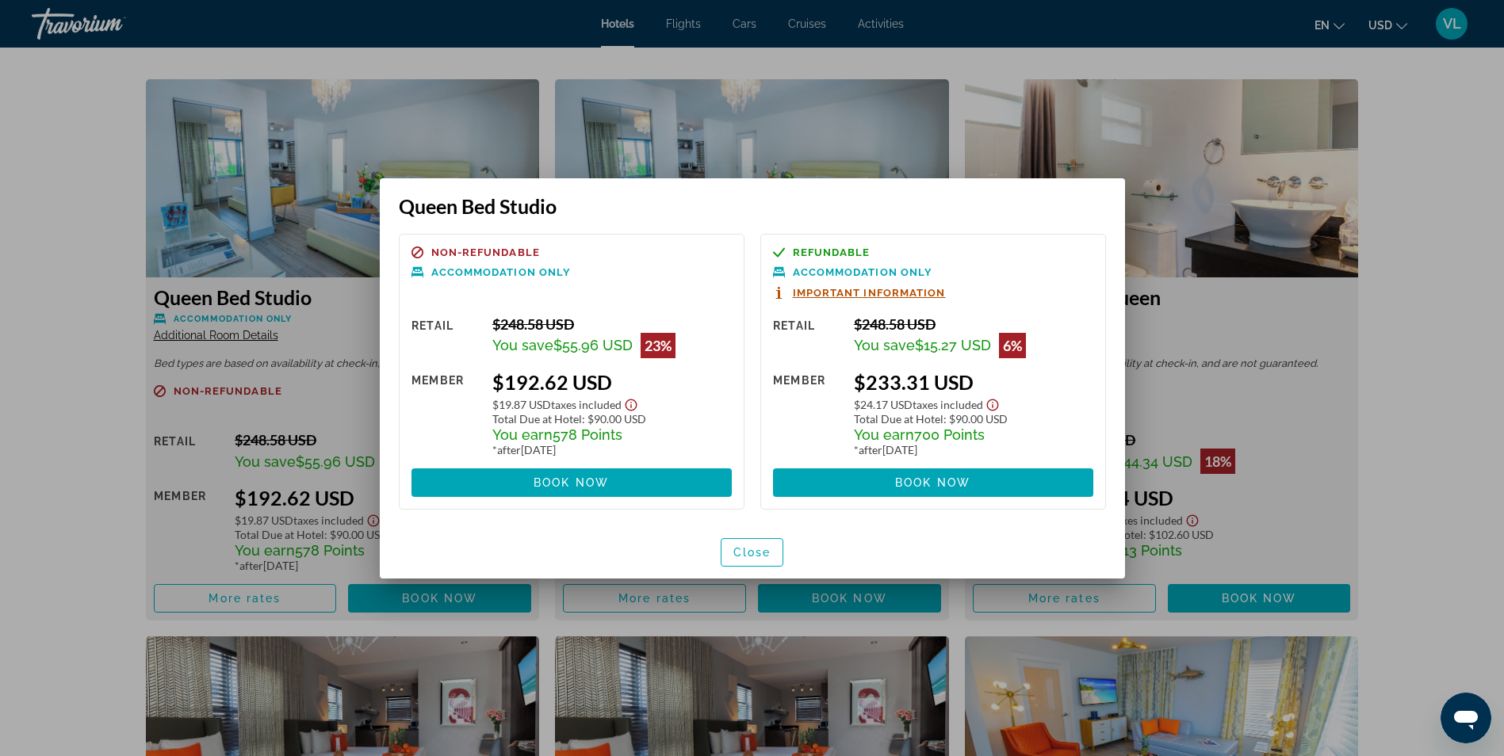
click at [674, 109] on div at bounding box center [752, 378] width 1504 height 756
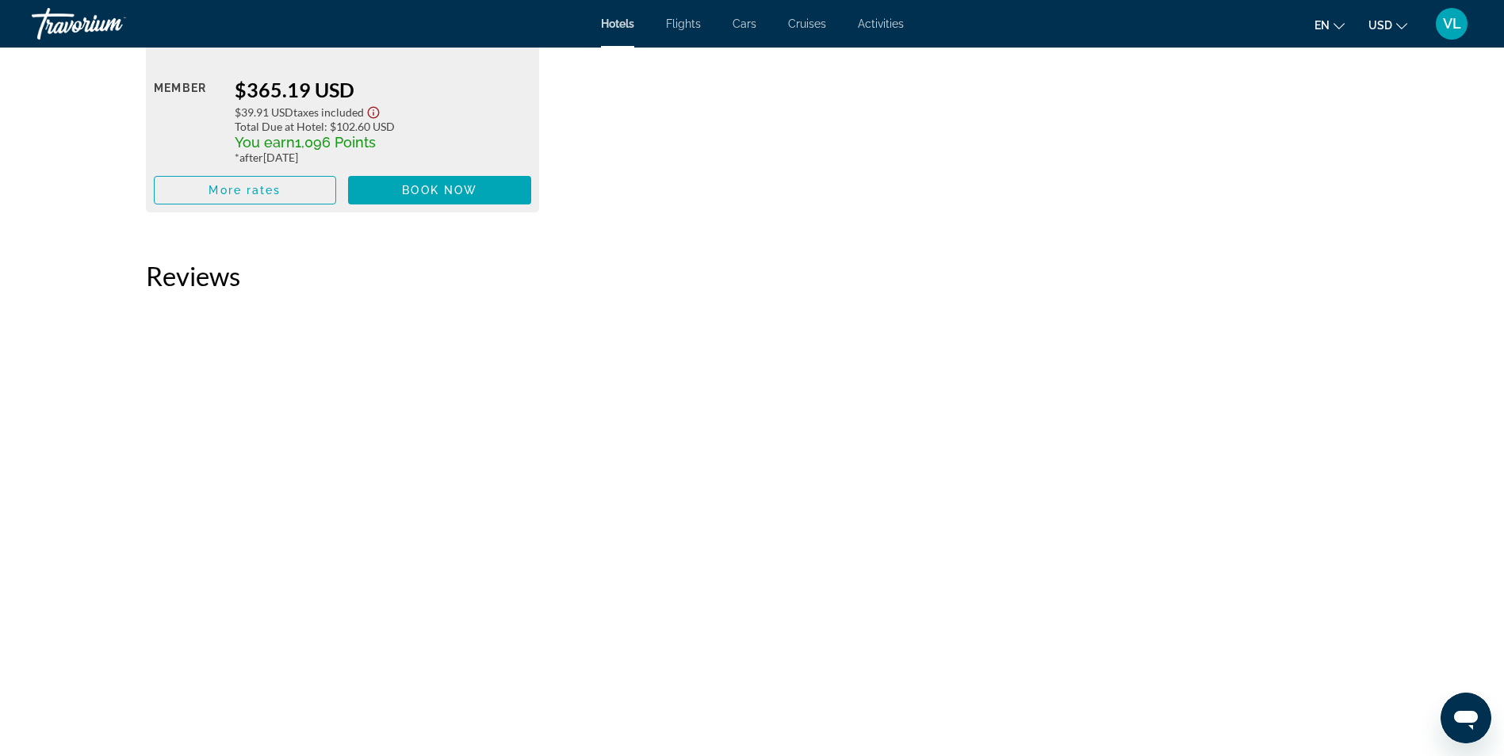
scroll to position [3611, 0]
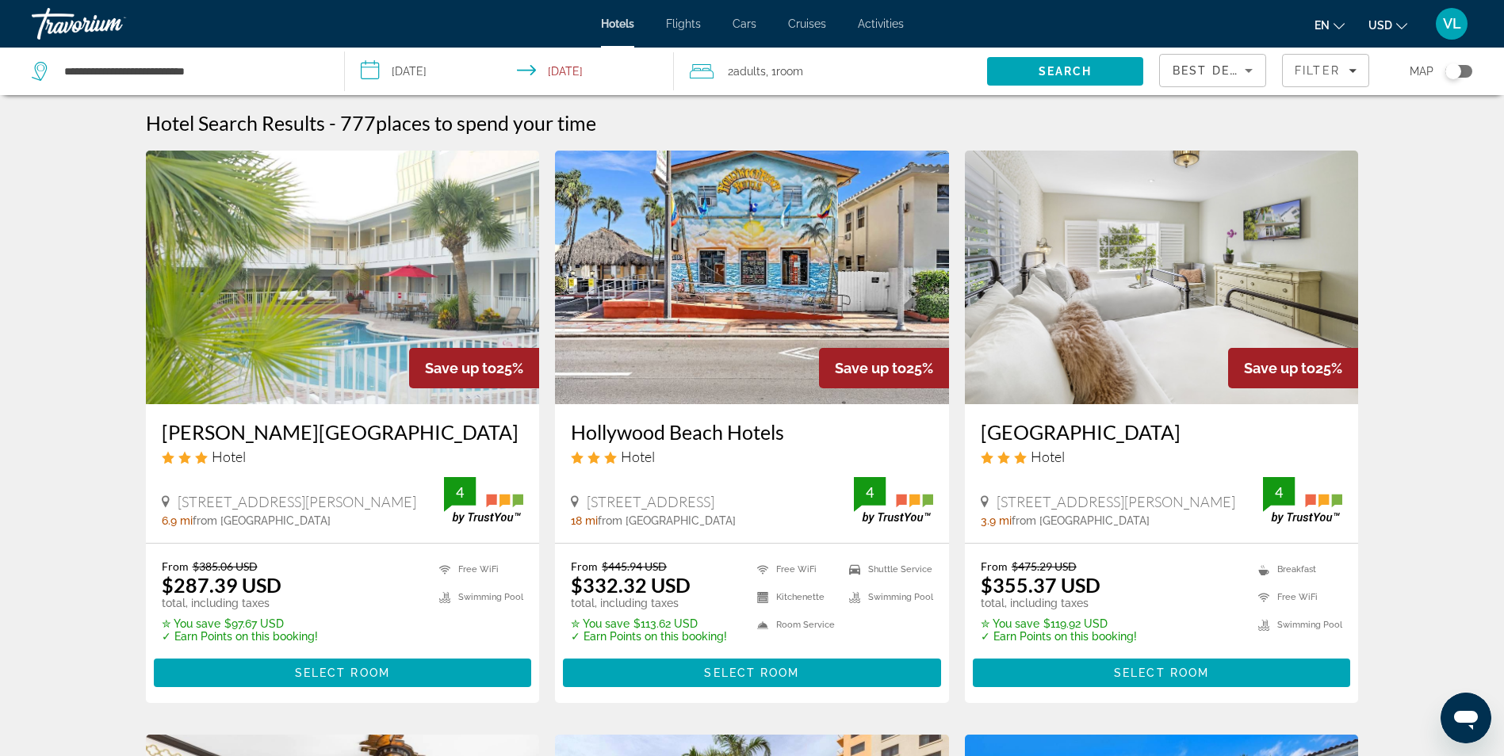
click at [698, 24] on span "Flights" at bounding box center [683, 23] width 35 height 13
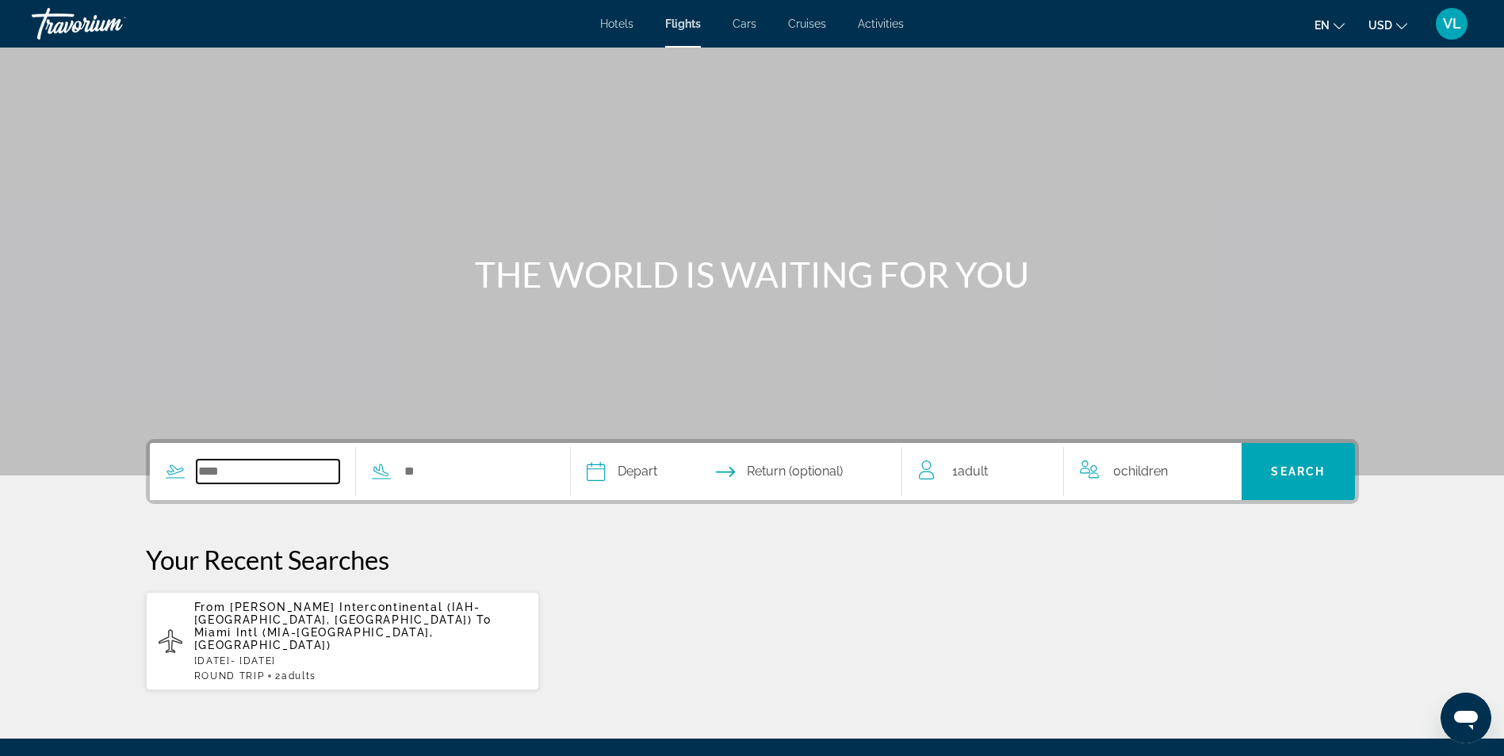
click at [258, 477] on input "Search widget" at bounding box center [268, 472] width 143 height 24
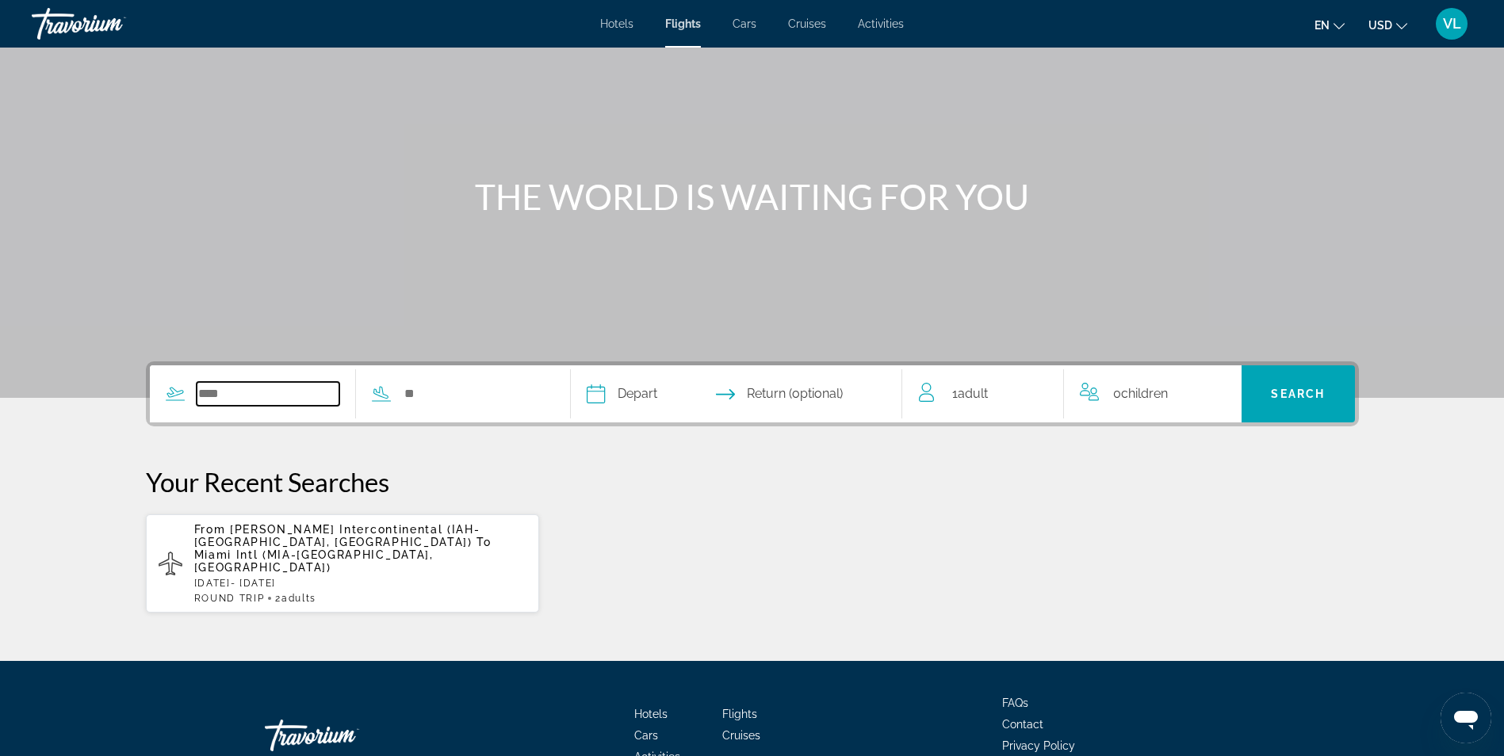
scroll to position [164, 0]
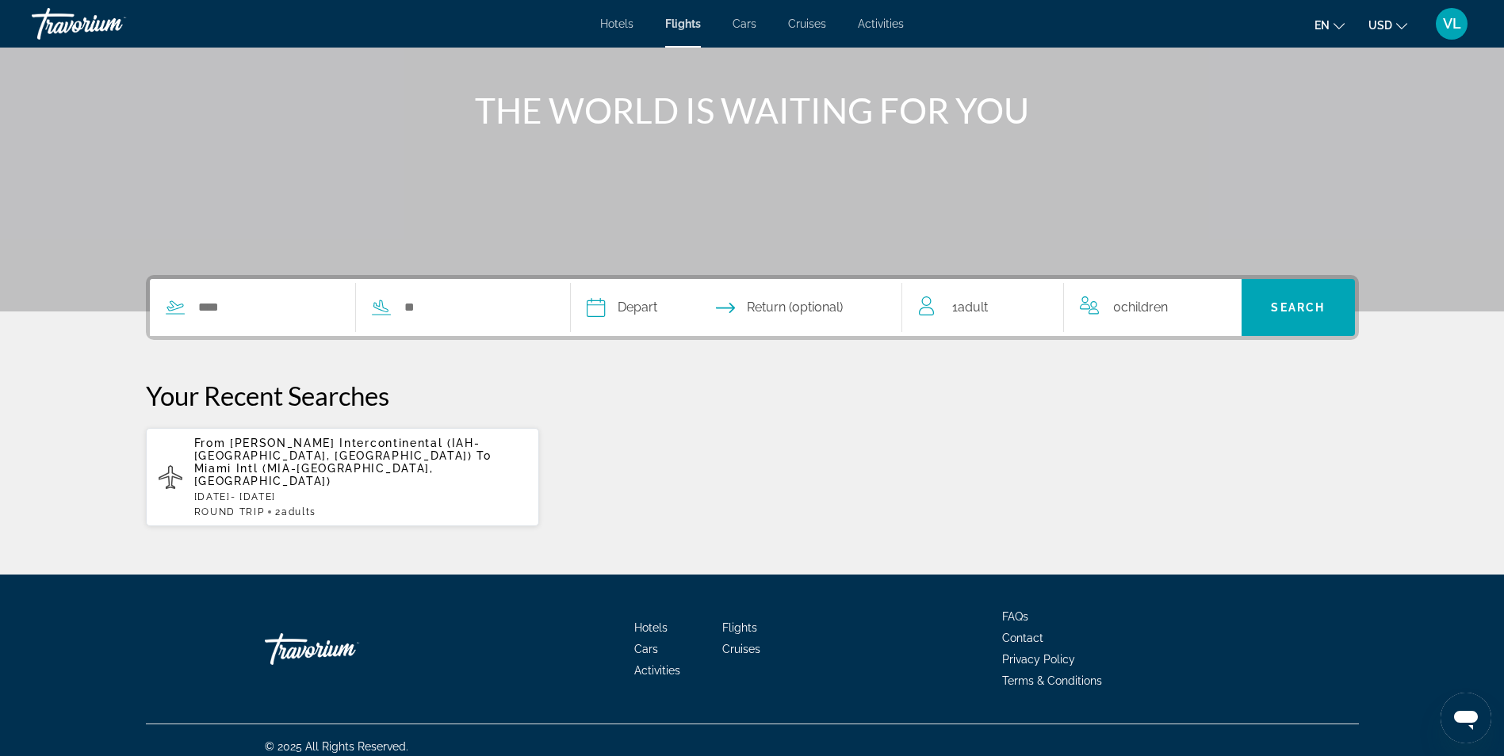
click at [301, 456] on span "[PERSON_NAME] Intercontinental (IAH-[GEOGRAPHIC_DATA], [GEOGRAPHIC_DATA])" at bounding box center [337, 449] width 286 height 25
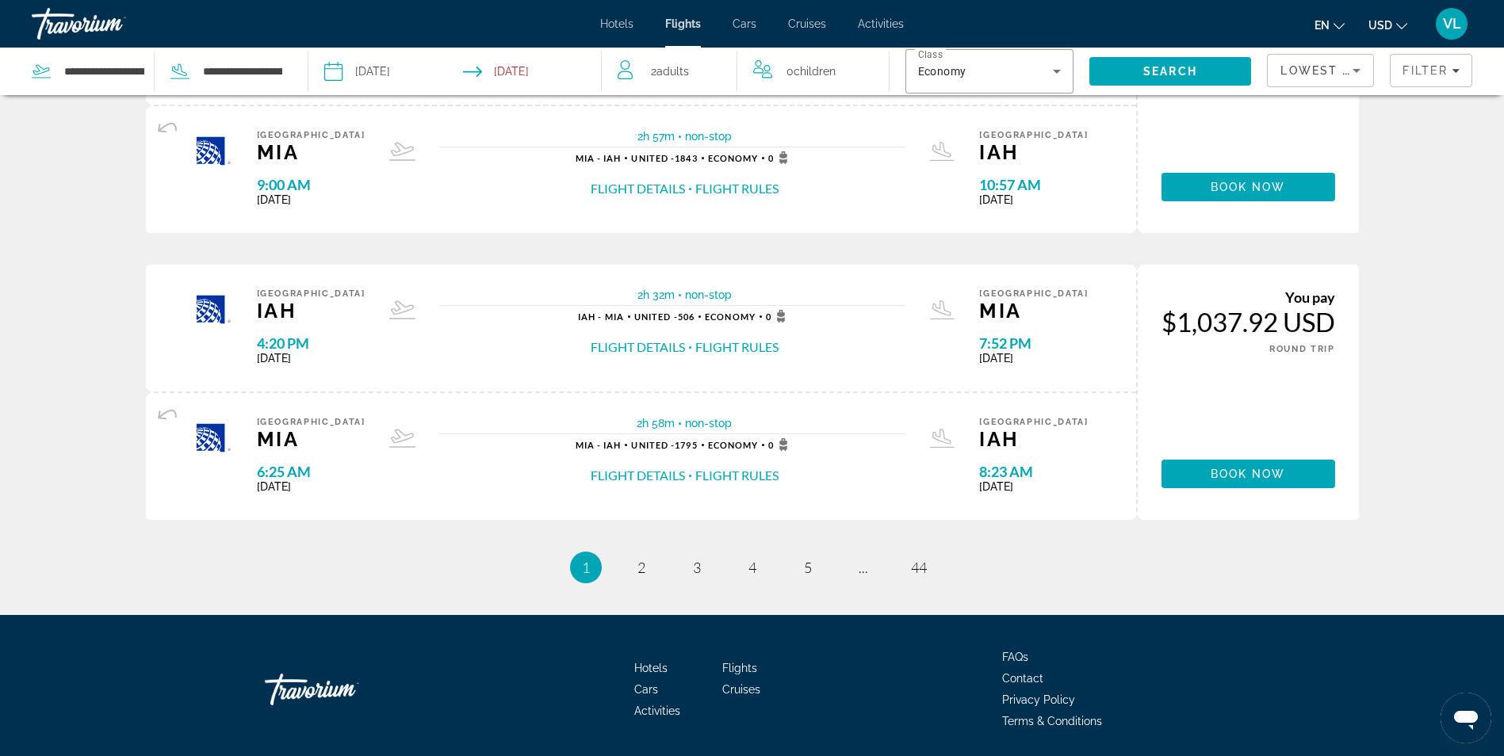
scroll to position [1383, 0]
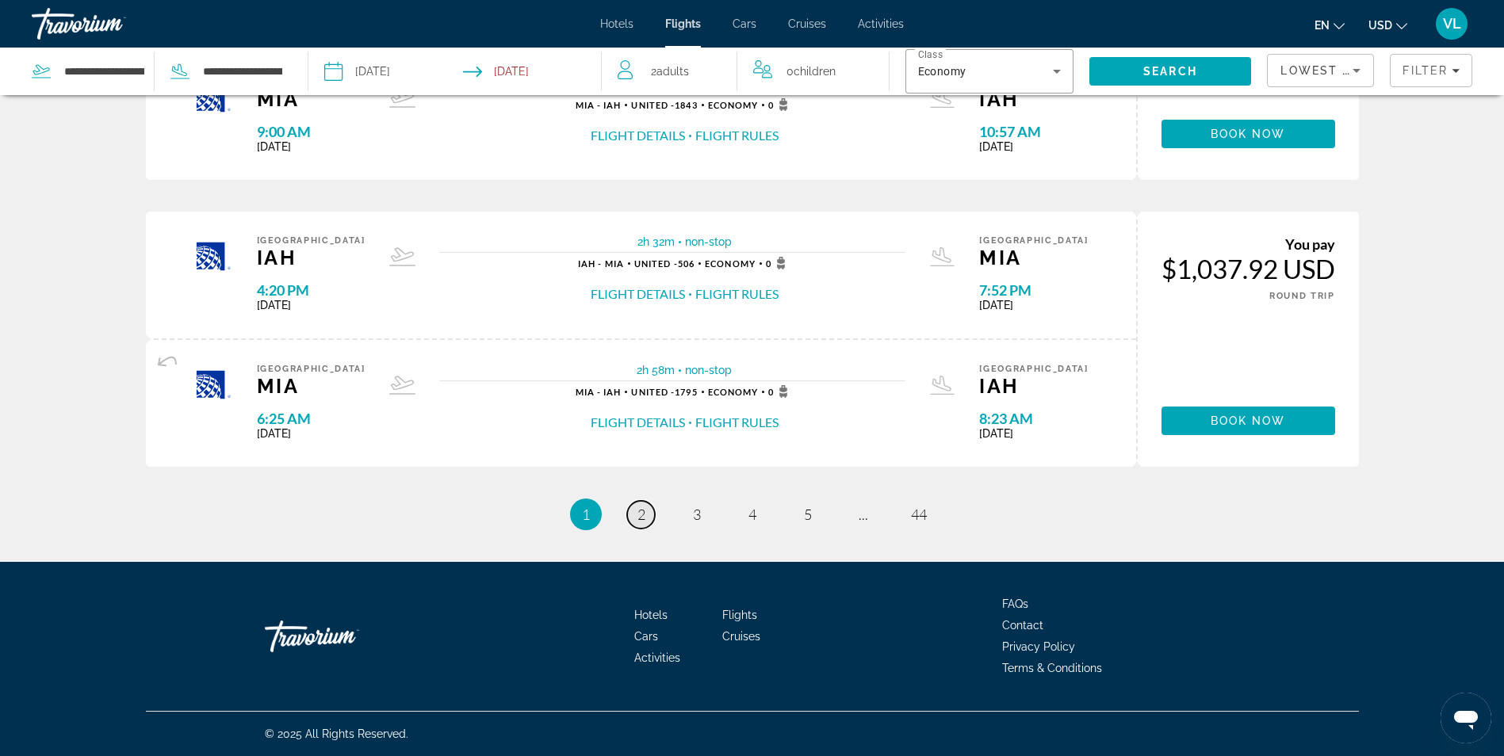
click at [640, 523] on link "page 2" at bounding box center [641, 515] width 28 height 28
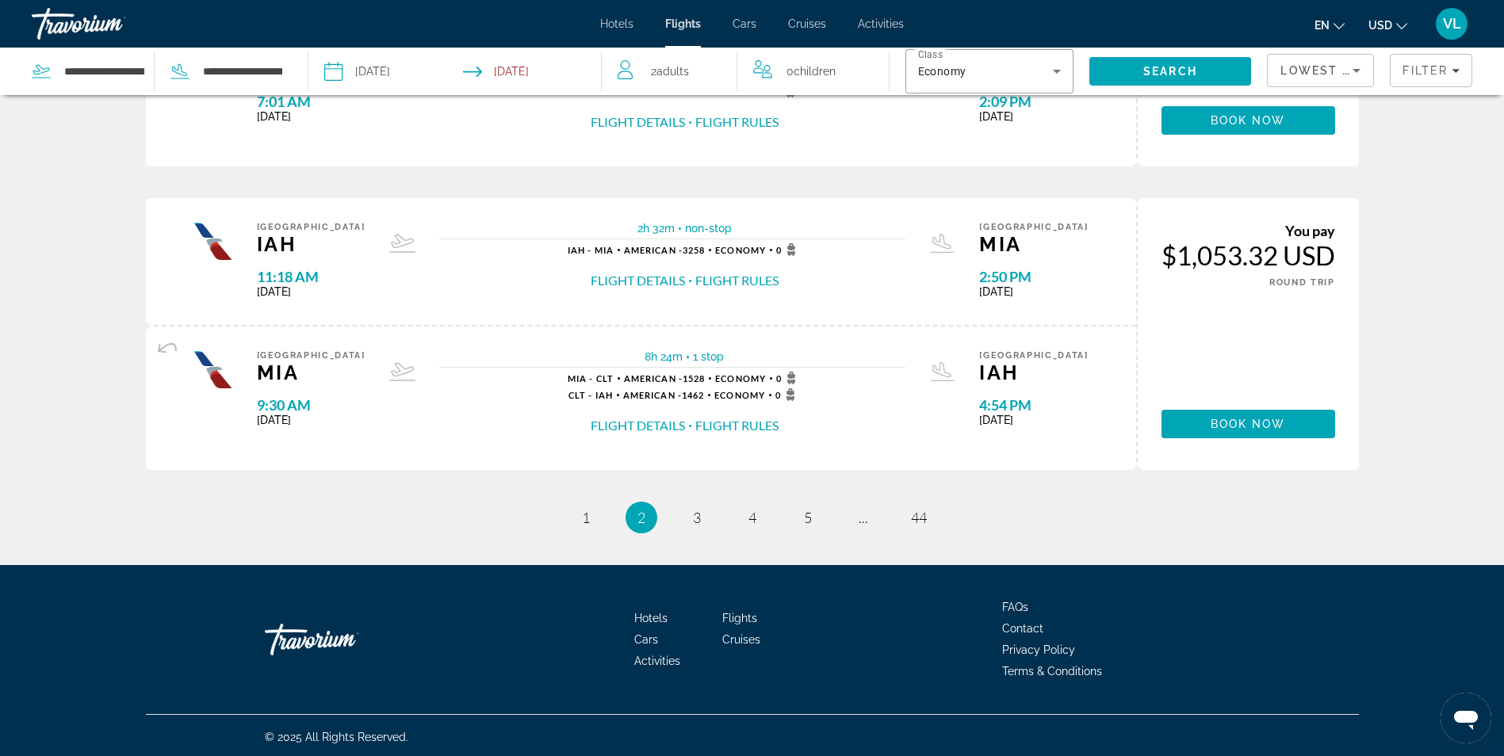
scroll to position [1424, 0]
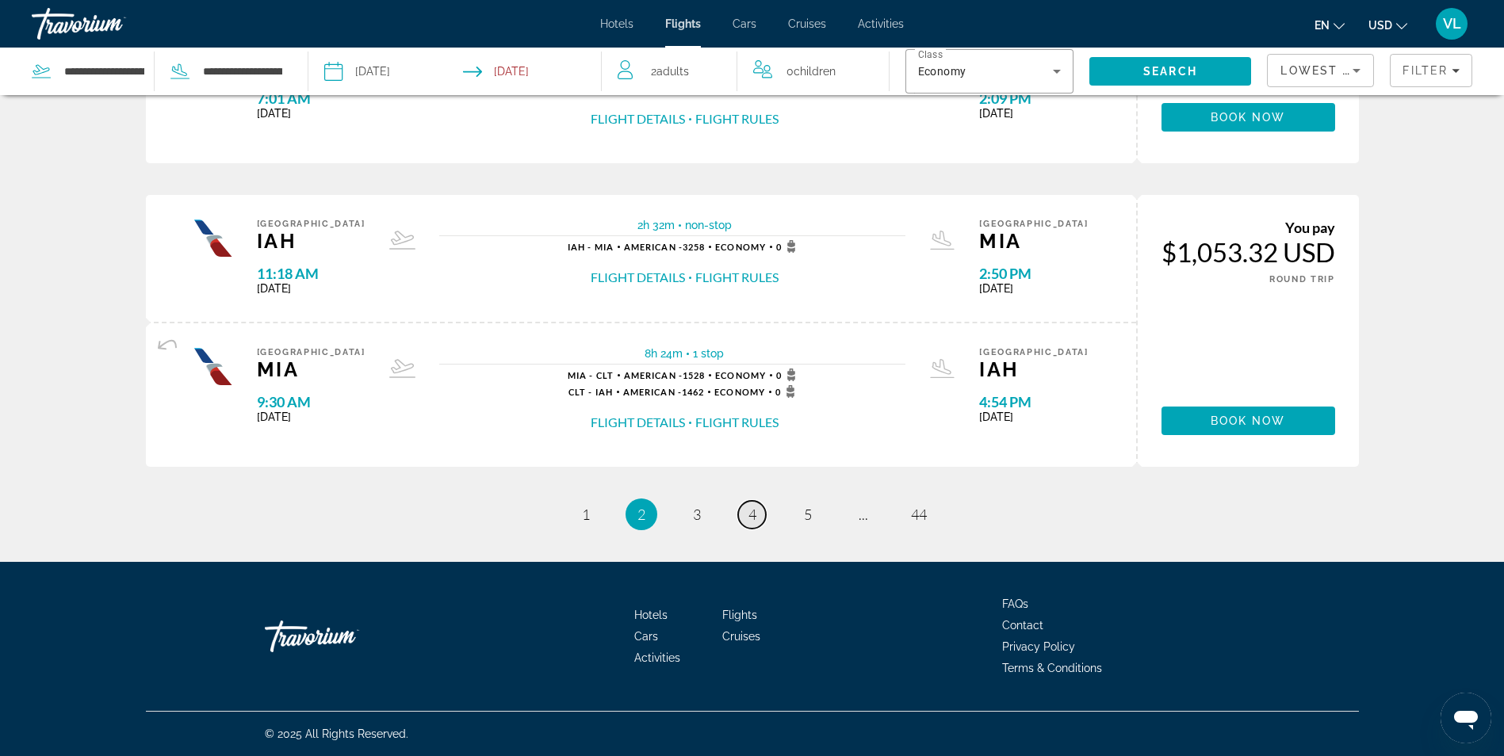
click at [751, 519] on span "4" at bounding box center [752, 514] width 8 height 17
